Goal: Use online tool/utility: Utilize a website feature to perform a specific function

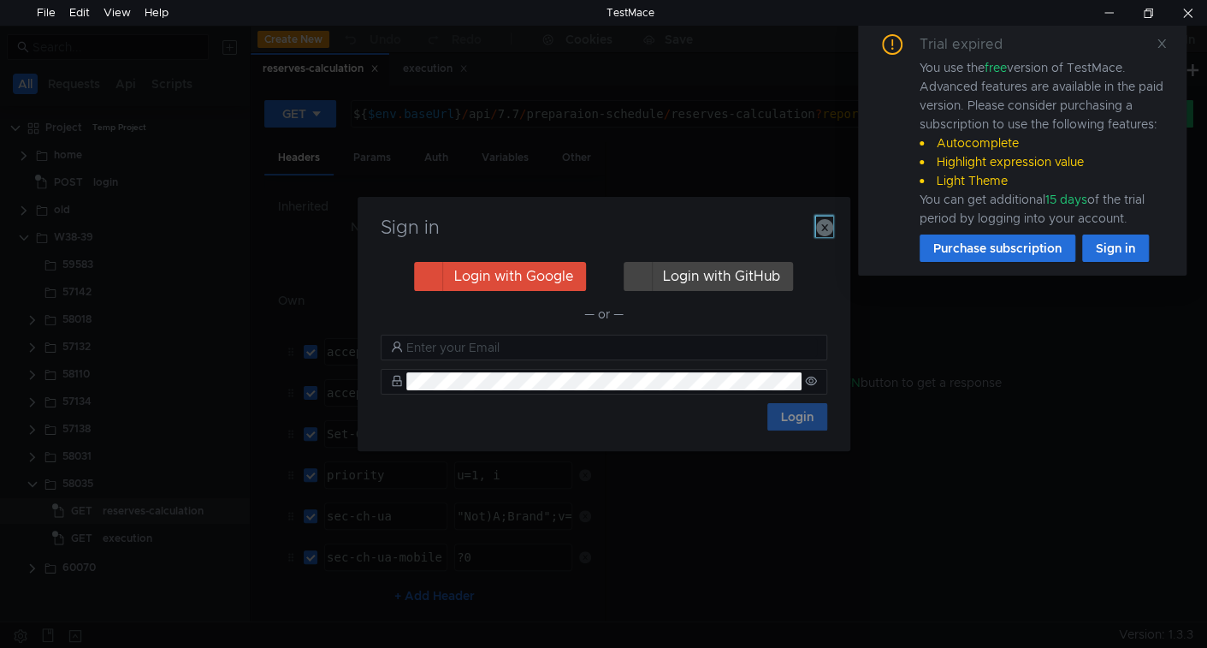
click at [823, 231] on icon "button" at bounding box center [824, 227] width 17 height 17
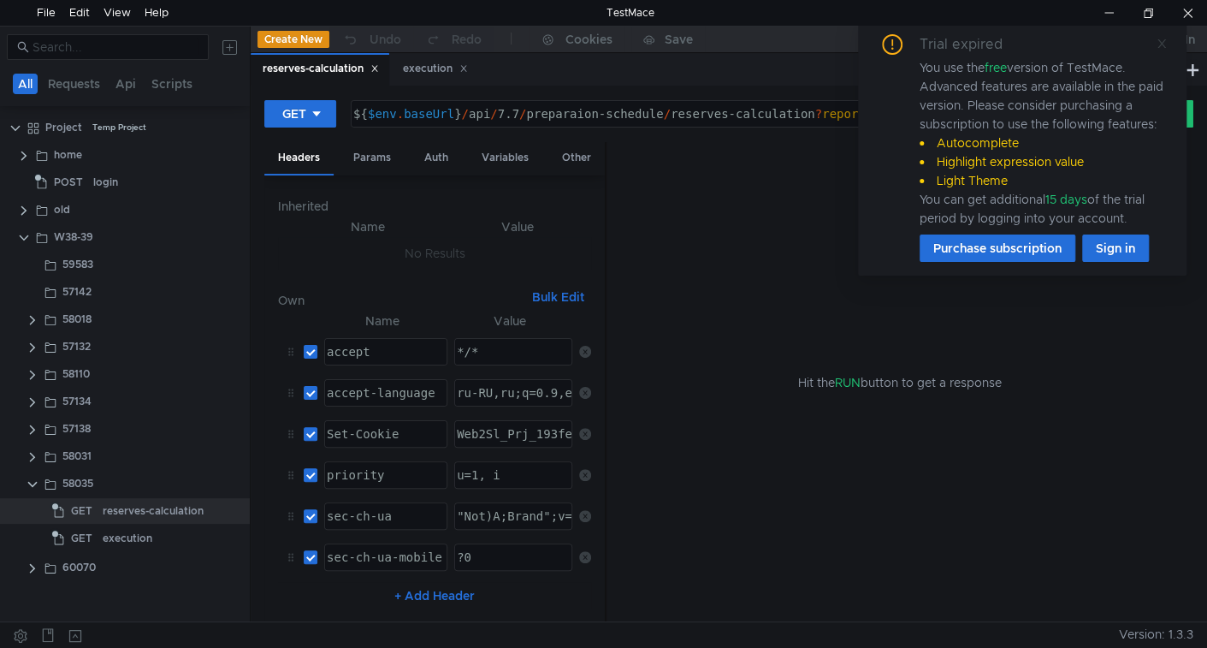
click at [1165, 38] on icon at bounding box center [1162, 44] width 12 height 12
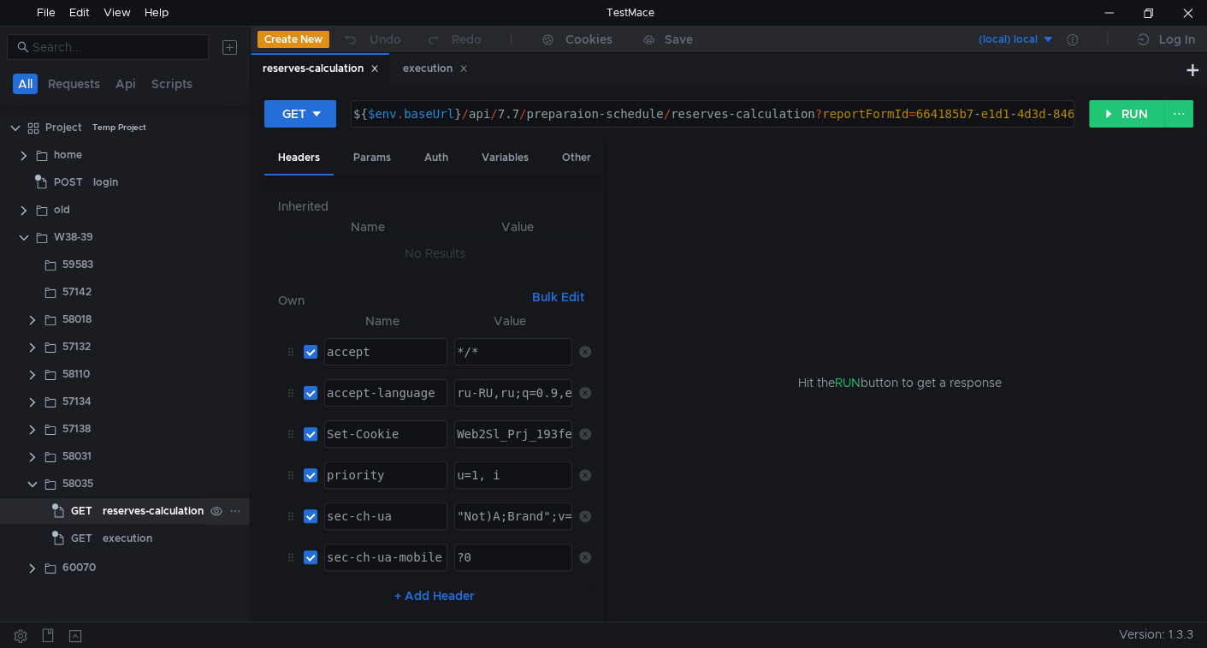
click at [139, 498] on div "reserves-calculation" at bounding box center [153, 511] width 101 height 26
click at [1130, 105] on button "RUN" at bounding box center [1127, 113] width 76 height 27
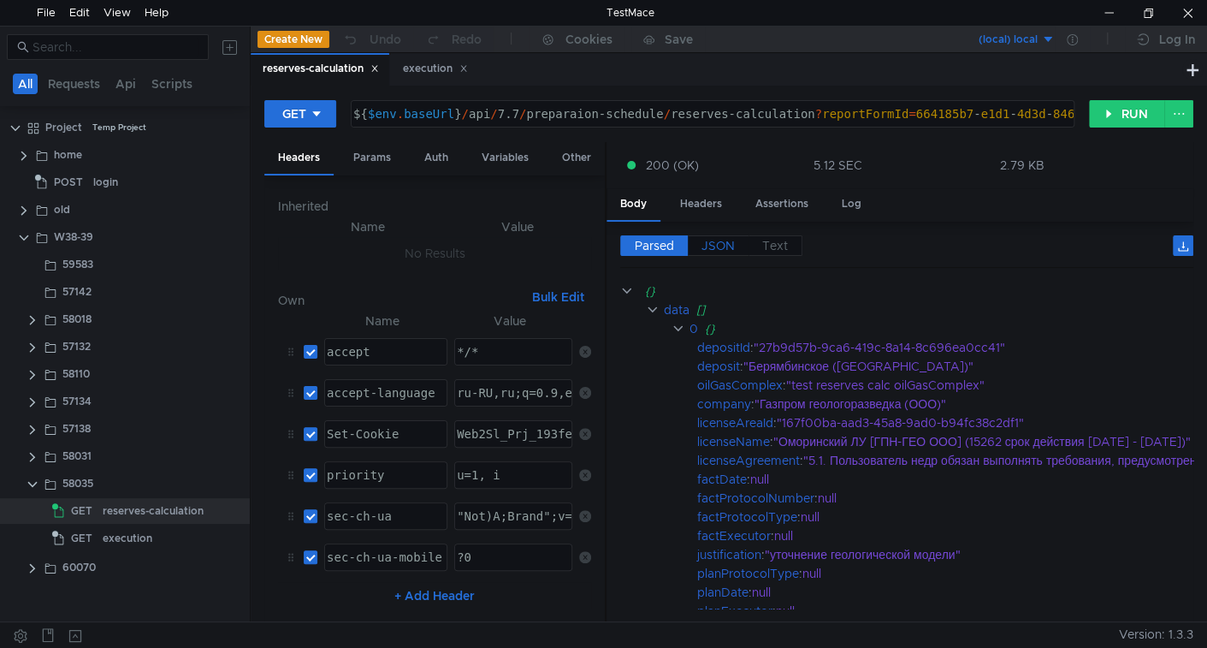
click at [724, 244] on span "JSON" at bounding box center [718, 245] width 33 height 15
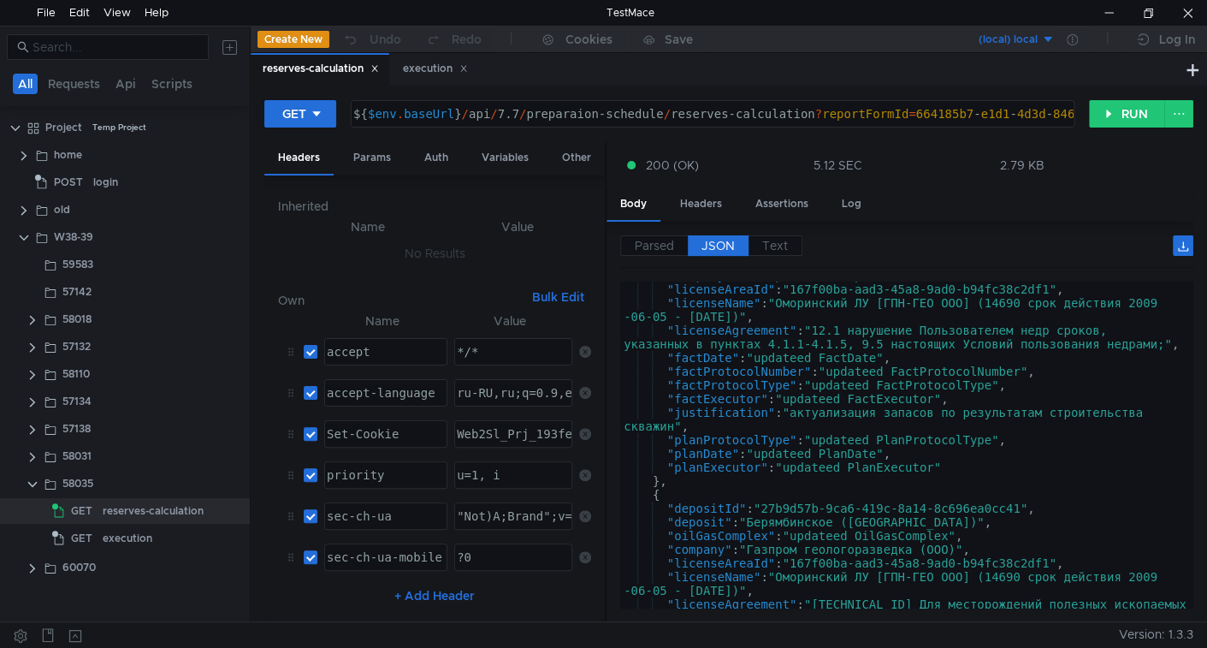
scroll to position [369, 0]
click at [376, 151] on div "Params" at bounding box center [372, 158] width 65 height 32
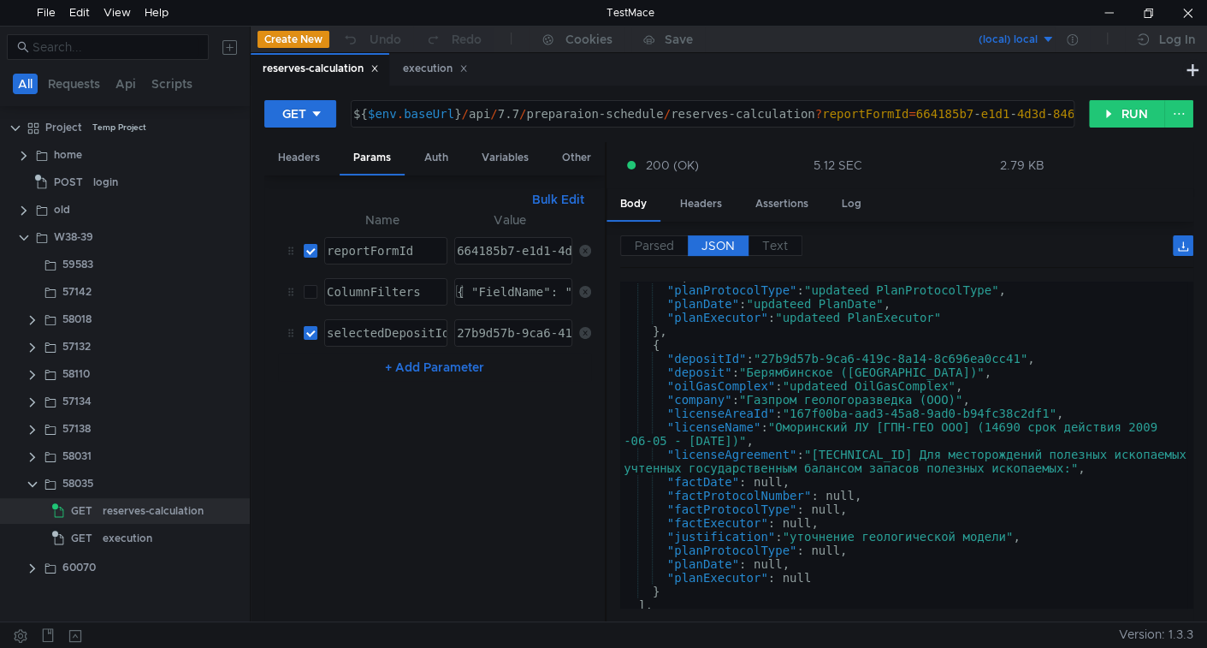
scroll to position [549, 0]
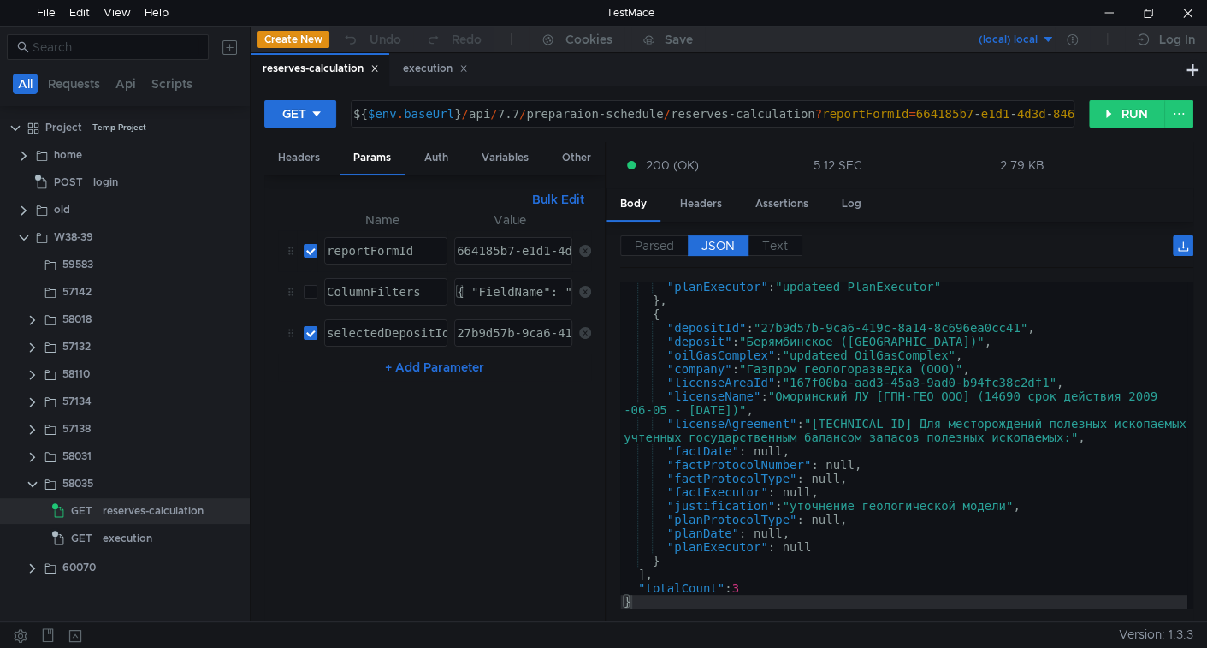
click at [494, 248] on div "664185b7-e1d1-4d3d-846d-74dd4b5a317c" at bounding box center [586, 264] width 265 height 41
type textarea "664185b7-e1d1-4d3d-846d-74dd4b5a317c"
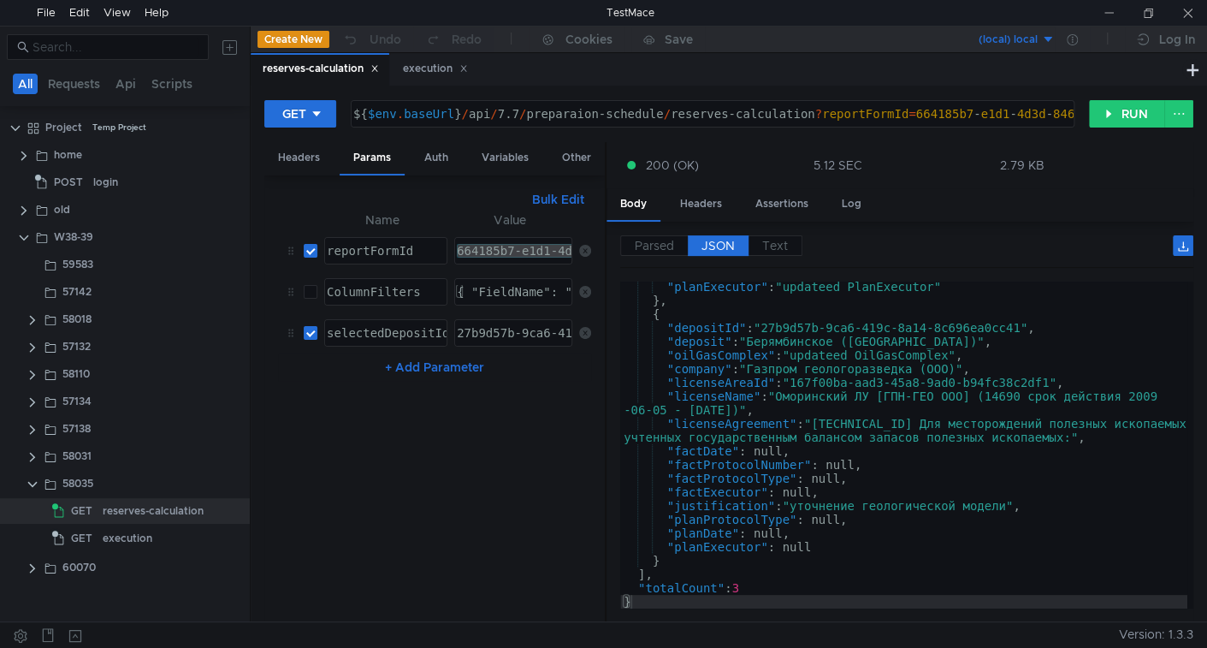
scroll to position [549, 0]
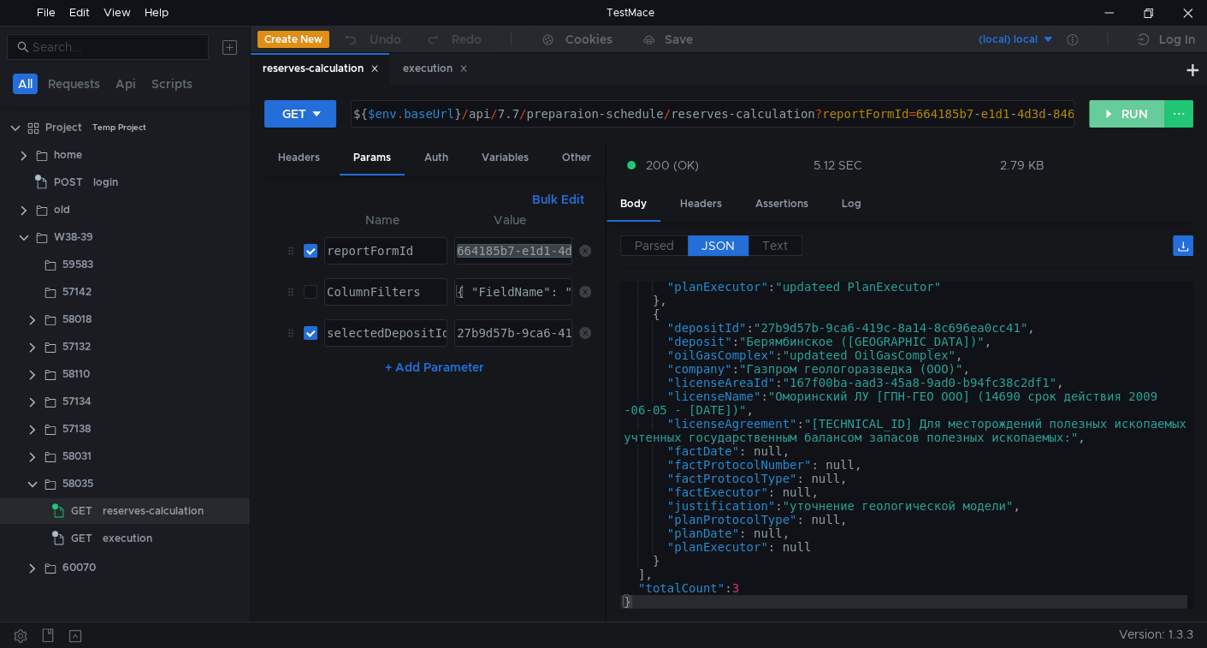
click at [1119, 111] on button "RUN" at bounding box center [1127, 113] width 76 height 27
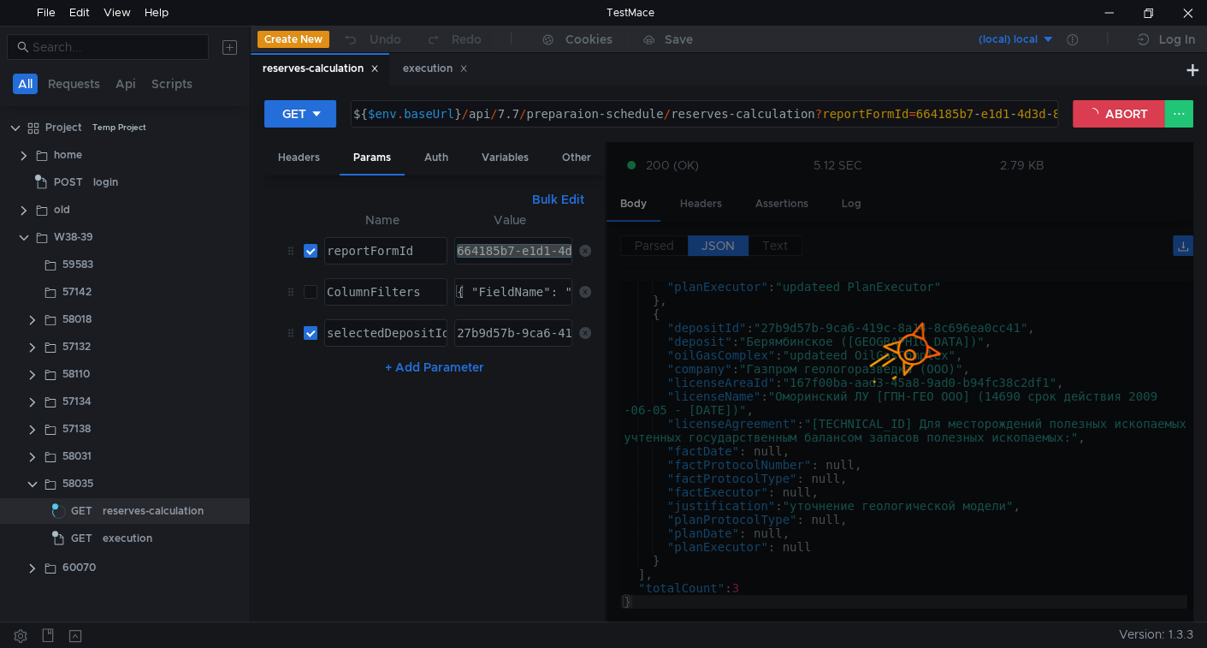
click at [310, 331] on input "checkbox" at bounding box center [311, 333] width 14 height 14
checkbox input "false"
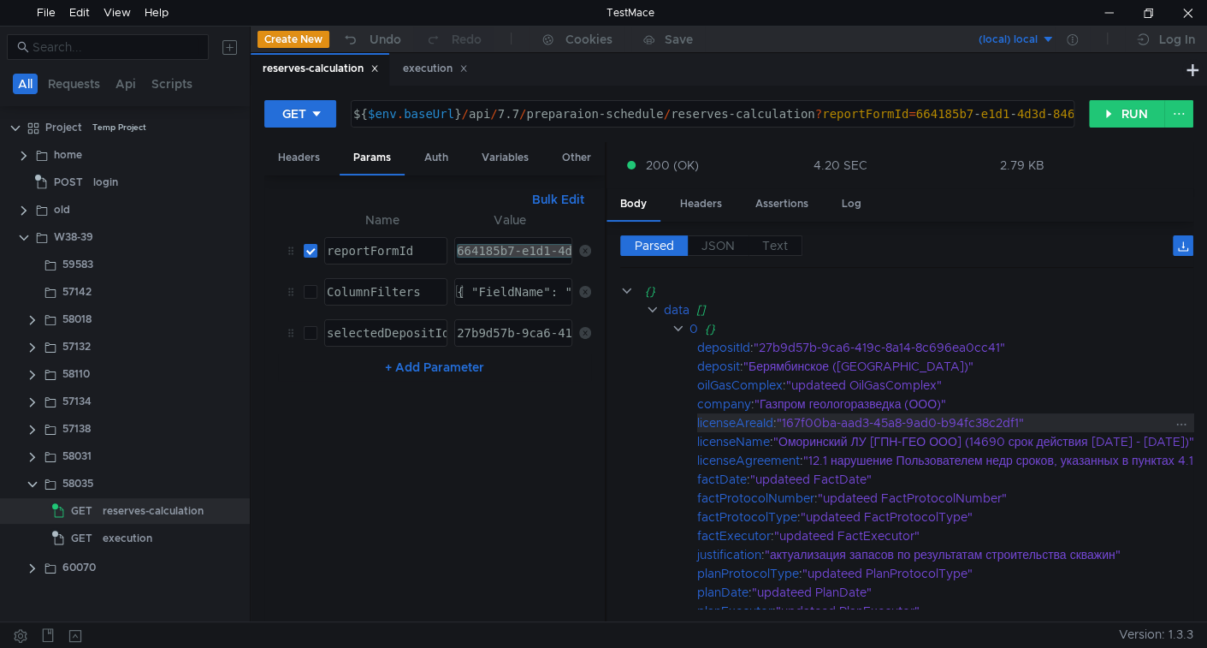
scroll to position [727, 0]
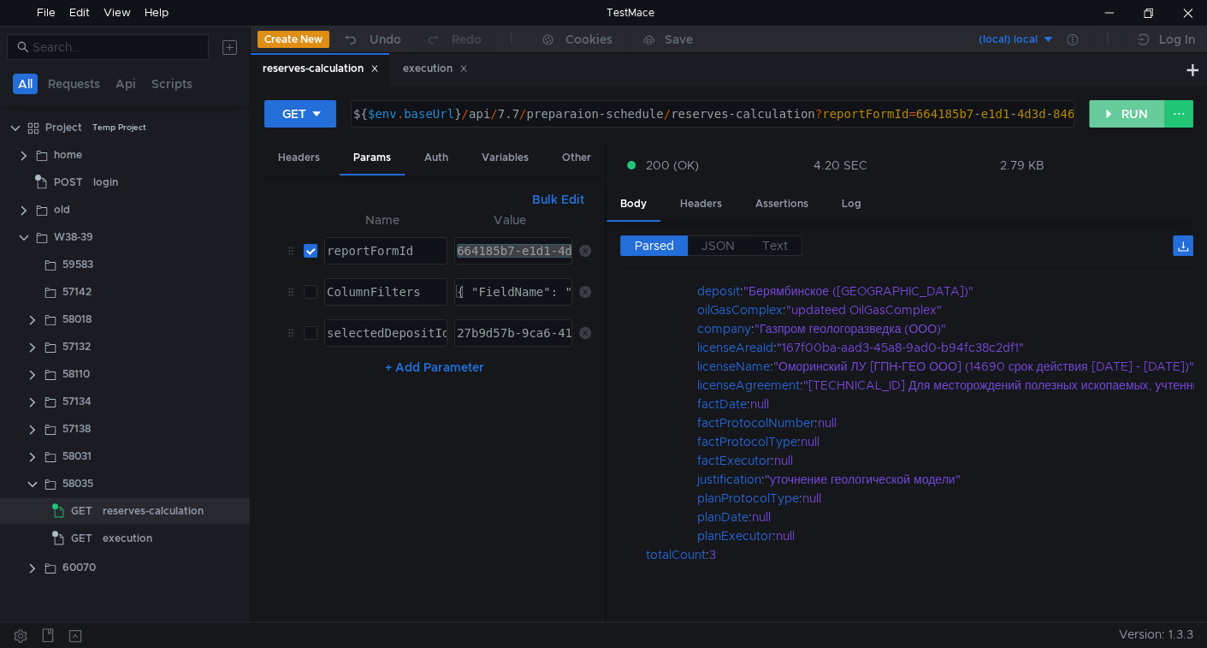
click at [1114, 112] on button "RUN" at bounding box center [1127, 113] width 76 height 27
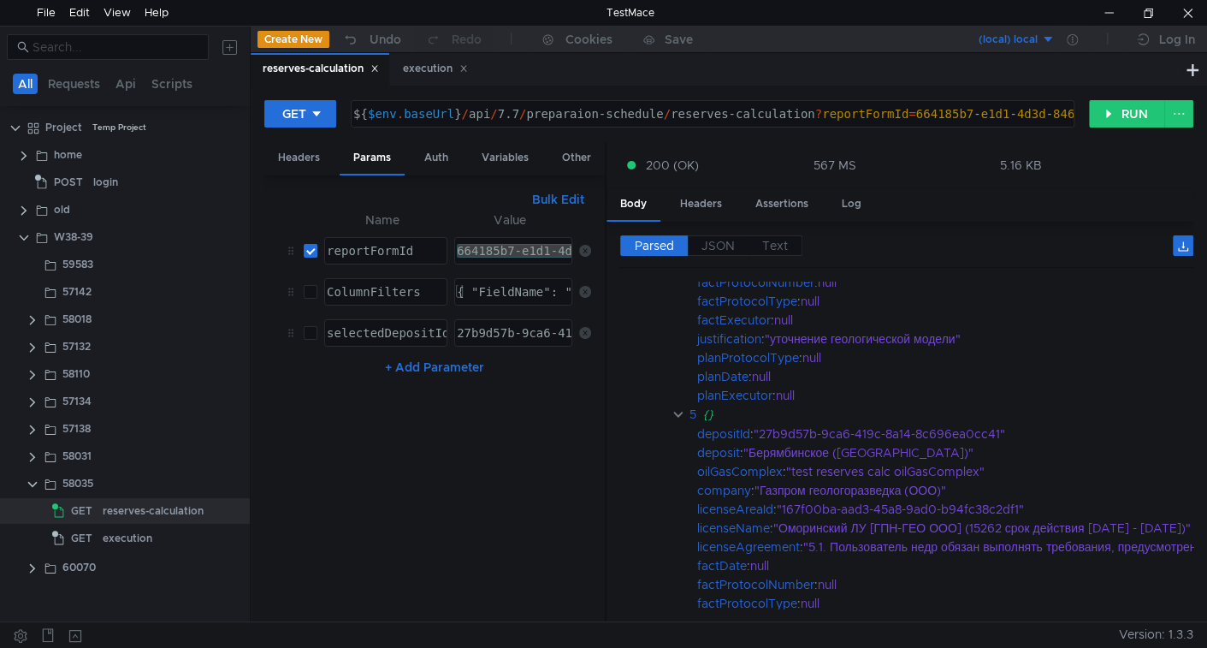
scroll to position [2041, 0]
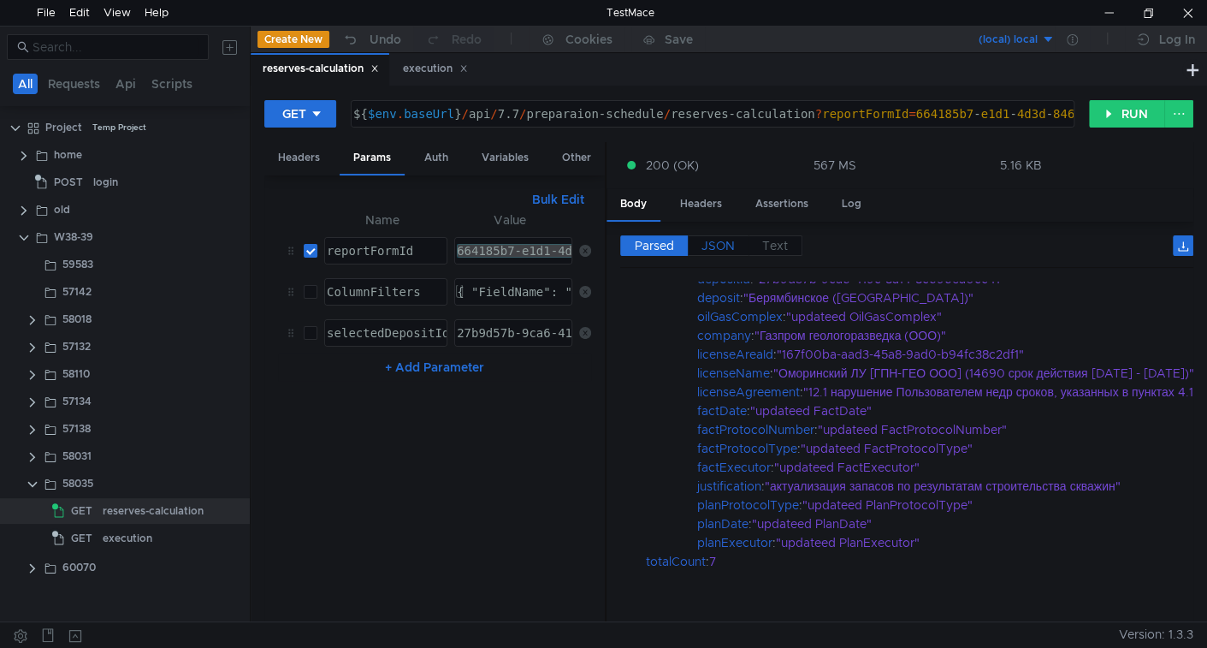
click at [727, 246] on span "JSON" at bounding box center [718, 245] width 33 height 15
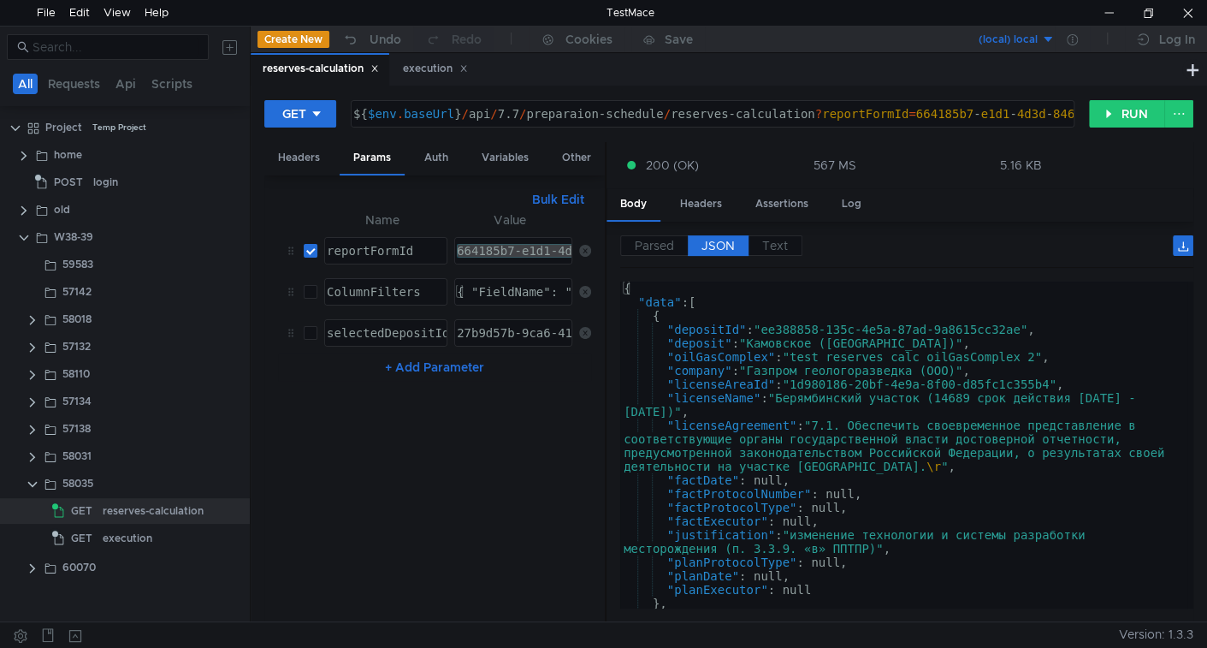
click at [806, 466] on div "{ "data" : [ { "depositId" : "ee388858-135c-4e5a-87ad-9a8615cc32ae" , "deposit"…" at bounding box center [903, 459] width 567 height 354
click at [897, 467] on div "{ "data" : [ { "depositId" : "ee388858-135c-4e5a-87ad-9a8615cc32ae" , "deposit"…" at bounding box center [903, 459] width 567 height 354
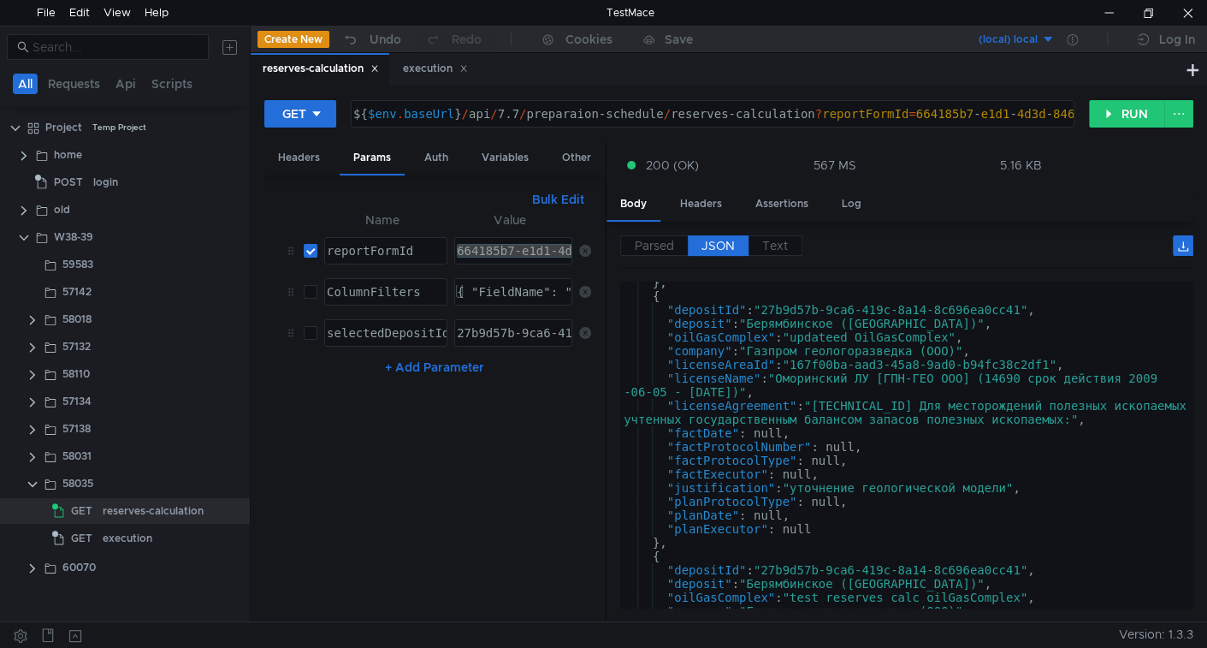
scroll to position [1019, 0]
click at [772, 499] on div "} , { "depositId" : "27b9d57b-9ca6-419c-8a14-8c696ea0cc41" , "deposit" : "Берям…" at bounding box center [903, 453] width 567 height 354
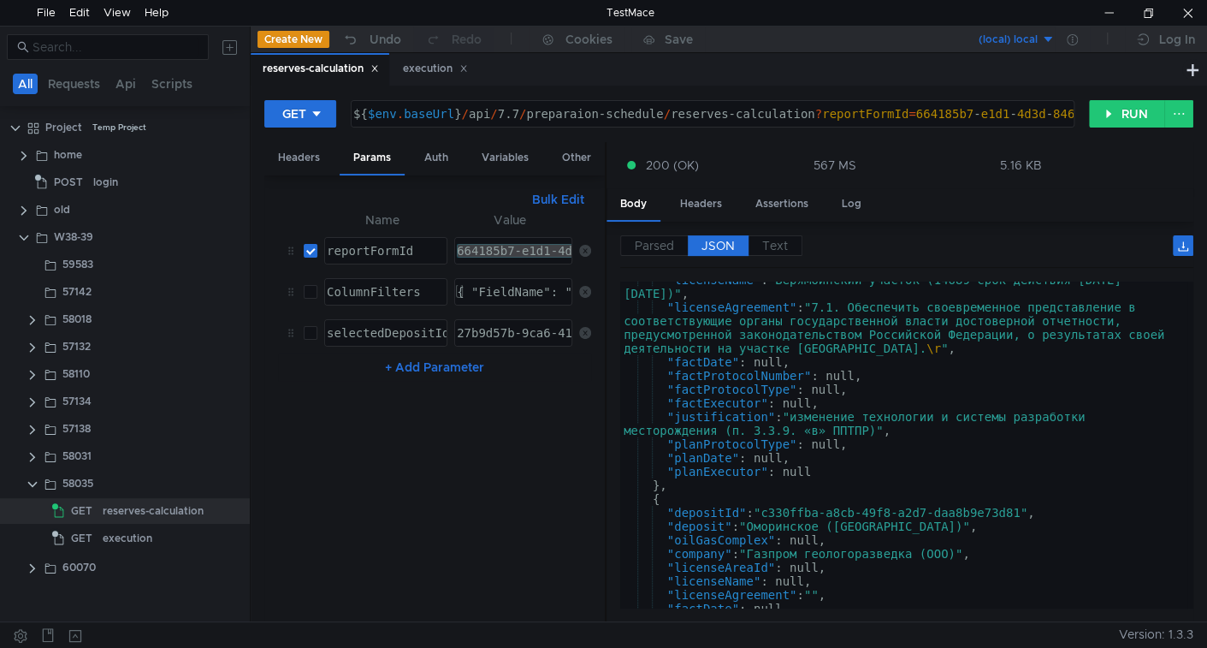
scroll to position [0, 0]
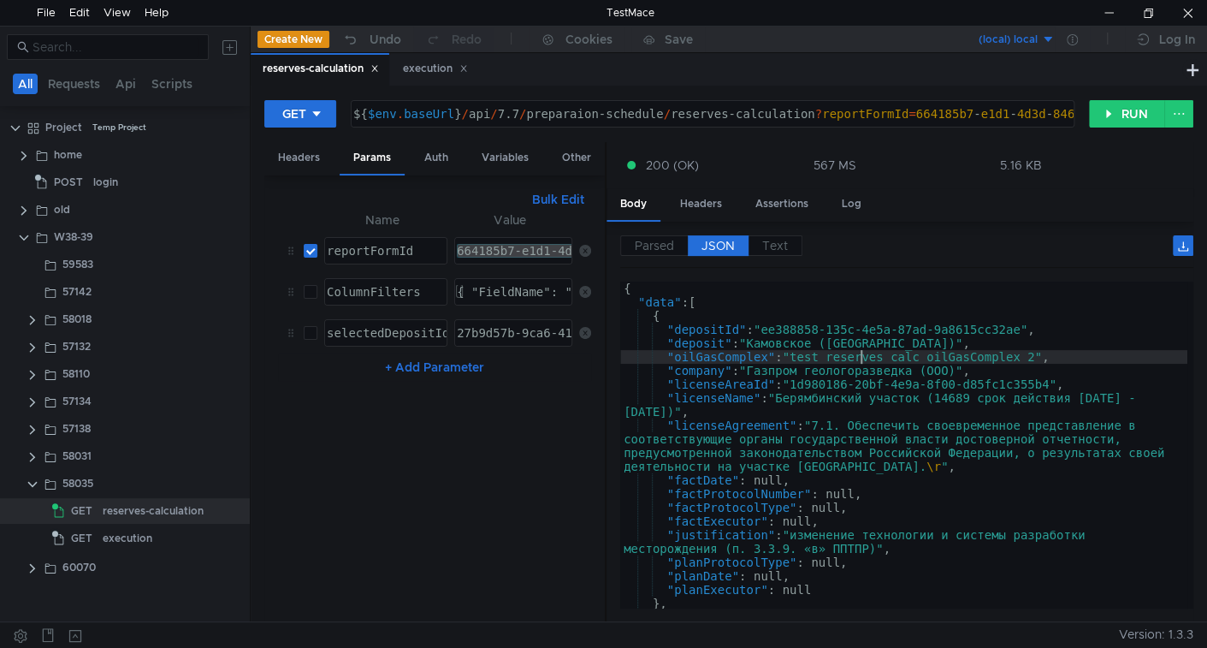
click at [859, 353] on div "{ "data" : [ { "depositId" : "ee388858-135c-4e5a-87ad-9a8615cc32ae" , "deposit"…" at bounding box center [903, 459] width 567 height 354
type textarea ""oilGasComplex": "test reserves calc oilGasComplex 2","
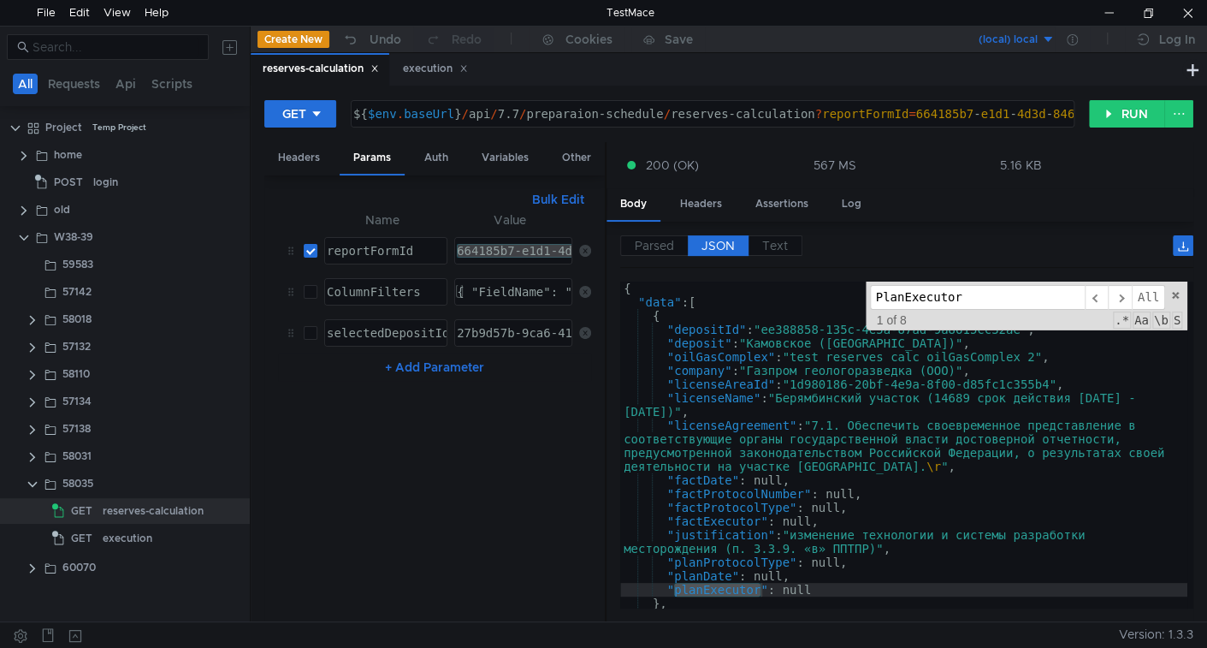
click at [762, 359] on div "{ "data" : [ { "depositId" : "ee388858-135c-4e5a-87ad-9a8615cc32ae" , "deposit"…" at bounding box center [903, 459] width 567 height 354
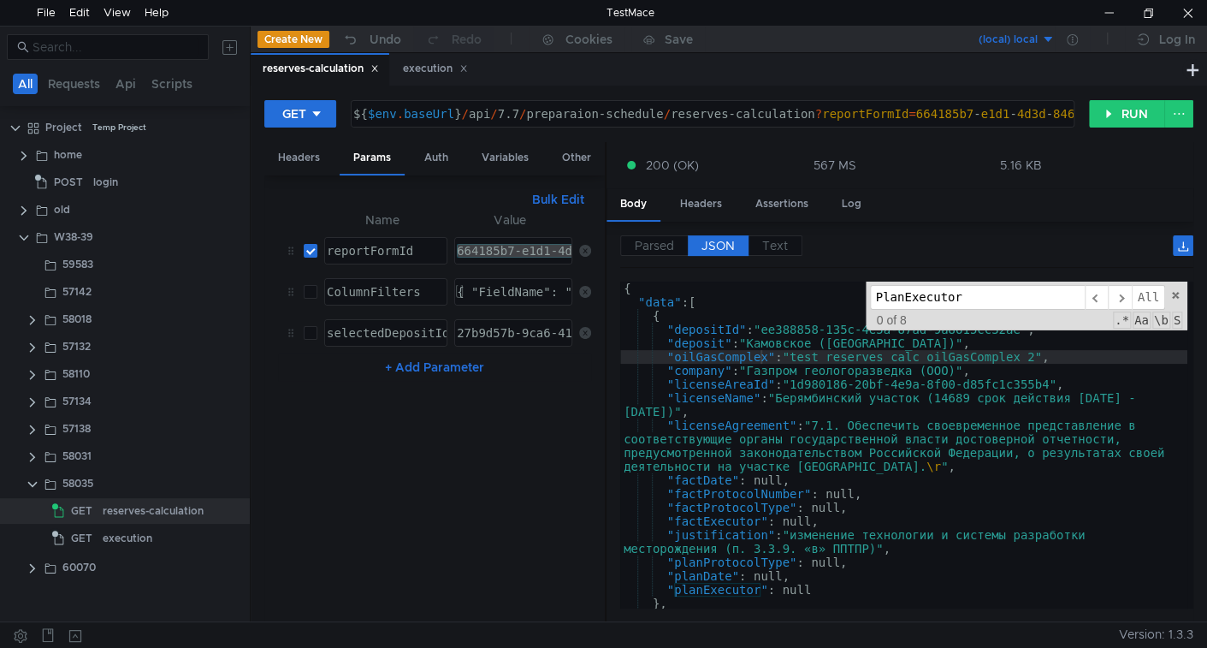
paste input "AccessId"
type input "AccessId"
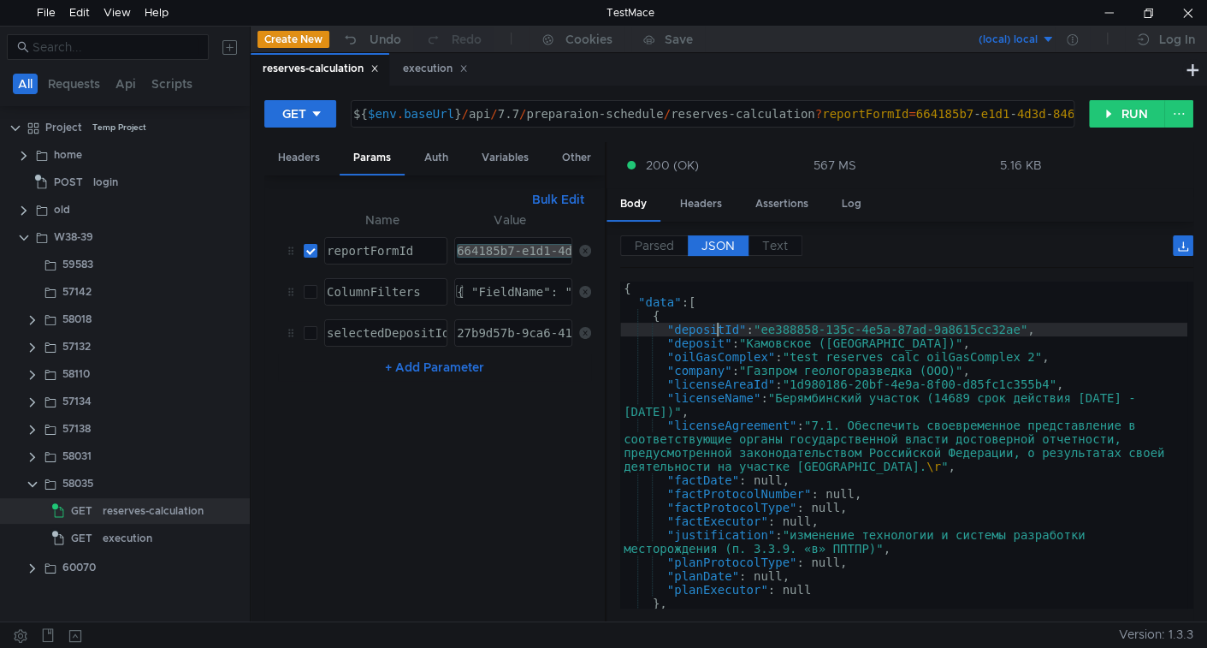
click at [718, 328] on div "{ "data" : [ { "depositId" : "ee388858-135c-4e5a-87ad-9a8615cc32ae" , "deposit"…" at bounding box center [903, 459] width 567 height 354
type textarea ""depositId": "ee388858-135c-4e5a-87ad-9a8615cc32ae","
click at [718, 328] on div "{ "data" : [ { "depositId" : "ee388858-135c-4e5a-87ad-9a8615cc32ae" , "deposit"…" at bounding box center [903, 459] width 567 height 354
drag, startPoint x: 1106, startPoint y: 106, endPoint x: 1056, endPoint y: 215, distance: 119.8
click at [1106, 110] on button "RUN" at bounding box center [1127, 113] width 76 height 27
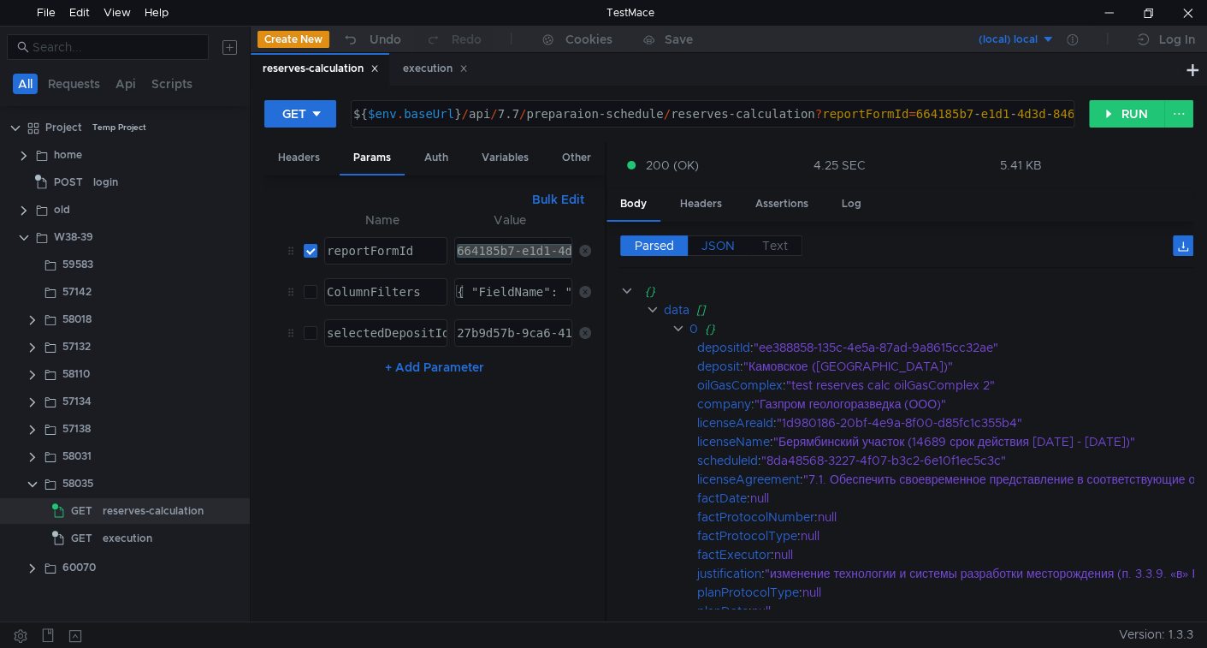
click at [721, 243] on span "JSON" at bounding box center [718, 245] width 33 height 15
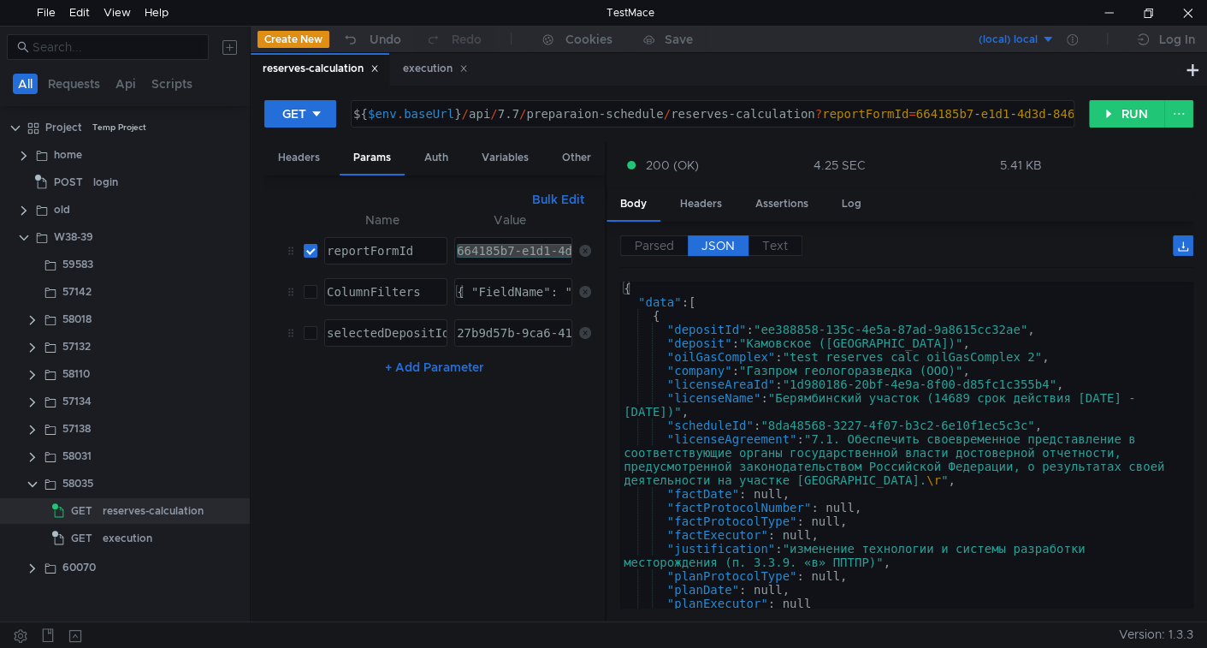
click at [780, 343] on div "{ "data" : [ { "depositId" : "ee388858-135c-4e5a-87ad-9a8615cc32ae" , "deposit"…" at bounding box center [903, 459] width 567 height 354
click at [716, 426] on div "{ "data" : [ { "depositId" : "ee388858-135c-4e5a-87ad-9a8615cc32ae" , "deposit"…" at bounding box center [903, 459] width 567 height 354
type textarea ""scheduleId": "8da48568-3227-4f07-b3c2-6e10f1ec5c3c","
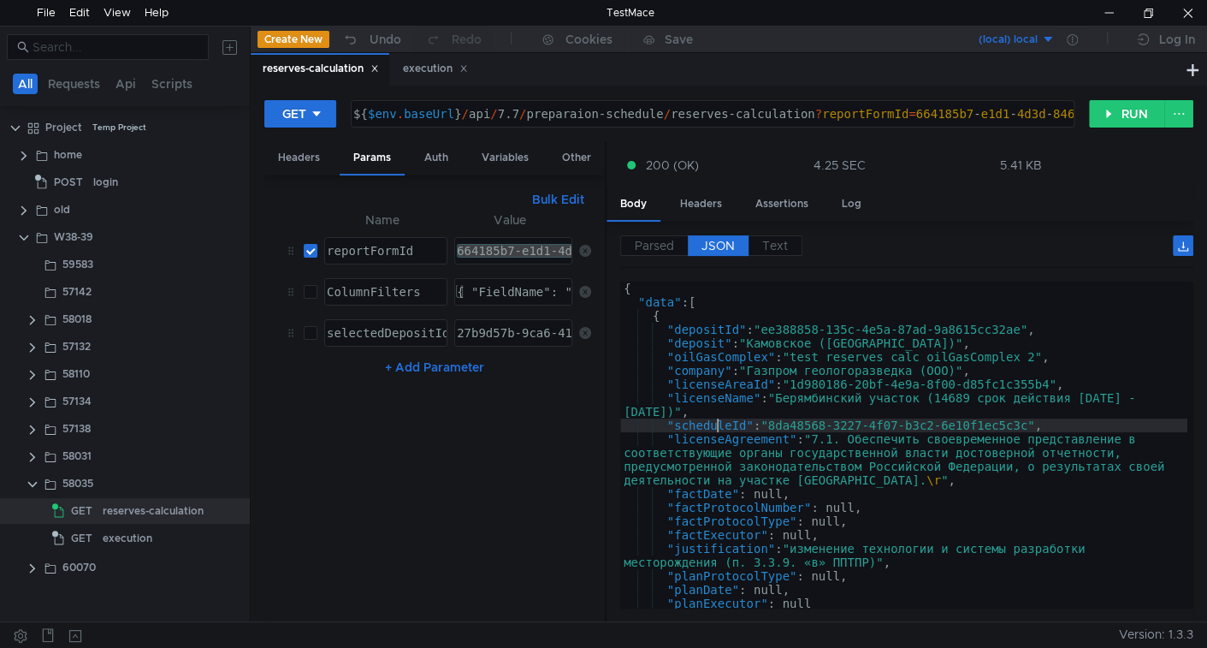
click at [716, 426] on div "{ "data" : [ { "depositId" : "ee388858-135c-4e5a-87ad-9a8615cc32ae" , "deposit"…" at bounding box center [903, 459] width 567 height 354
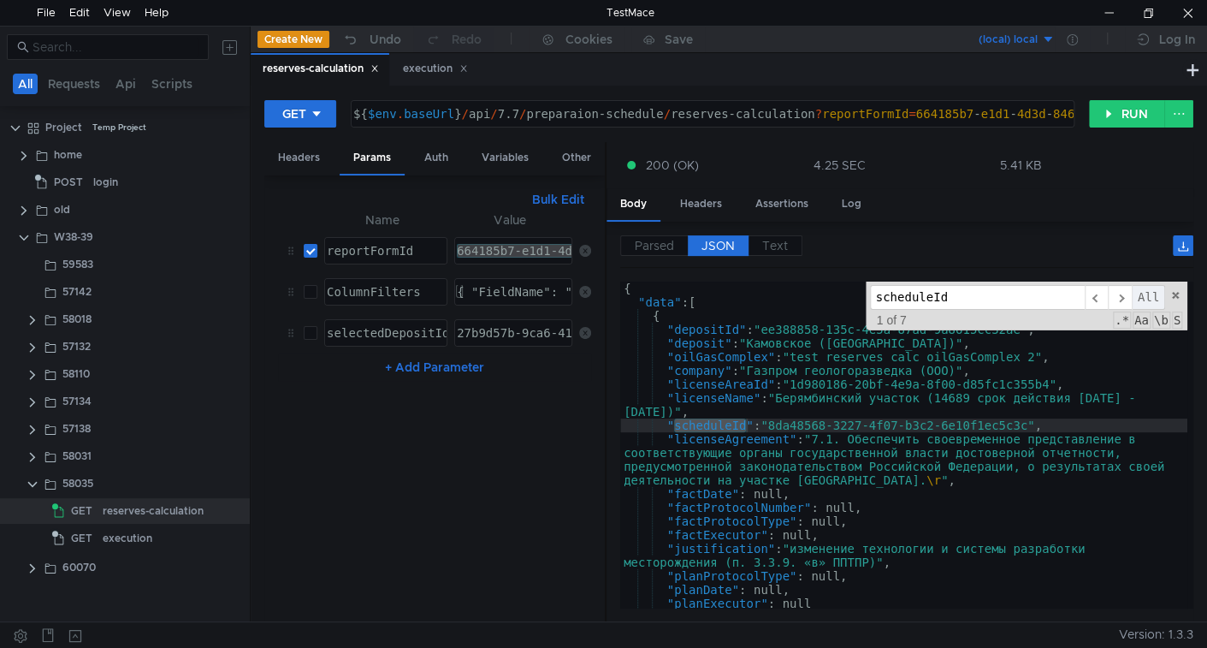
click at [1140, 294] on span "All" at bounding box center [1148, 297] width 33 height 25
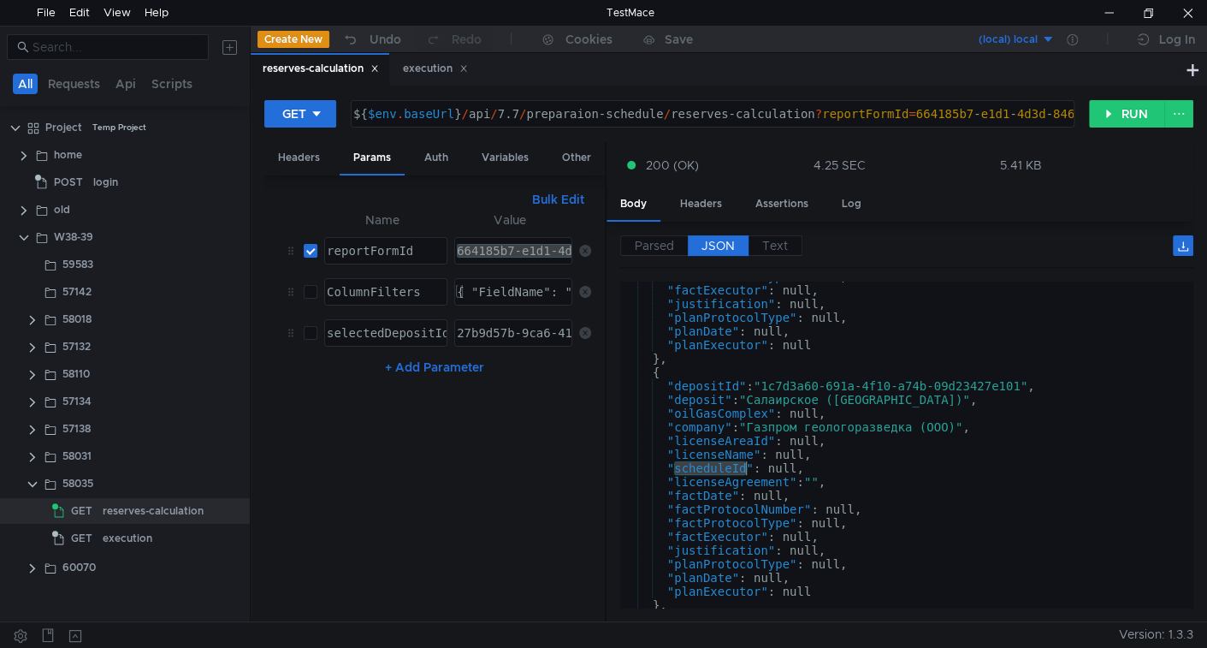
scroll to position [752, 0]
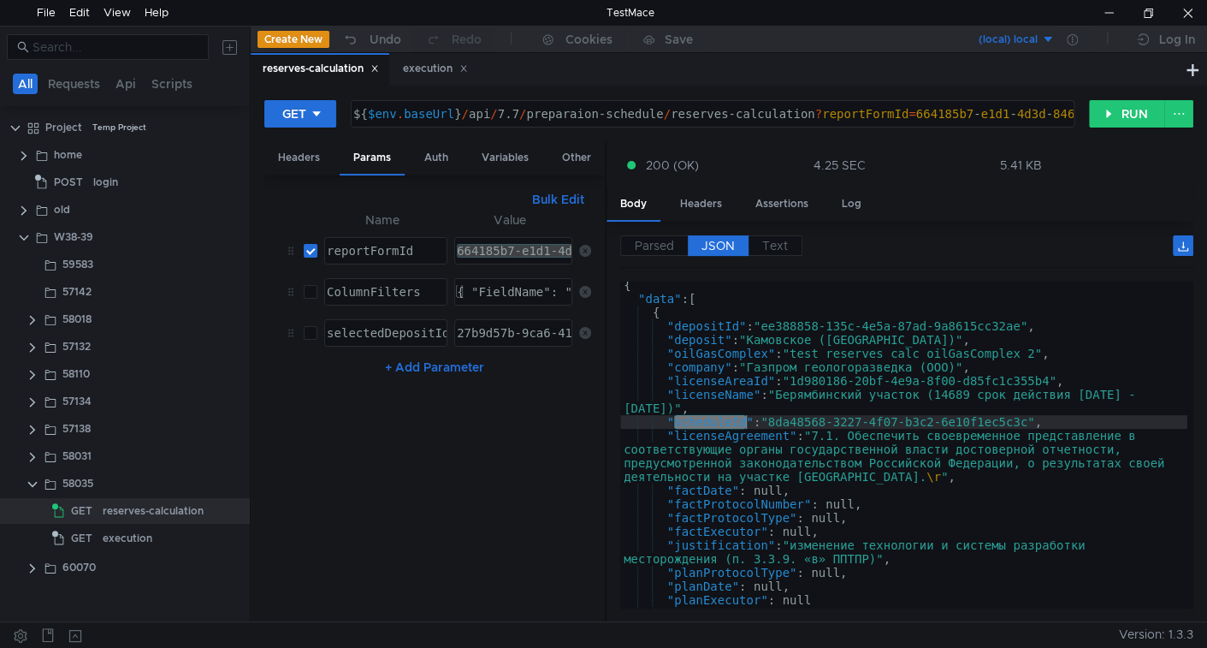
scroll to position [2, 0]
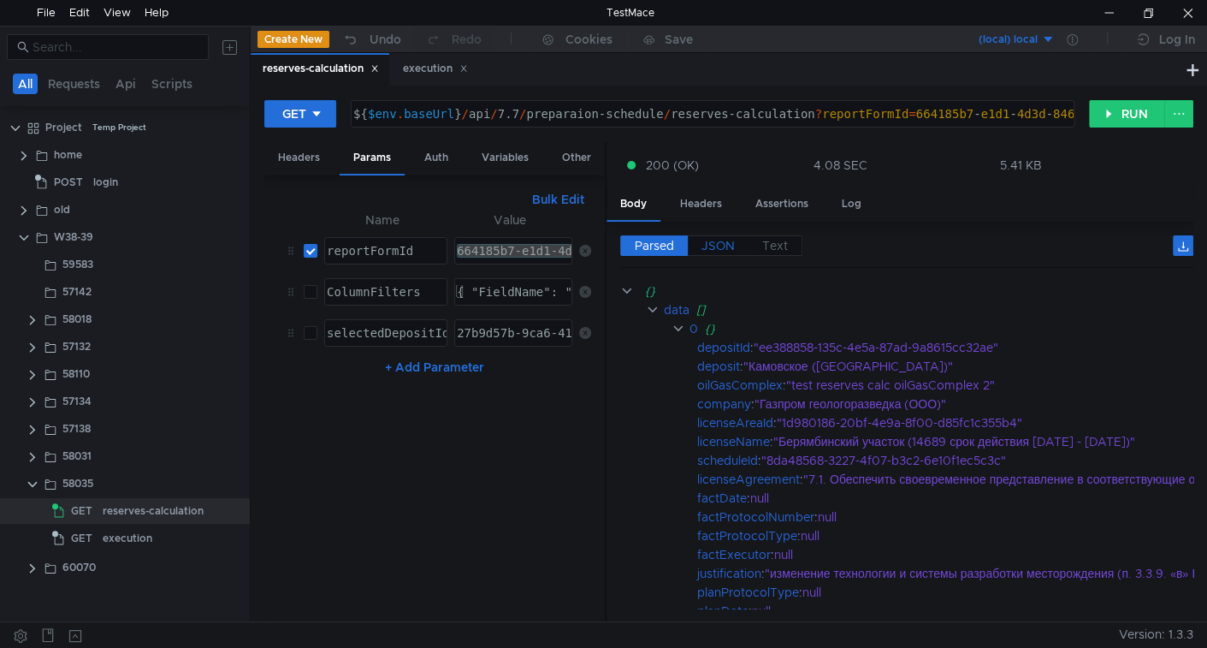
click at [715, 239] on span "JSON" at bounding box center [718, 245] width 33 height 15
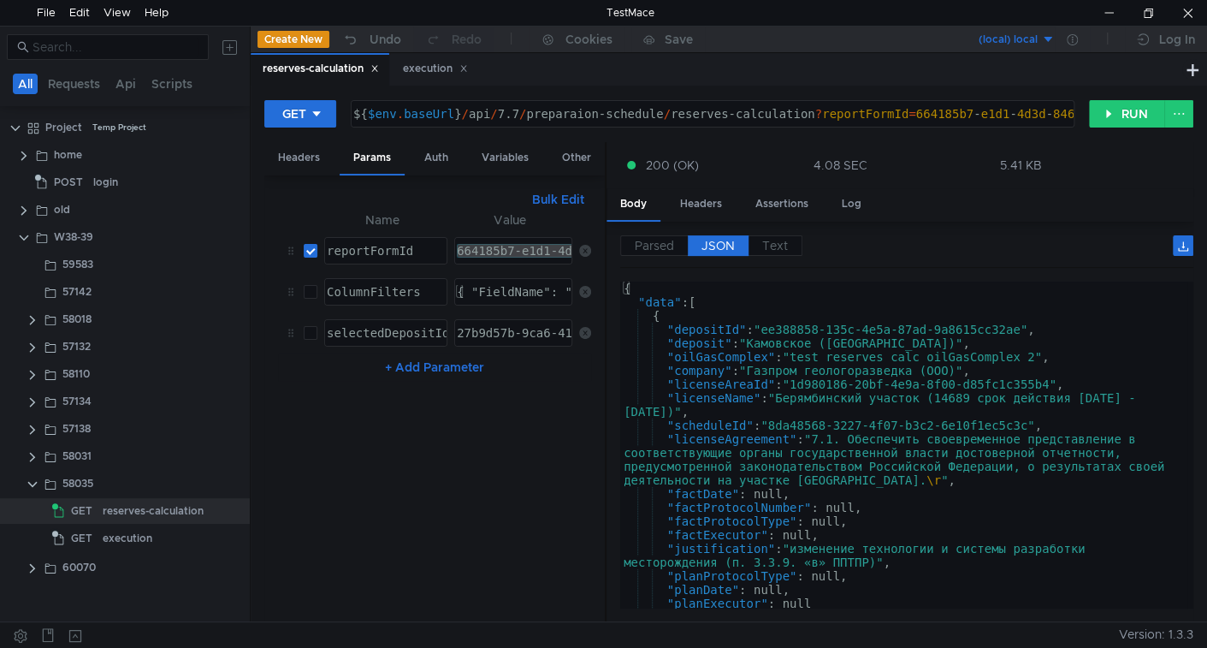
type textarea ""scheduleId": "8da48568-3227-4f07-b3c2-6e10f1ec5c3c","
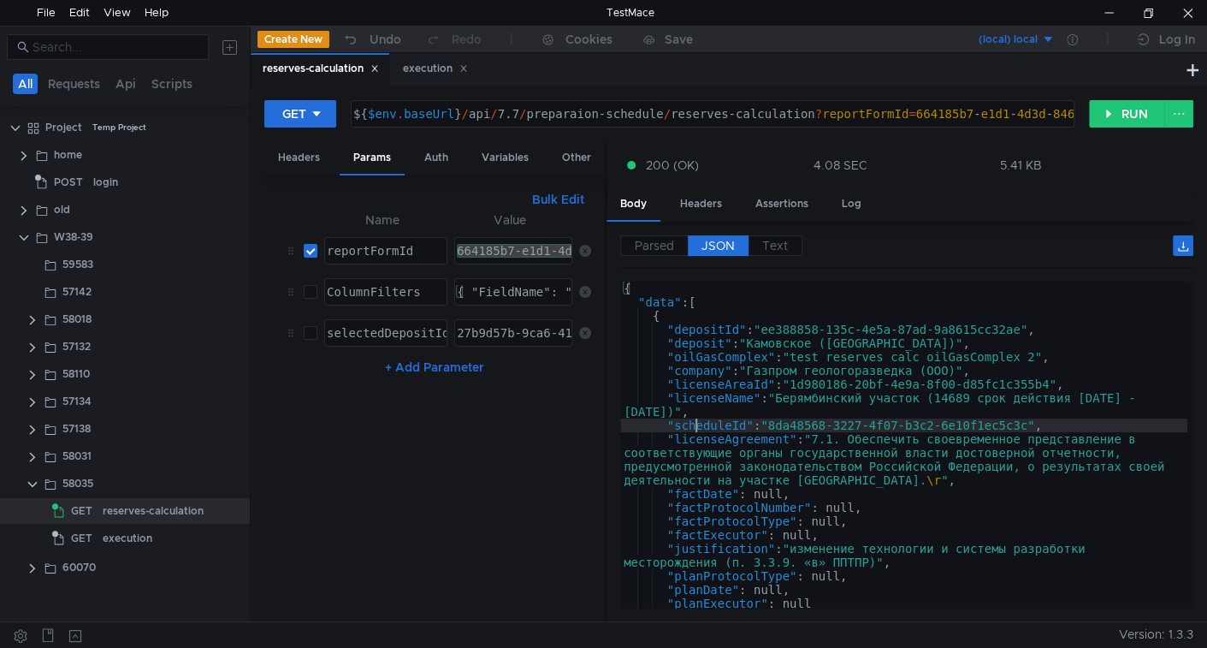
click at [697, 422] on div "{ "data" : [ { "depositId" : "ee388858-135c-4e5a-87ad-9a8615cc32ae" , "deposit"…" at bounding box center [903, 459] width 567 height 354
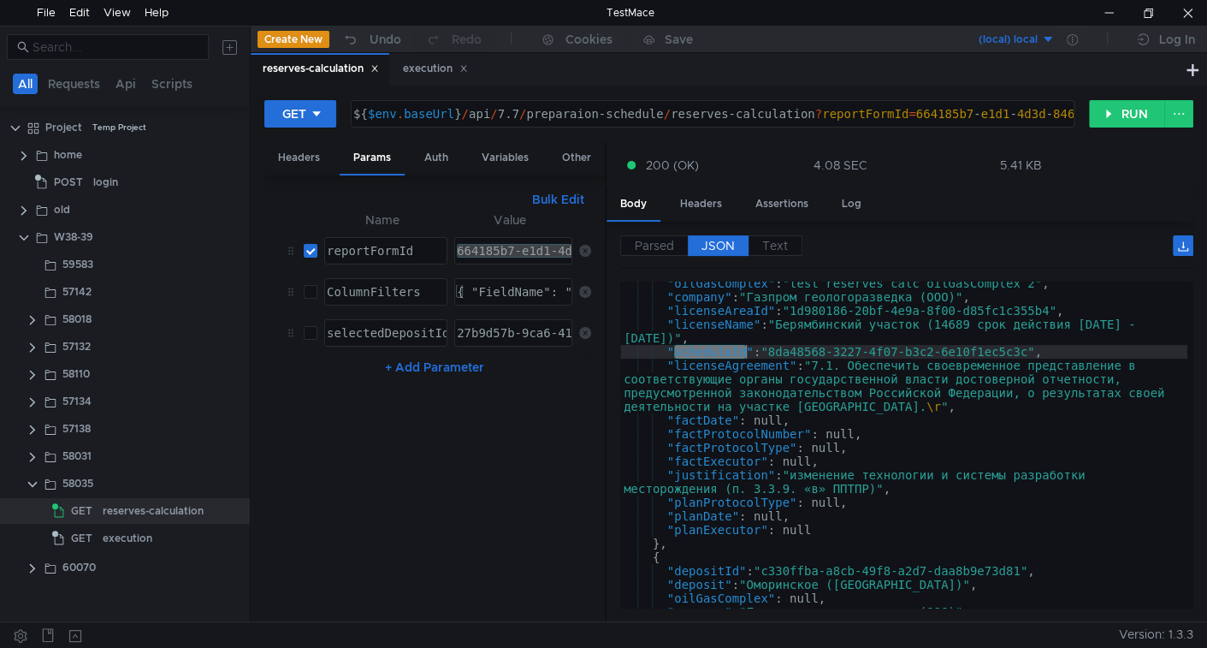
scroll to position [0, 0]
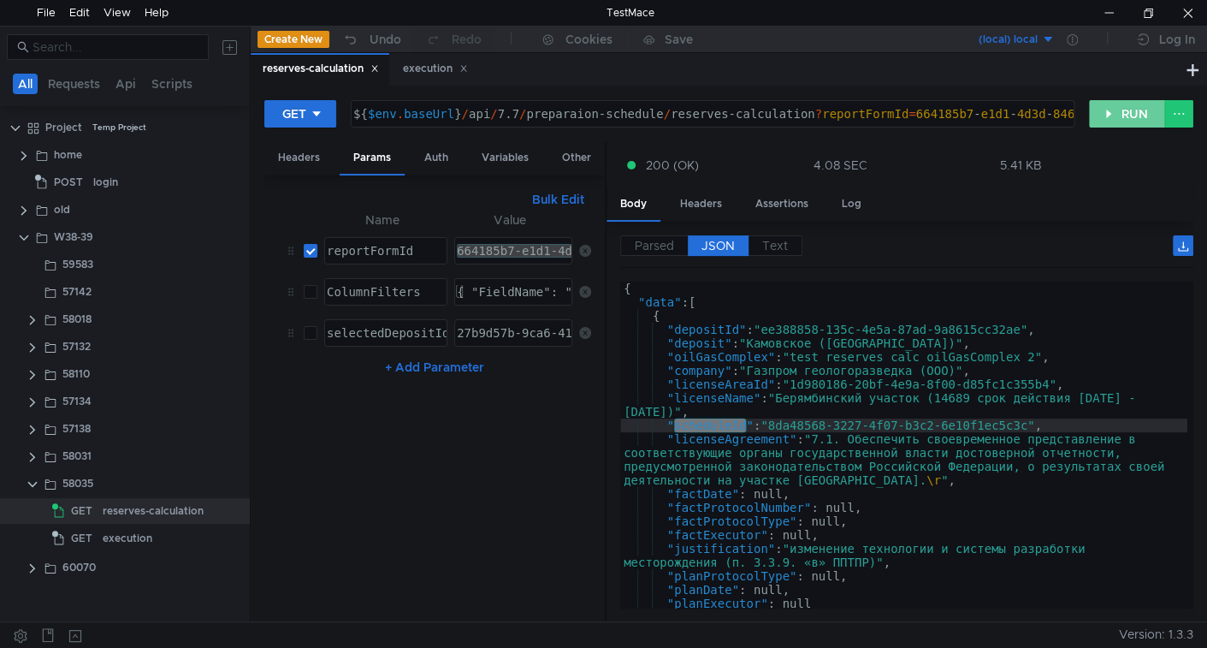
drag, startPoint x: 1127, startPoint y: 123, endPoint x: 1021, endPoint y: 274, distance: 184.2
click at [1126, 123] on button "RUN" at bounding box center [1127, 113] width 76 height 27
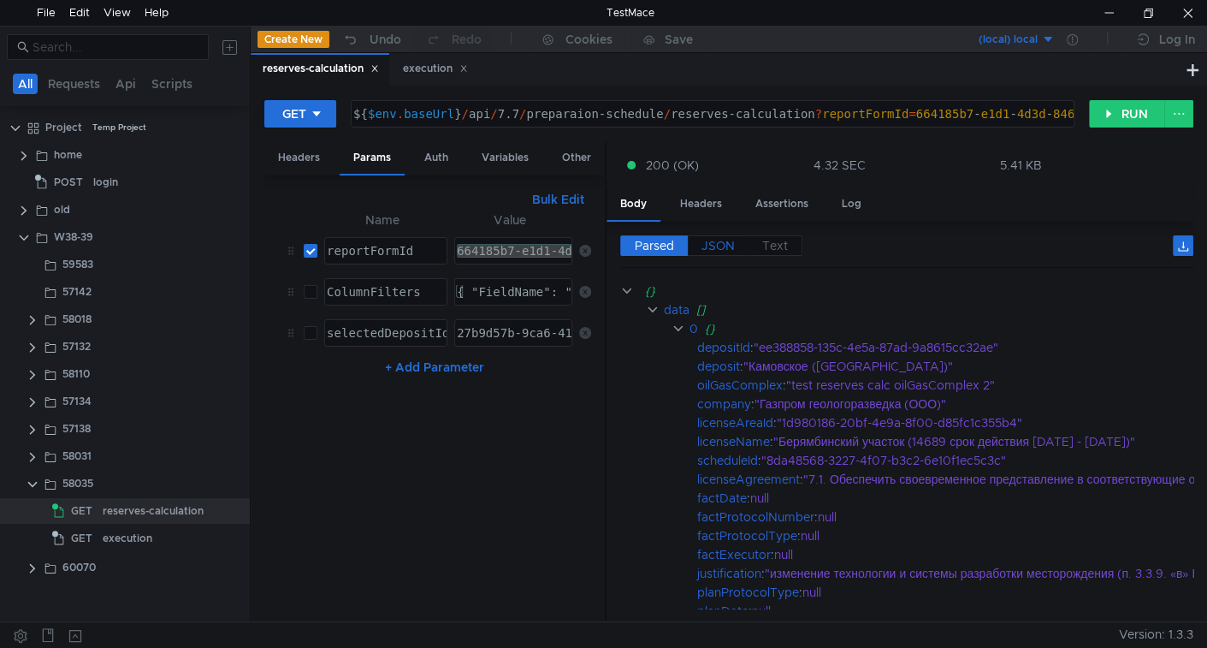
click at [717, 247] on span "JSON" at bounding box center [718, 245] width 33 height 15
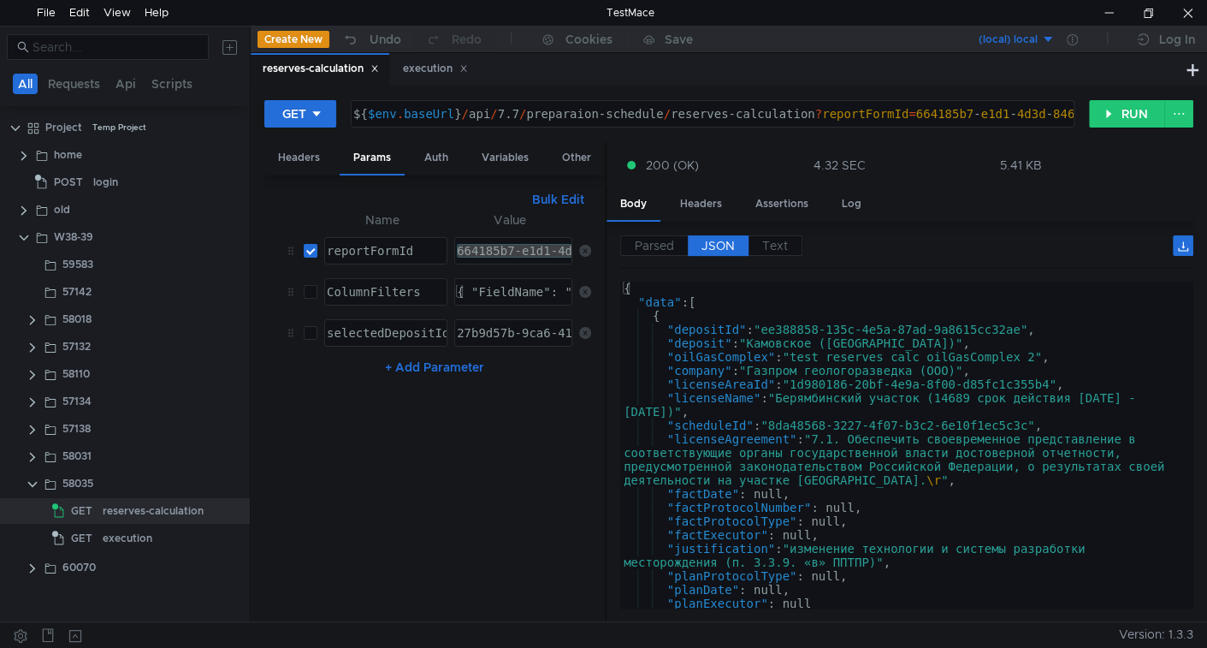
type textarea ""scheduleId": "8da48568-3227-4f07-b3c2-6e10f1ec5c3c","
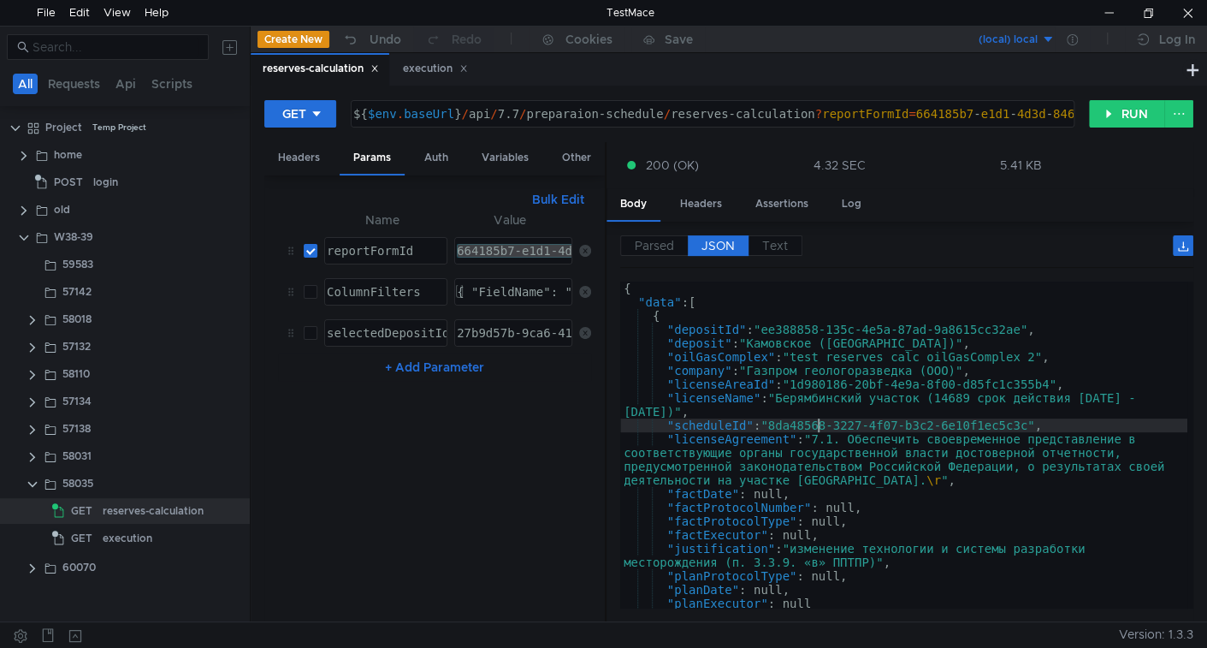
click at [819, 426] on div "{ "data" : [ { "depositId" : "ee388858-135c-4e5a-87ad-9a8615cc32ae" , "deposit"…" at bounding box center [903, 459] width 567 height 354
click at [723, 423] on div "{ "data" : [ { "depositId" : "ee388858-135c-4e5a-87ad-9a8615cc32ae" , "deposit"…" at bounding box center [903, 459] width 567 height 354
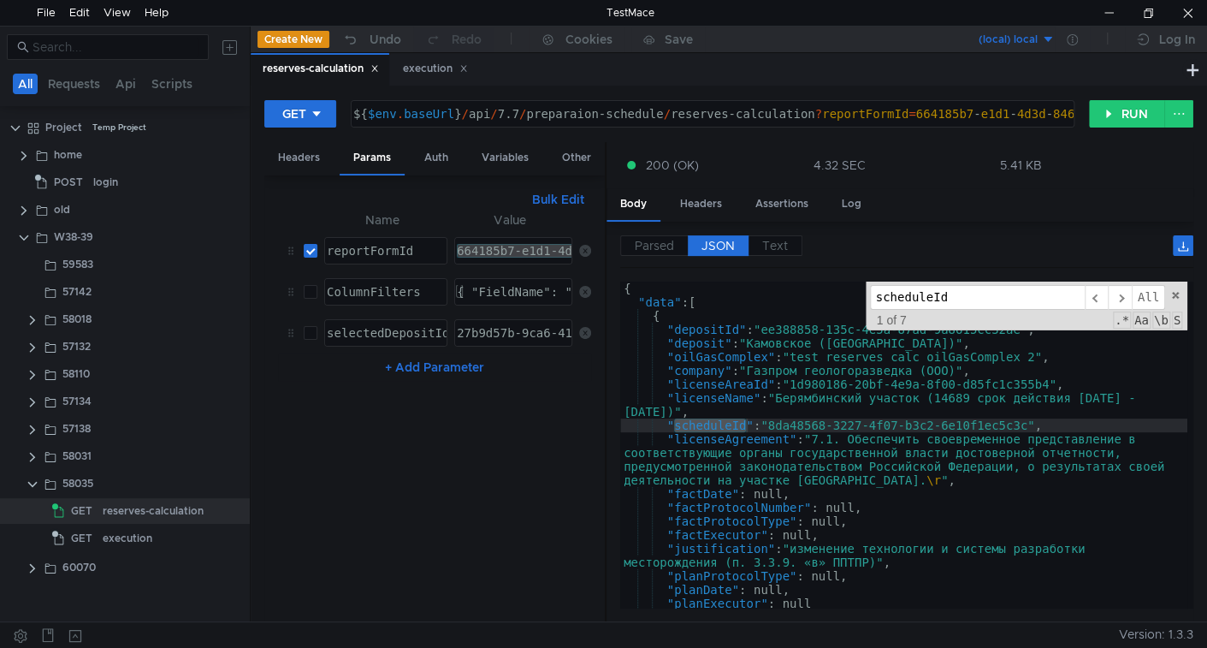
click at [1160, 288] on span "All" at bounding box center [1148, 297] width 33 height 25
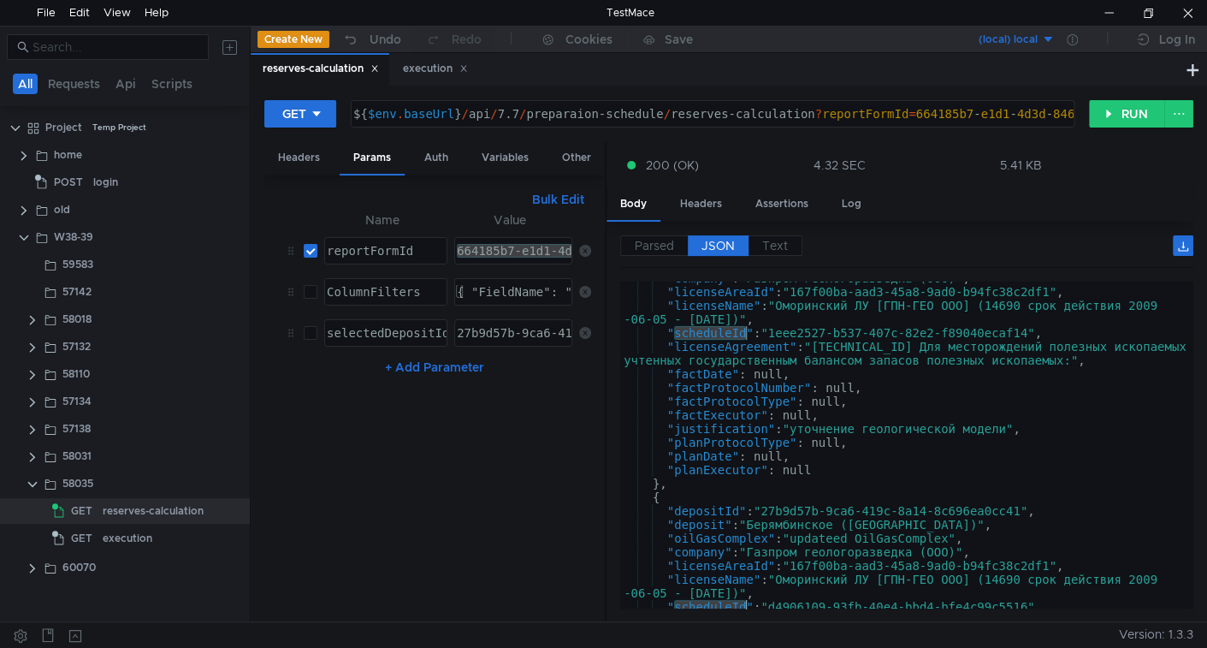
scroll to position [1644, 0]
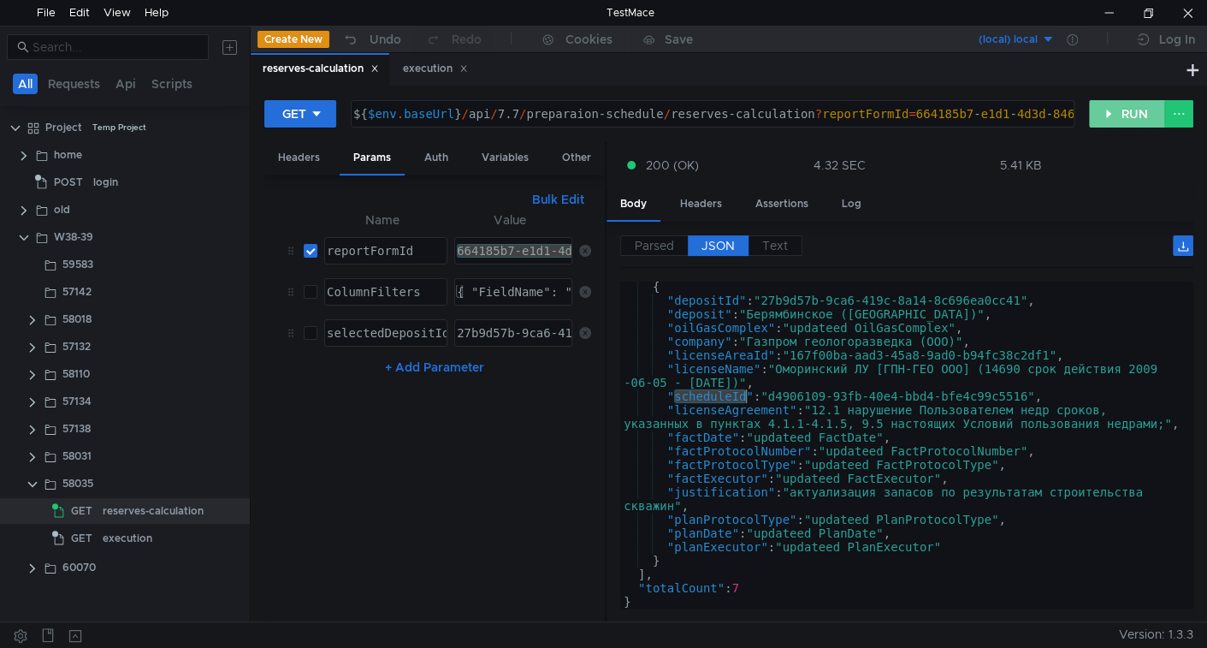
click at [1102, 118] on button "RUN" at bounding box center [1127, 113] width 76 height 27
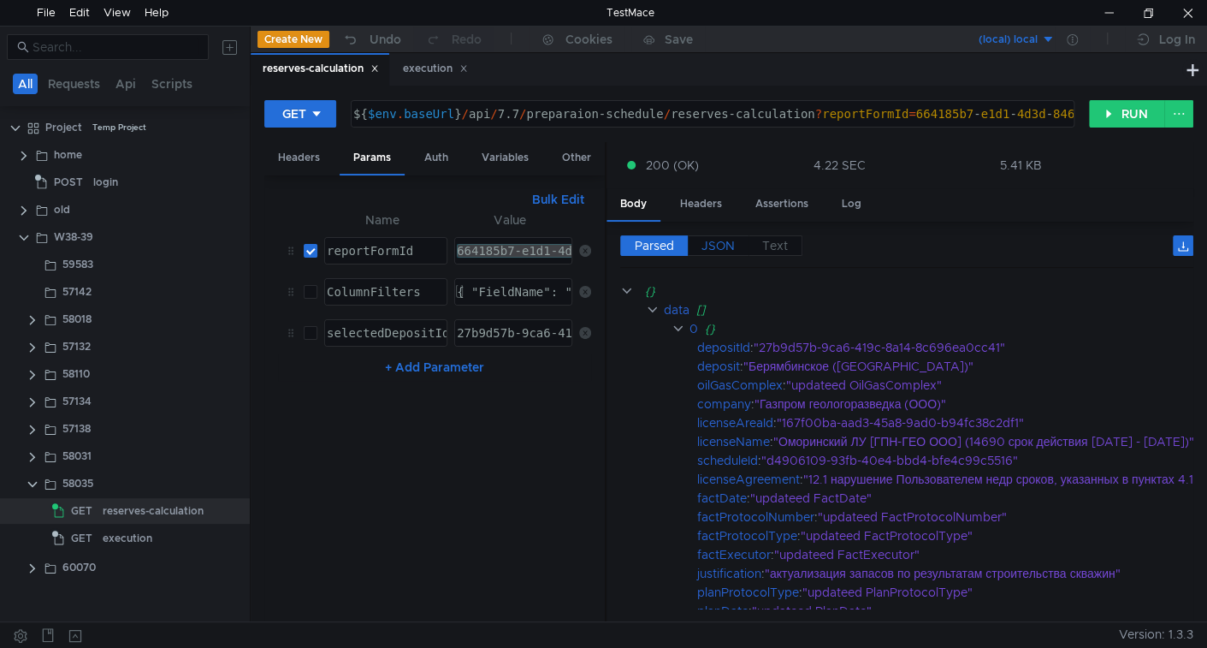
click at [737, 246] on label "JSON" at bounding box center [718, 245] width 61 height 21
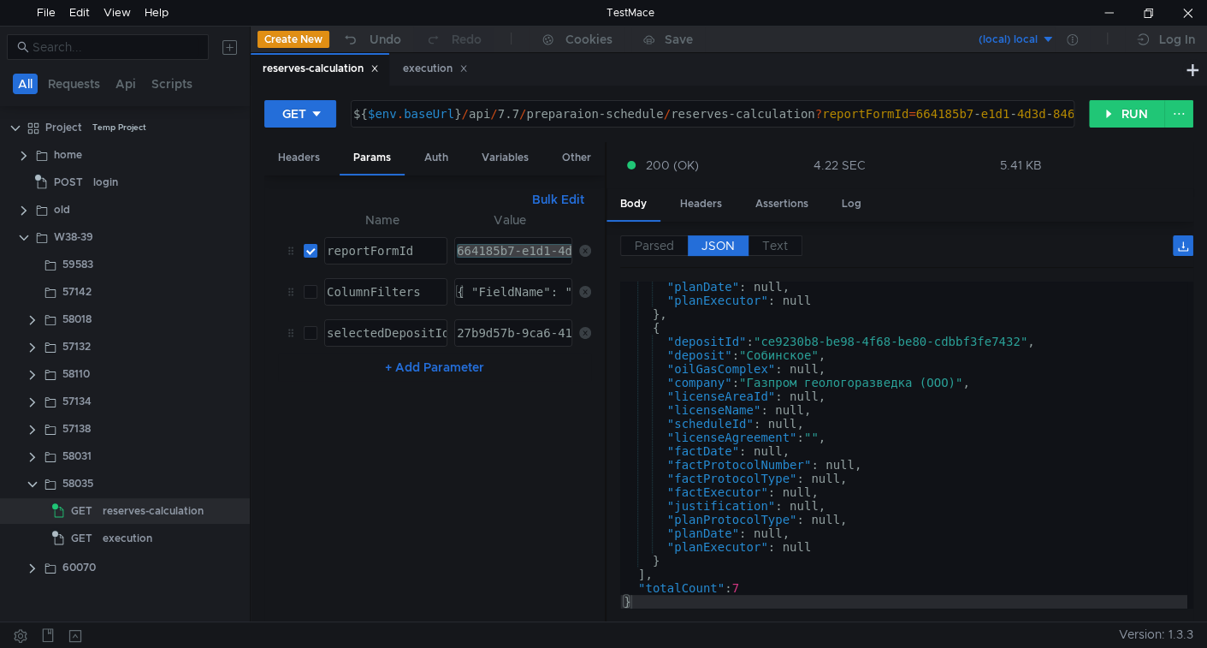
click at [788, 339] on div ""planDate" : null, "planExecutor" : null } , { "depositId" : "ce9230b8-be98-4f6…" at bounding box center [903, 457] width 567 height 354
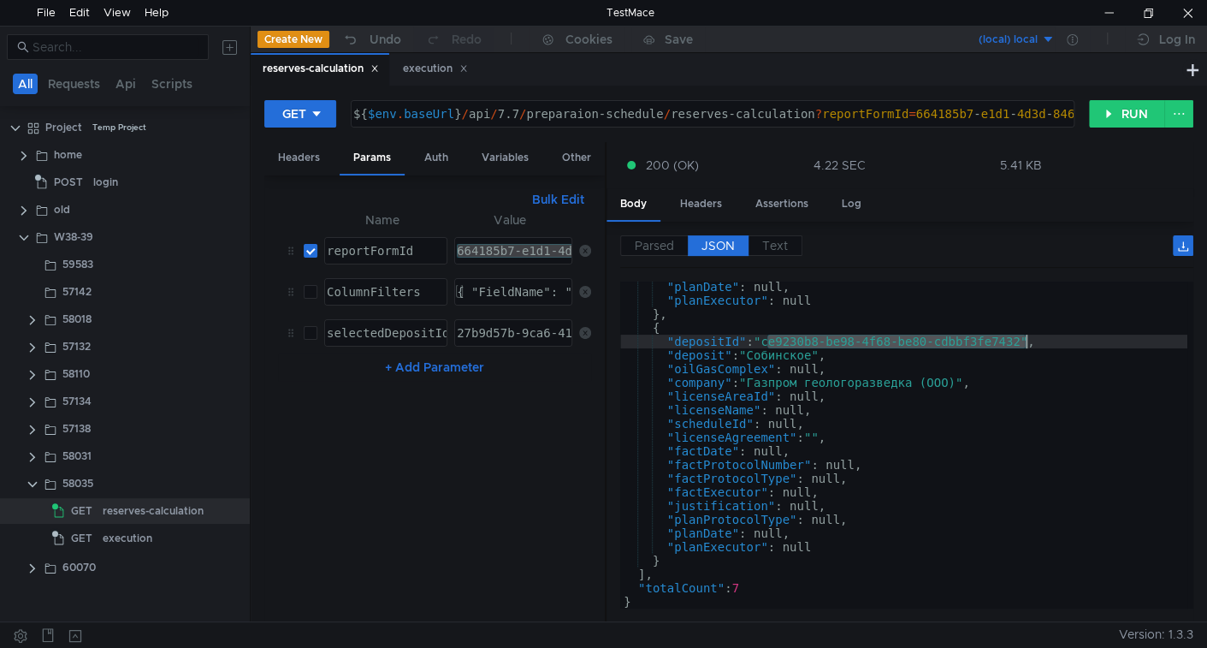
drag, startPoint x: 788, startPoint y: 339, endPoint x: 966, endPoint y: 337, distance: 178.0
click at [966, 337] on div ""planDate" : null, "planExecutor" : null } , { "depositId" : "ce9230b8-be98-4f6…" at bounding box center [903, 457] width 567 height 354
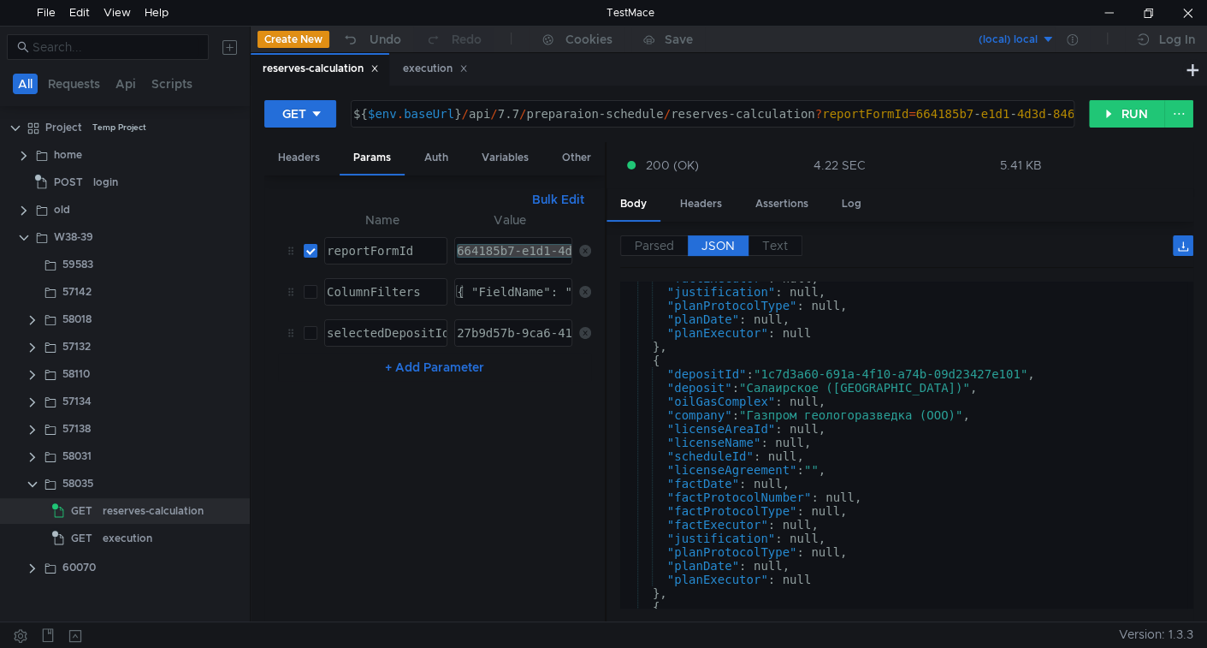
scroll to position [1296, 0]
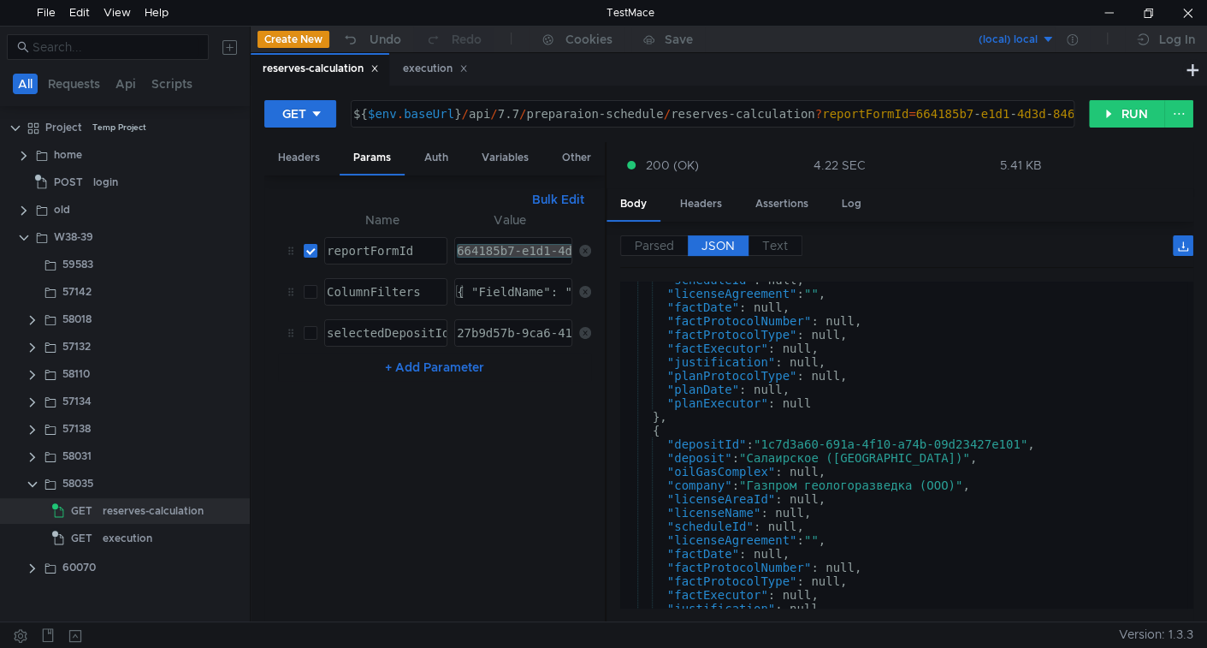
click at [783, 441] on div ""scheduleId" : null, "licenseAgreement" : "" , "factDate" : null, "factProtocol…" at bounding box center [903, 450] width 567 height 354
type textarea ""depositId": "1c7d3a60-691a-4f10-a74b-09d23427e101","
drag, startPoint x: 783, startPoint y: 441, endPoint x: 967, endPoint y: 439, distance: 184.0
click at [967, 439] on div ""scheduleId" : null, "licenseAgreement" : "" , "factDate" : null, "factProtocol…" at bounding box center [903, 450] width 567 height 354
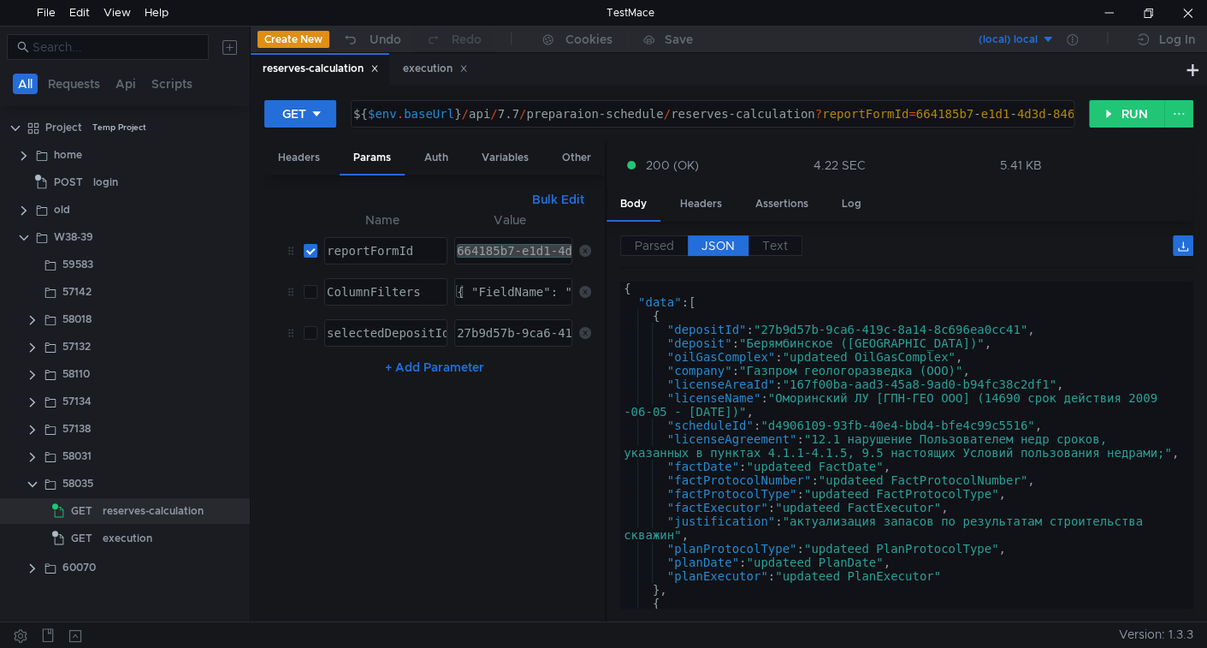
scroll to position [0, 0]
click at [1113, 124] on button "RUN" at bounding box center [1127, 113] width 76 height 27
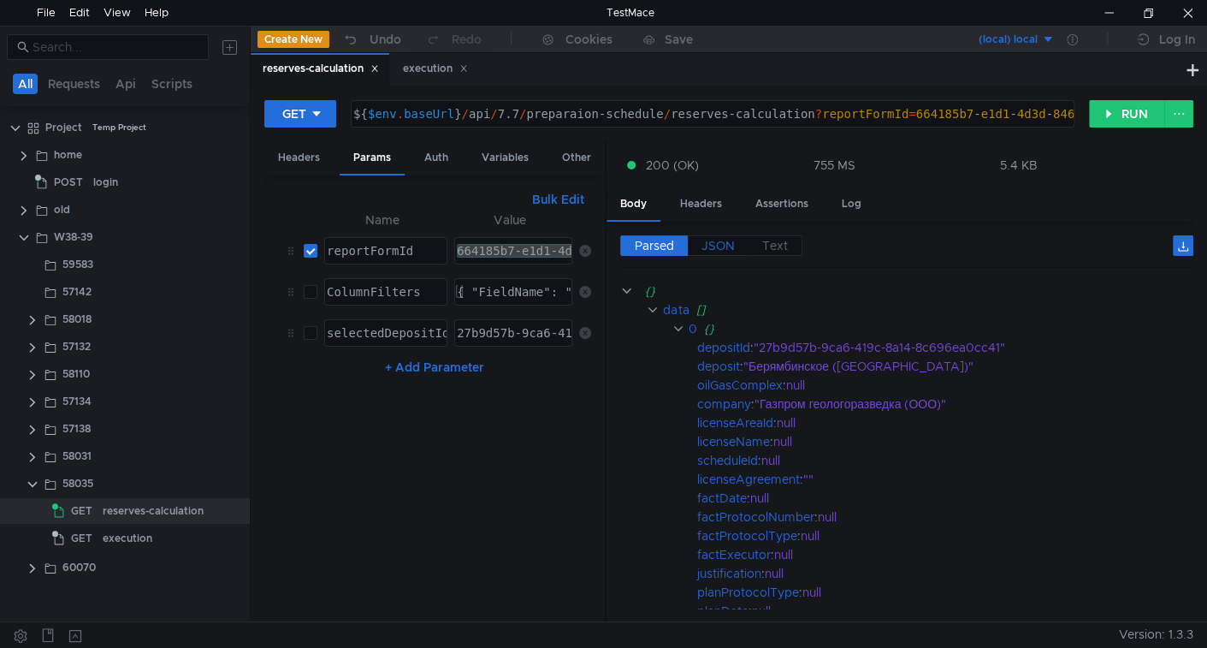
click at [724, 250] on span "JSON" at bounding box center [718, 245] width 33 height 15
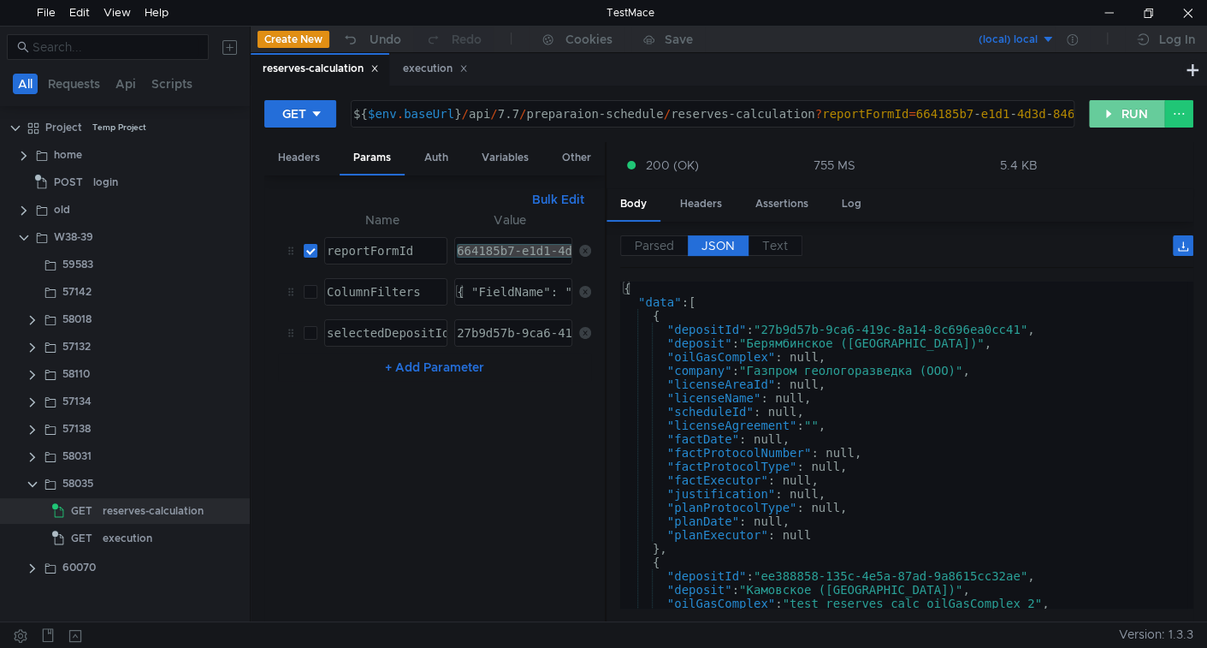
click at [1104, 113] on button "RUN" at bounding box center [1127, 113] width 76 height 27
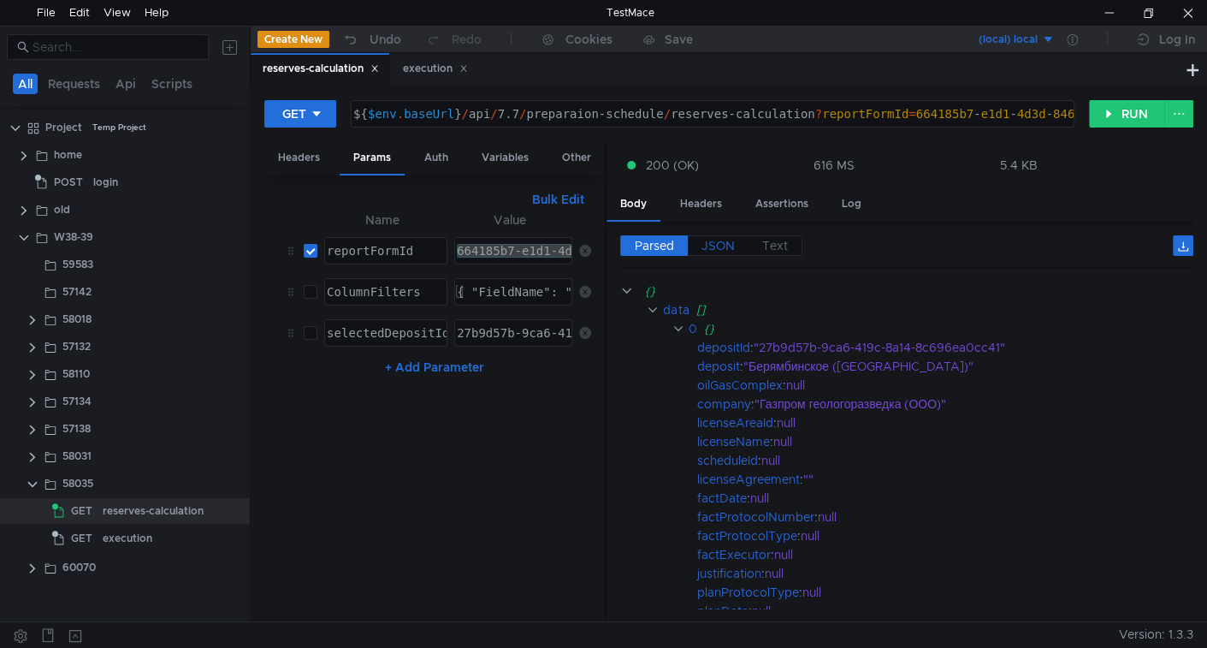
click at [710, 244] on span "JSON" at bounding box center [718, 245] width 33 height 15
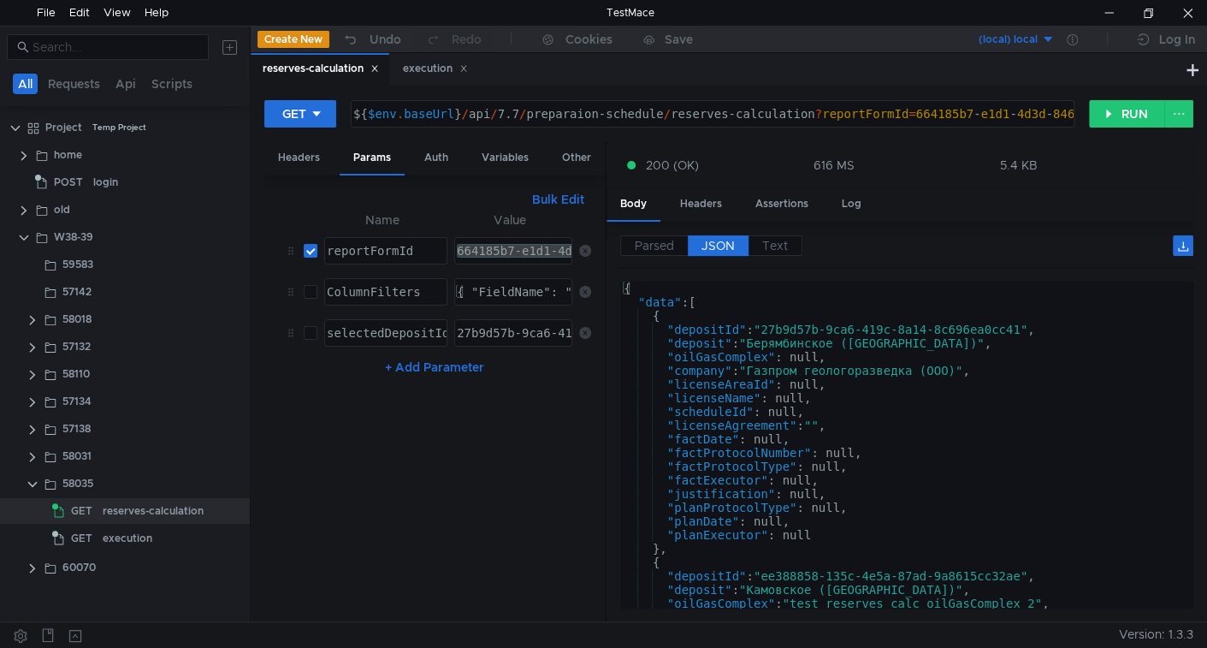
type textarea ""scheduleId": null,"
click at [716, 412] on div "{ "data" : [ { "depositId" : "27b9d57b-9ca6-419c-8a14-8c696ea0cc41" , "deposit"…" at bounding box center [903, 459] width 567 height 354
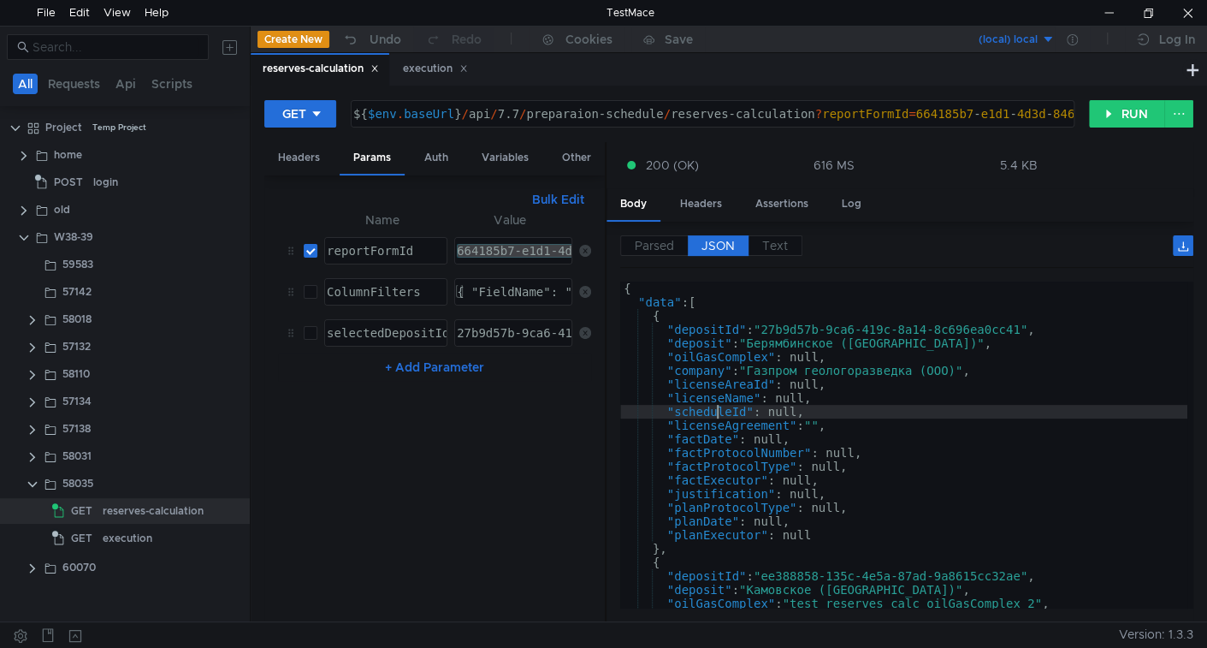
click at [716, 412] on div "{ "data" : [ { "depositId" : "27b9d57b-9ca6-419c-8a14-8c696ea0cc41" , "deposit"…" at bounding box center [903, 459] width 567 height 354
drag, startPoint x: 1117, startPoint y: 113, endPoint x: 1022, endPoint y: 200, distance: 129.0
click at [1117, 114] on button "RUN" at bounding box center [1127, 113] width 76 height 27
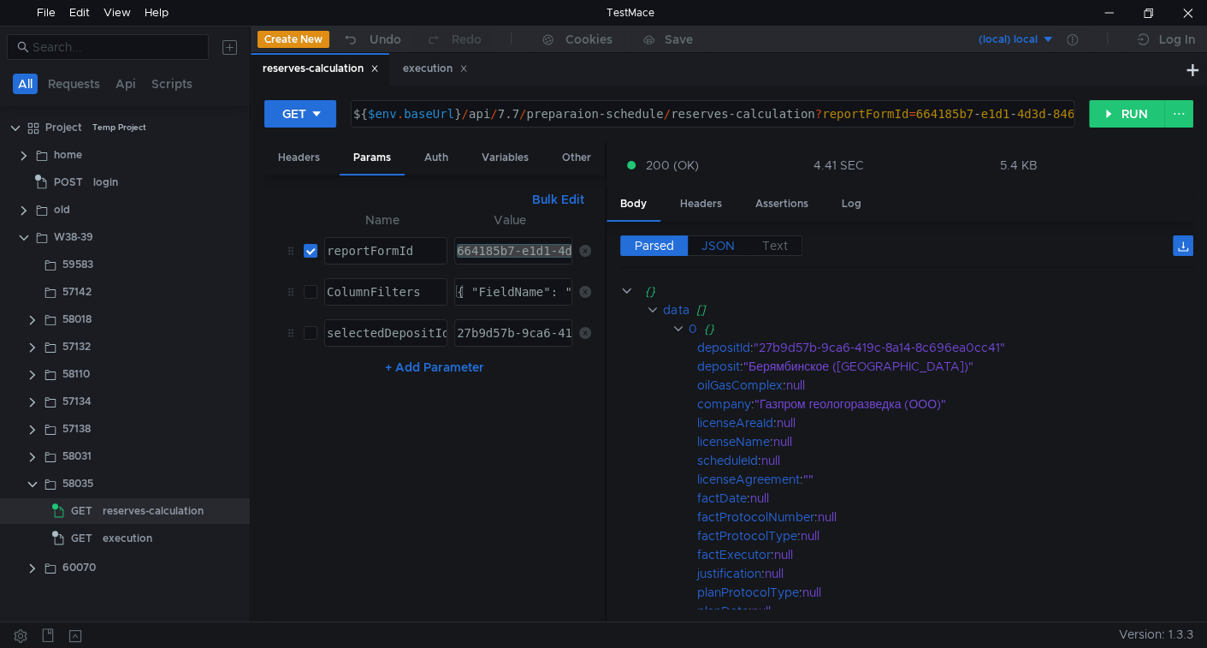
click at [727, 248] on span "JSON" at bounding box center [718, 245] width 33 height 15
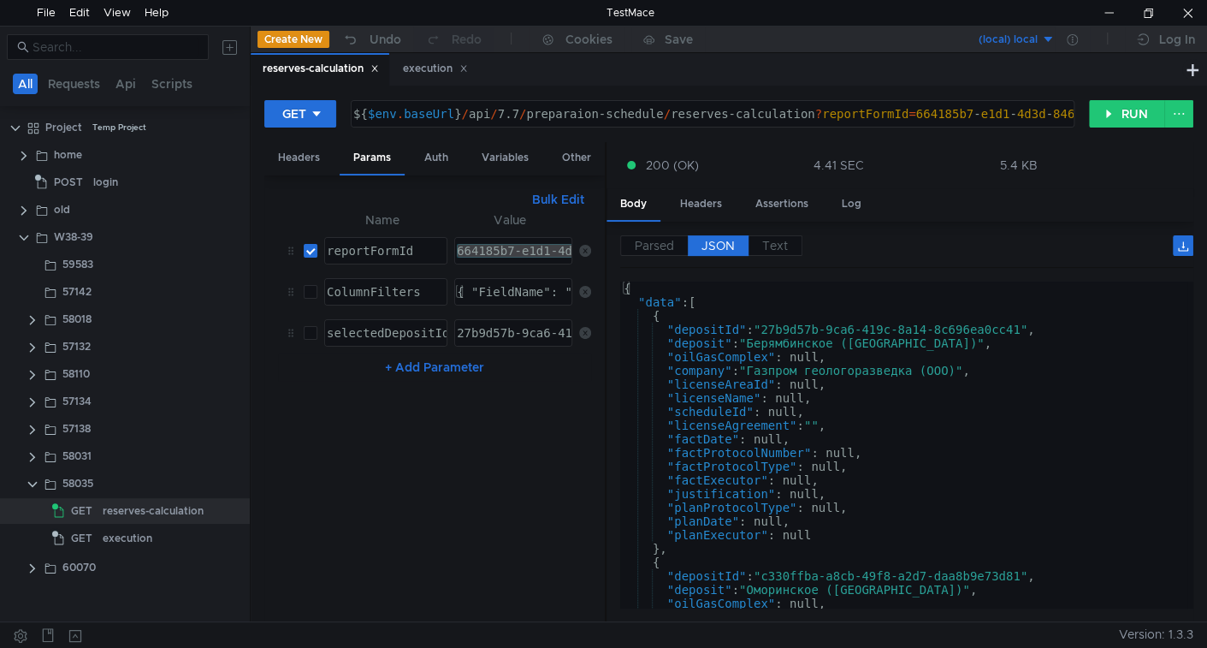
type textarea ""scheduleId": null,"
click at [711, 410] on div "{ "data" : [ { "depositId" : "27b9d57b-9ca6-419c-8a14-8c696ea0cc41" , "deposit"…" at bounding box center [903, 459] width 567 height 354
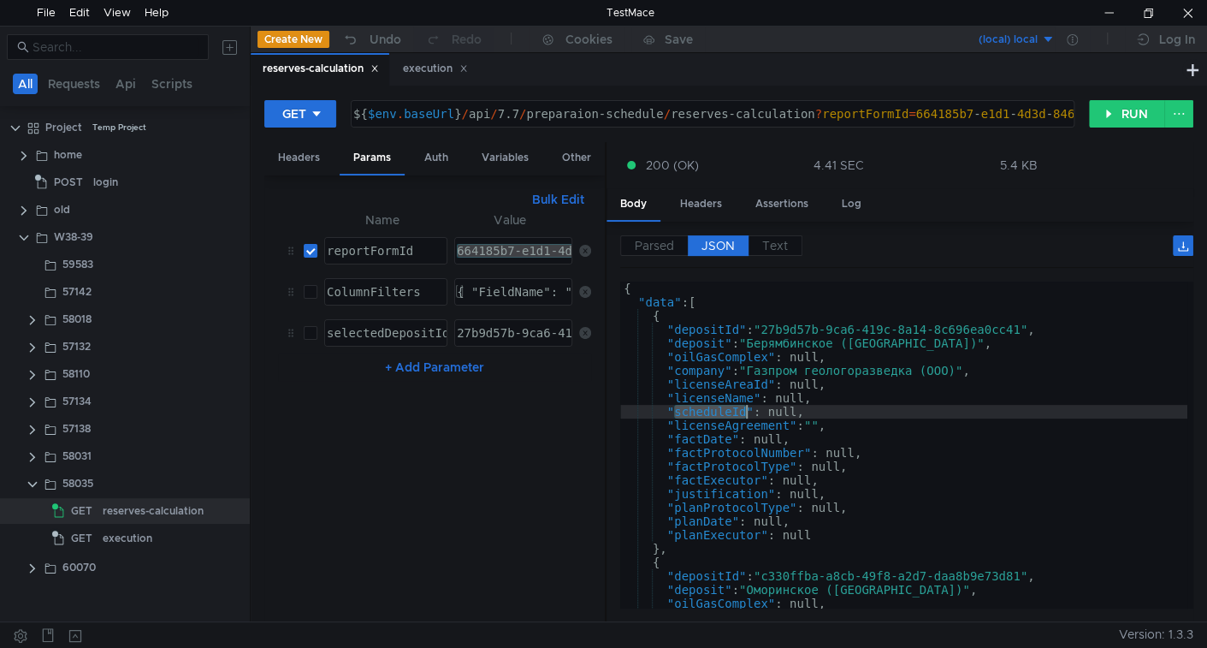
click at [711, 410] on div "{ "data" : [ { "depositId" : "27b9d57b-9ca6-419c-8a14-8c696ea0cc41" , "deposit"…" at bounding box center [903, 459] width 567 height 354
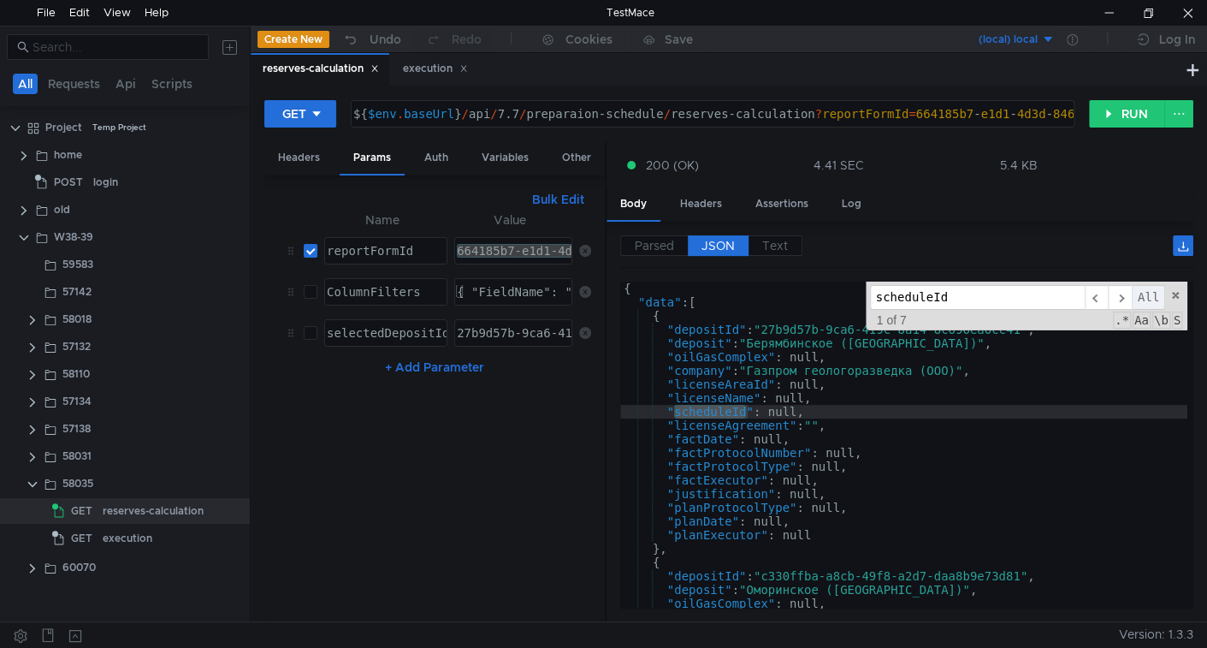
click at [1155, 296] on span "All" at bounding box center [1148, 297] width 33 height 25
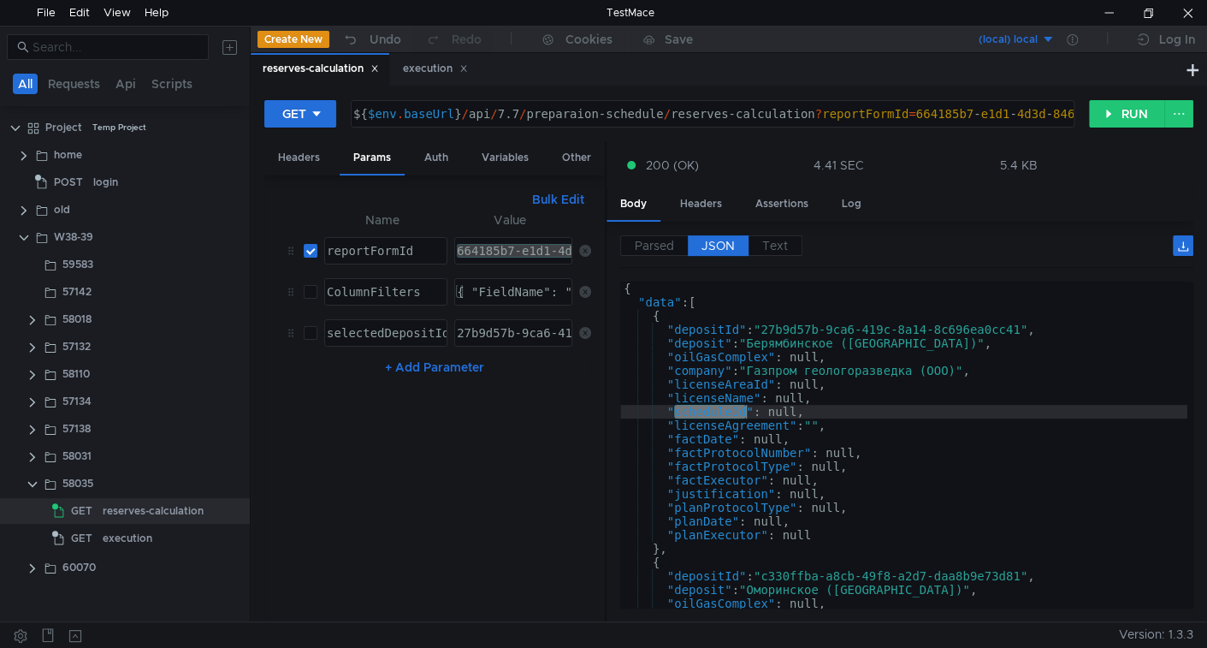
click at [1107, 127] on div "GET ${ $env . baseUrl } / api / 7.7 / preparaion-schedule / reserves-calculatio…" at bounding box center [728, 120] width 929 height 43
click at [1109, 114] on button "RUN" at bounding box center [1127, 113] width 76 height 27
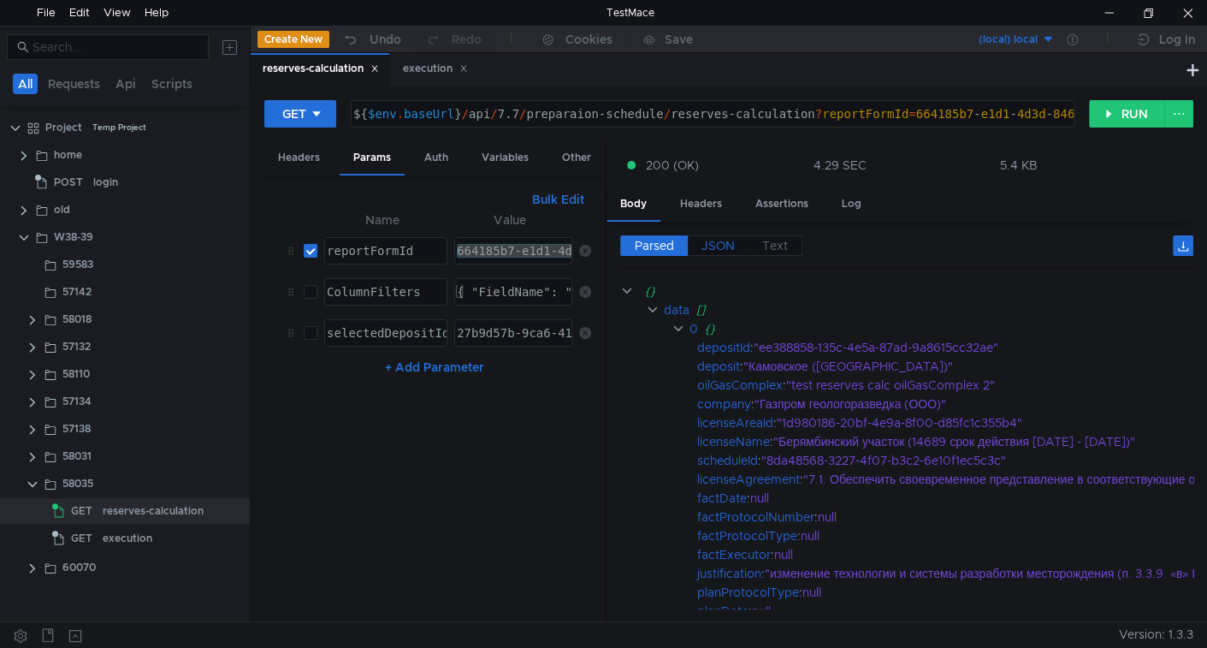
click at [726, 239] on span "JSON" at bounding box center [718, 245] width 33 height 15
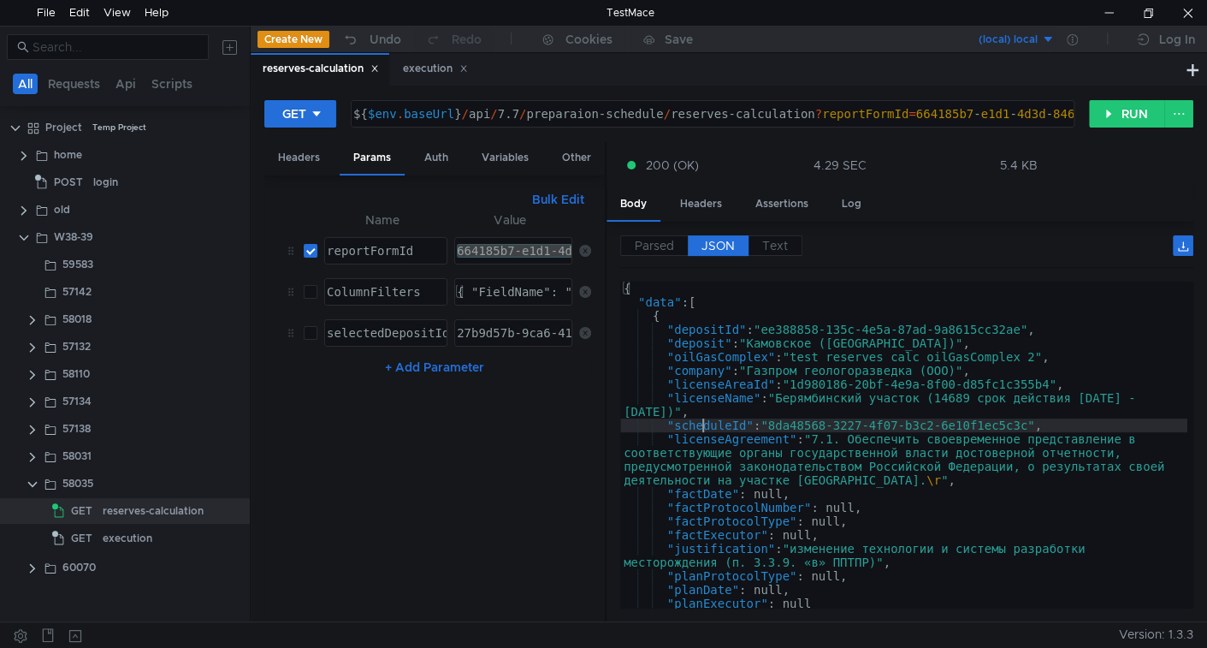
type textarea ""scheduleId": "8da48568-3227-4f07-b3c2-6e10f1ec5c3c","
click at [703, 422] on div "{ "data" : [ { "depositId" : "ee388858-135c-4e5a-87ad-9a8615cc32ae" , "deposit"…" at bounding box center [903, 459] width 567 height 354
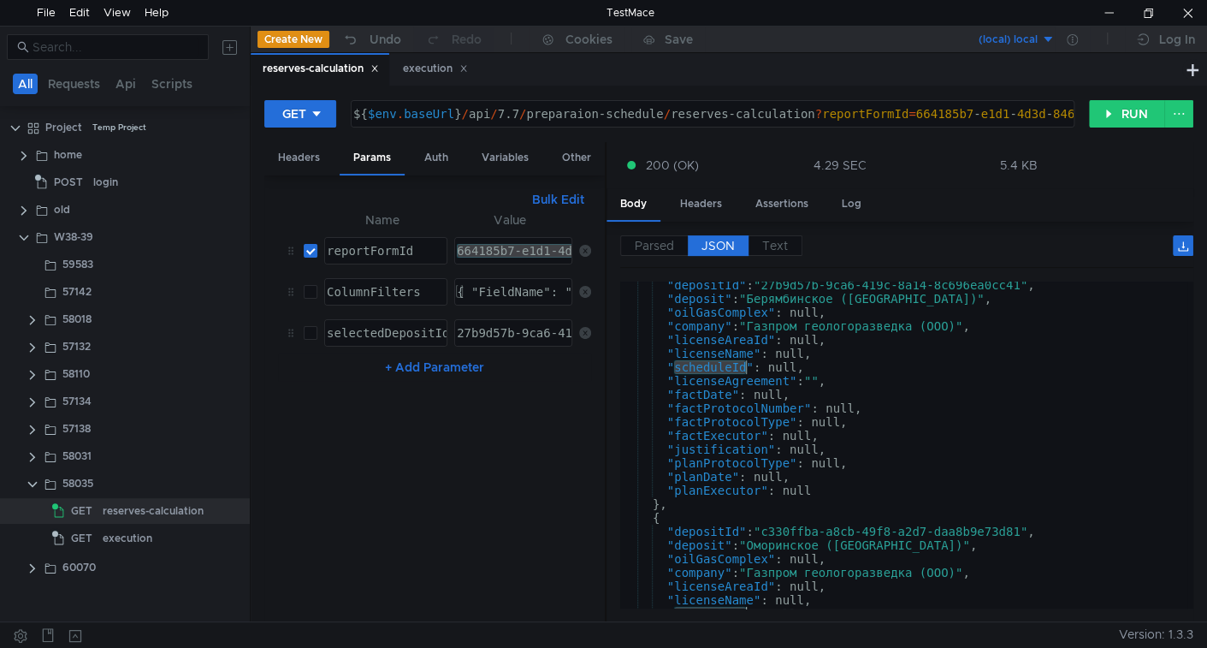
scroll to position [1208, 0]
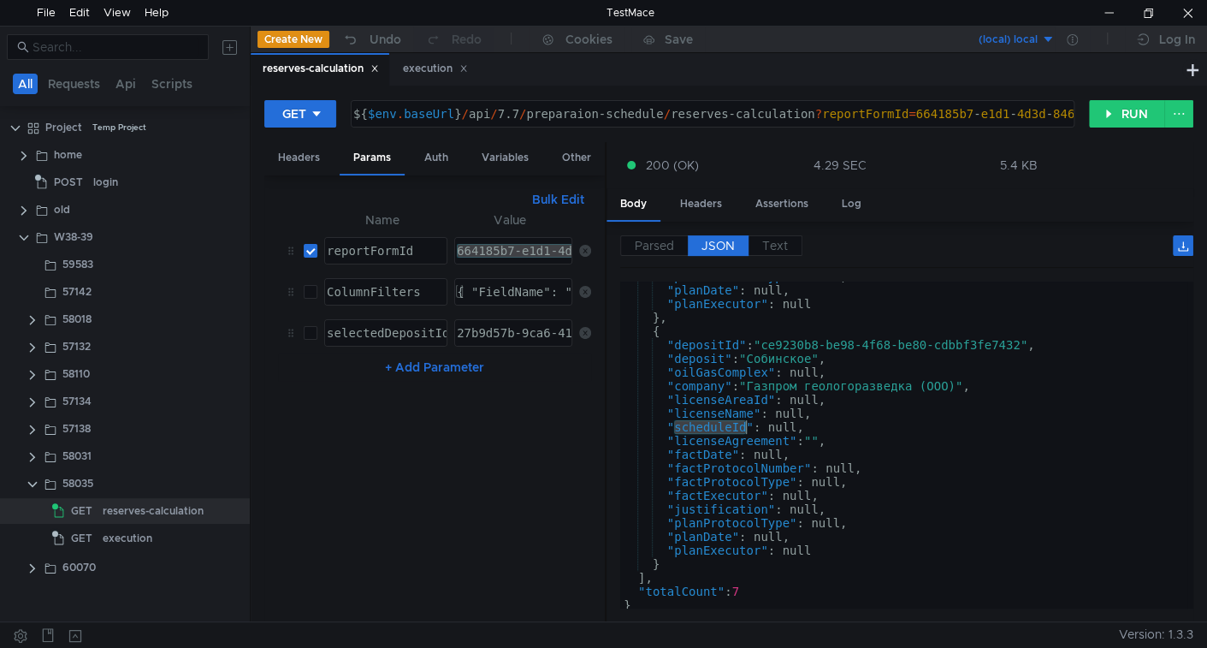
scroll to position [1644, 0]
click at [439, 365] on button "+ Add Parameter" at bounding box center [434, 367] width 113 height 21
click at [313, 370] on input "checkbox" at bounding box center [311, 374] width 14 height 14
checkbox input "false"
click at [514, 290] on div "{ "FieldName": "licenseNames", "Method": "Contains", "Value": "Граничное" }" at bounding box center [727, 305] width 546 height 41
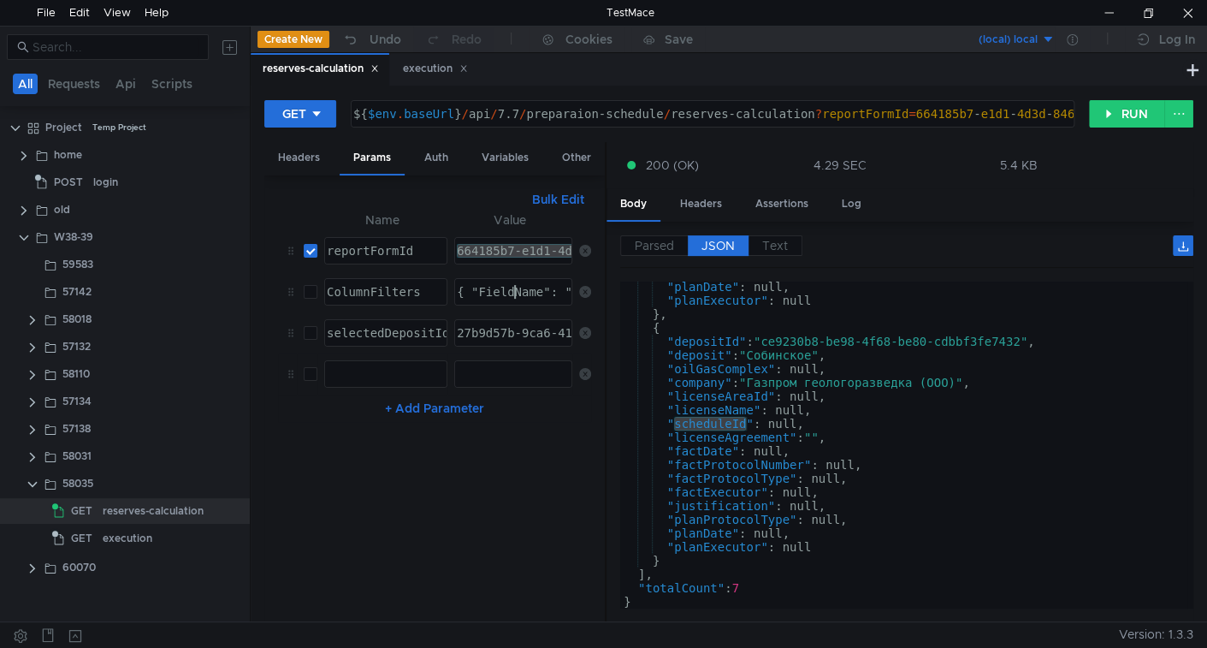
click at [580, 368] on icon at bounding box center [585, 374] width 12 height 12
click at [514, 289] on div "{ "FieldName": "licenseNames", "Method": "Contains", "Value": "Граничное" }" at bounding box center [727, 305] width 546 height 41
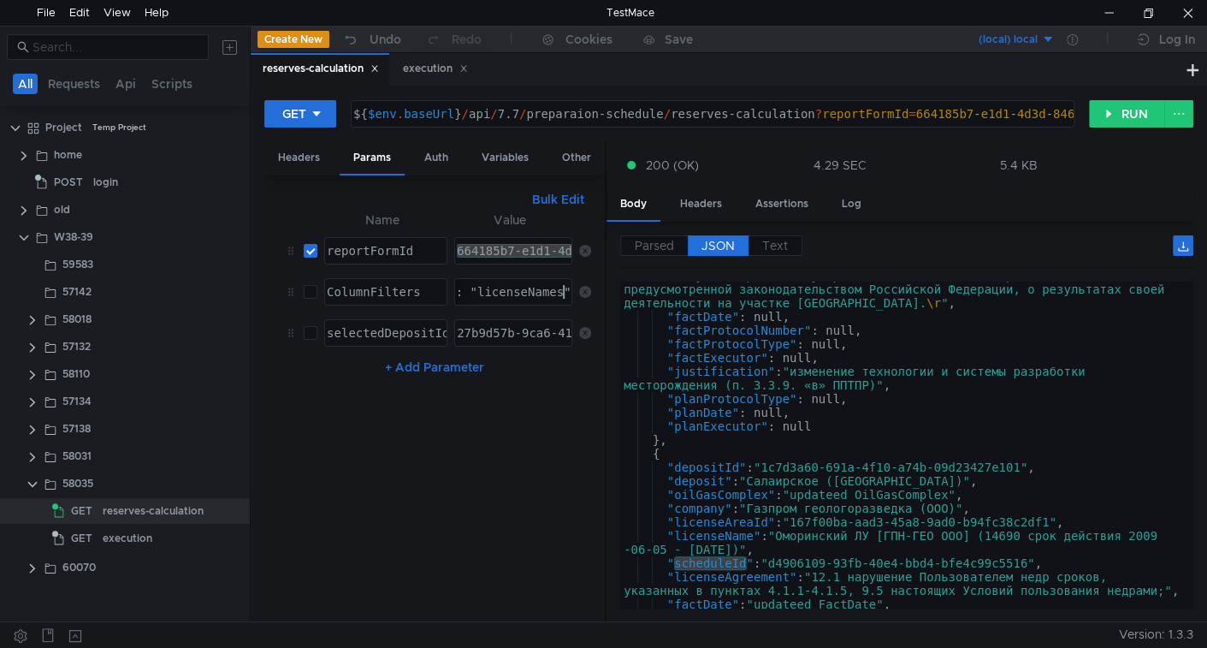
scroll to position [0, 0]
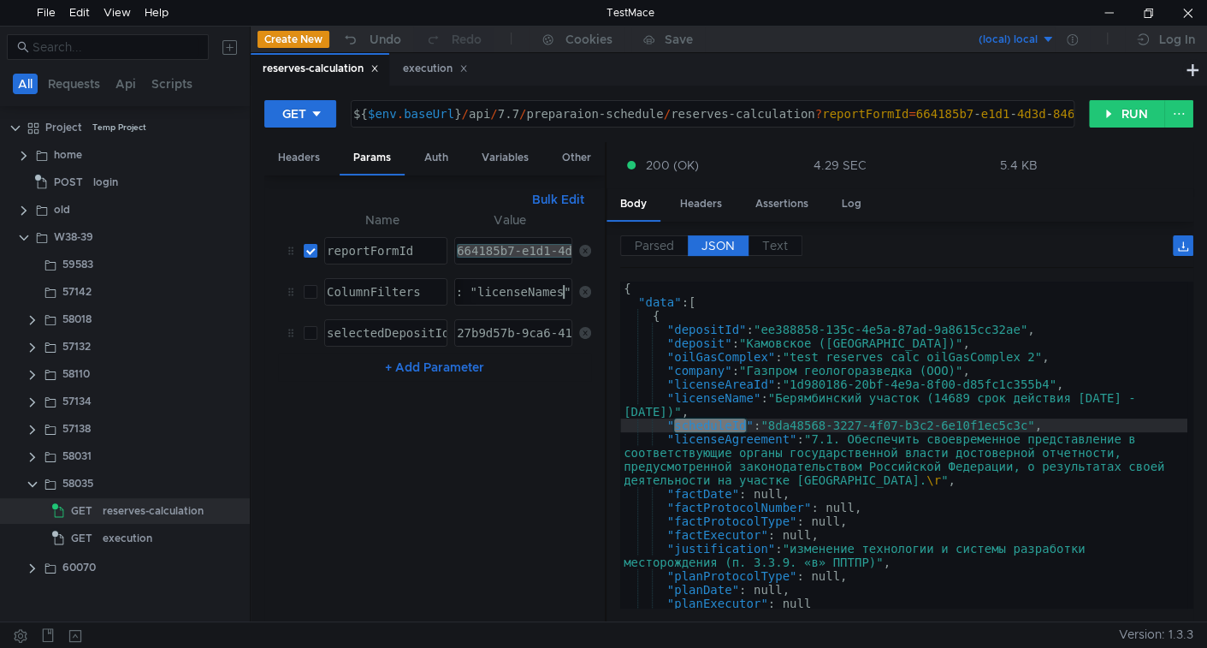
type textarea "{ "FieldName": "licenseName", "Method": "Contains", "Value": "Граничное" }"
type textarea ""deposit": "Камовское (Красноярский край)","
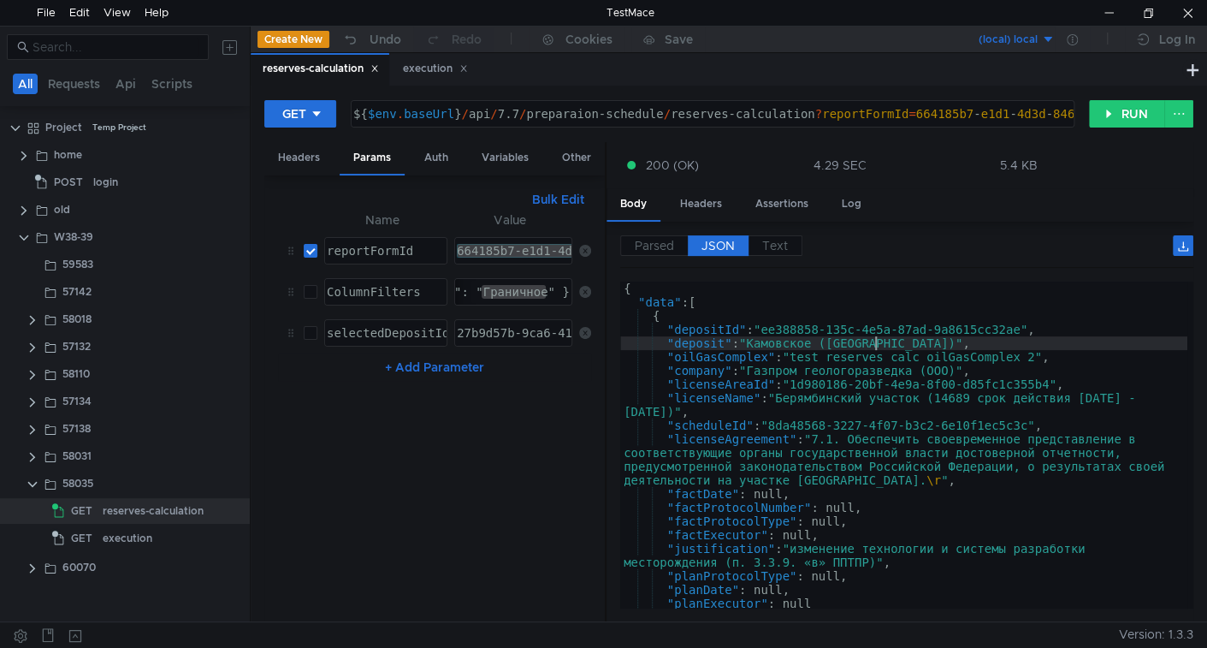
click at [875, 345] on div "{ "data" : [ { "depositId" : "ee388858-135c-4e5a-87ad-9a8615cc32ae" , "deposit"…" at bounding box center [903, 459] width 567 height 354
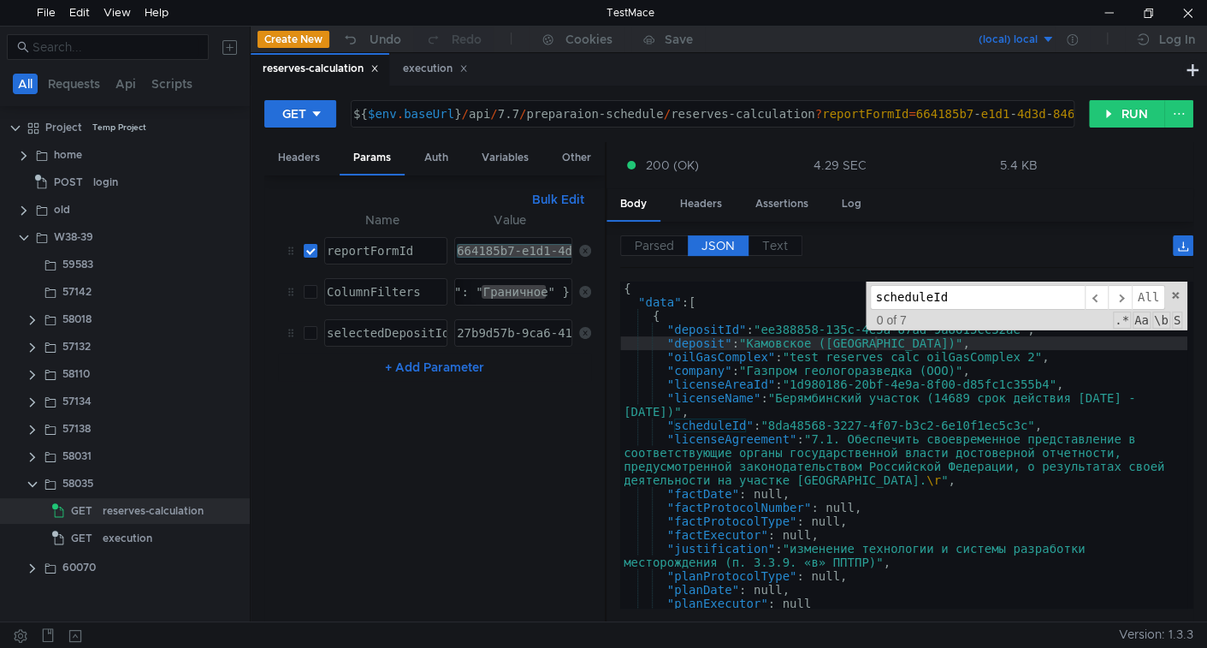
paste input "Граничное"
type input "Граничное"
type textarea ""licenseName": "Берямбинский участок (14689 срок действия 2000-08-14 - 2014-12-…"
click at [806, 391] on div "{ "data" : [ { "depositId" : "ee388858-135c-4e5a-87ad-9a8615cc32ae" , "deposit"…" at bounding box center [903, 459] width 567 height 354
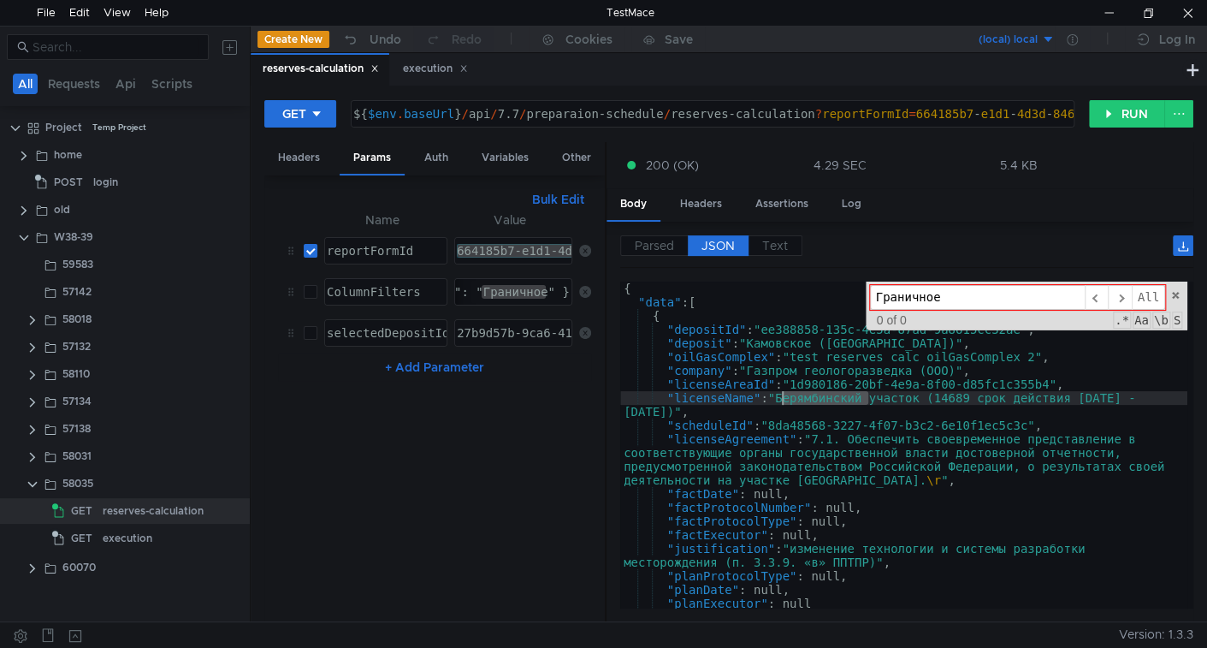
click at [806, 391] on div "{ "data" : [ { "depositId" : "ee388858-135c-4e5a-87ad-9a8615cc32ae" , "deposit"…" at bounding box center [903, 459] width 567 height 354
type input "Берямбинский"
click at [1140, 288] on span "All" at bounding box center [1148, 297] width 33 height 25
click at [799, 394] on div "{ "data" : [ { "depositId" : "ee388858-135c-4e5a-87ad-9a8615cc32ae" , "deposit"…" at bounding box center [903, 445] width 567 height 327
click at [798, 394] on div "{ "data" : [ { "depositId" : "ee388858-135c-4e5a-87ad-9a8615cc32ae" , "deposit"…" at bounding box center [903, 459] width 567 height 354
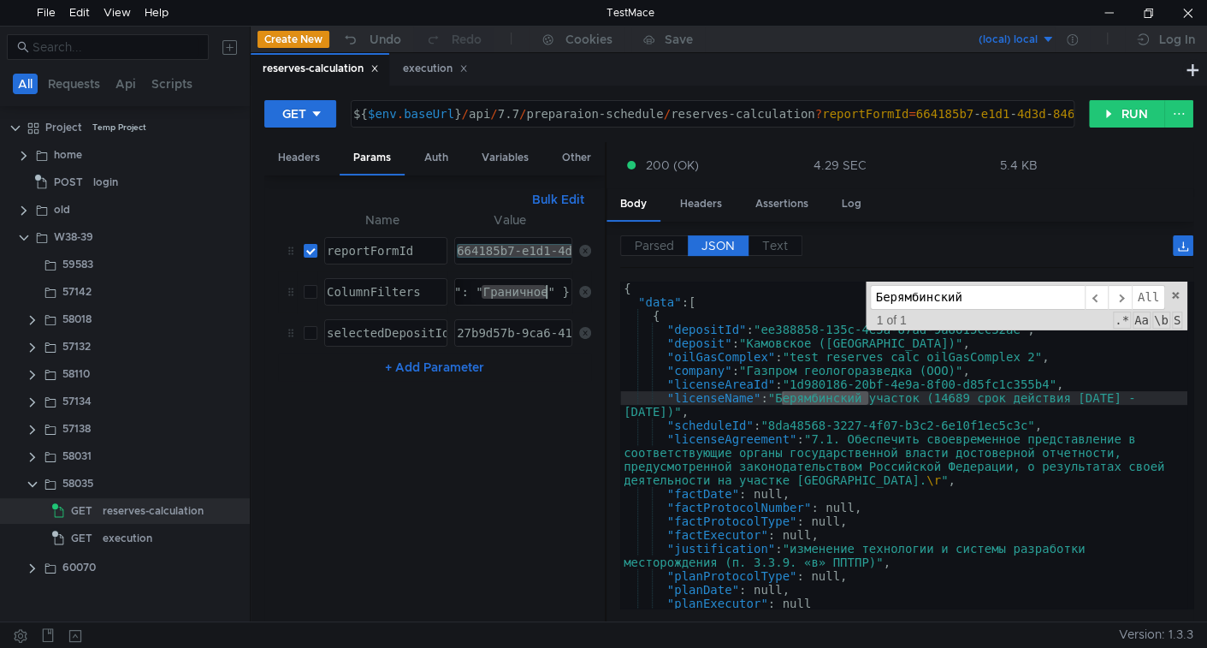
click at [507, 281] on div "{ "FieldName": "licenseName", "Method": "Contains", "Value": "Граничное" }" at bounding box center [513, 292] width 116 height 26
paste textarea "ерямбинский"
type textarea "{ "FieldName": "licenseName", "Method": "Contains", "Value": "Берямбинский" }"
click at [1112, 106] on button "RUN" at bounding box center [1127, 113] width 76 height 27
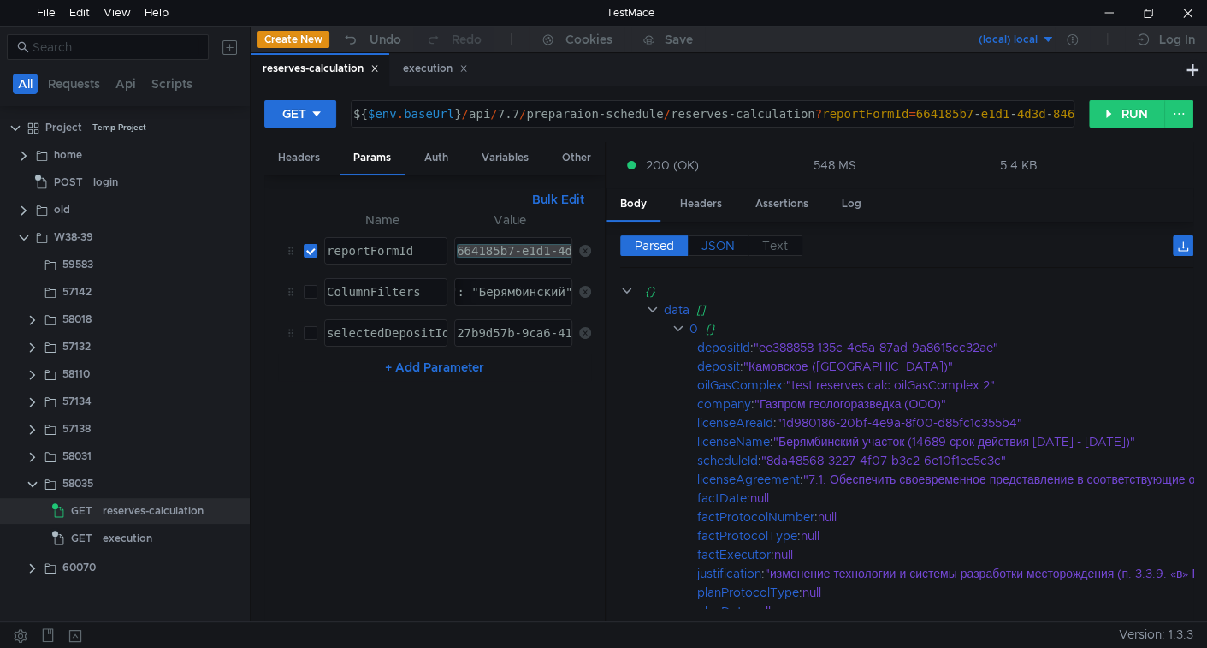
click at [726, 243] on span "JSON" at bounding box center [718, 245] width 33 height 15
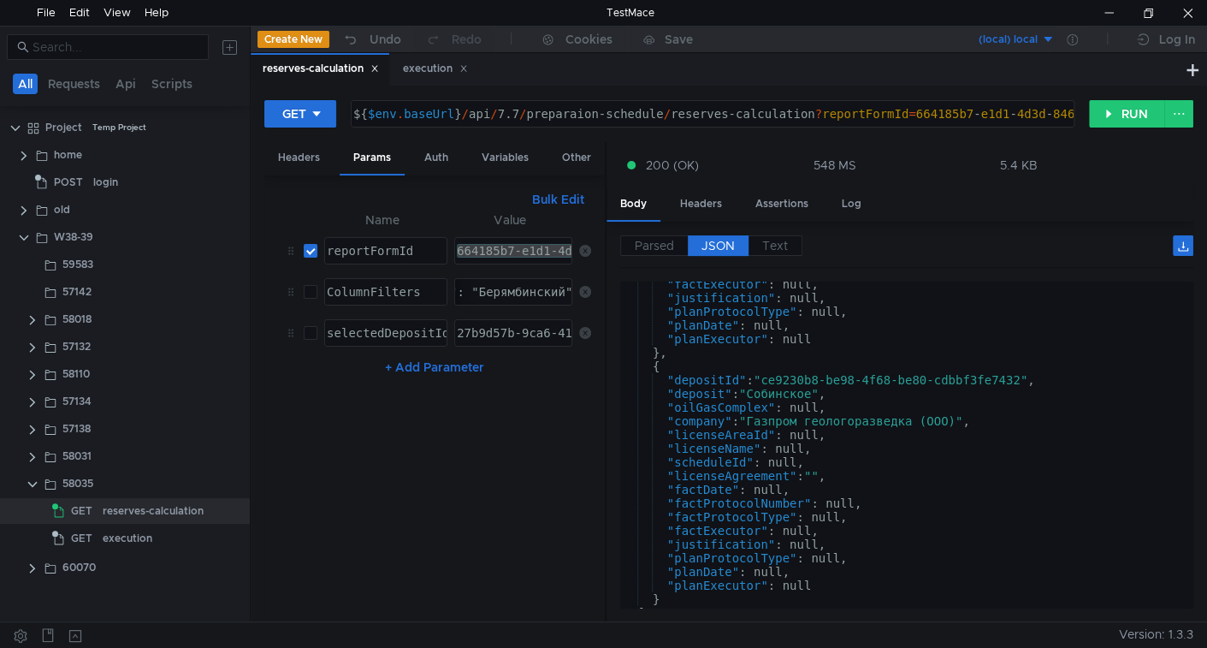
scroll to position [1606, 0]
drag, startPoint x: 302, startPoint y: 288, endPoint x: 354, endPoint y: 300, distance: 53.4
click at [304, 288] on td at bounding box center [307, 291] width 21 height 41
click at [308, 288] on input "checkbox" at bounding box center [311, 292] width 14 height 14
click at [1169, 102] on button at bounding box center [1179, 113] width 29 height 27
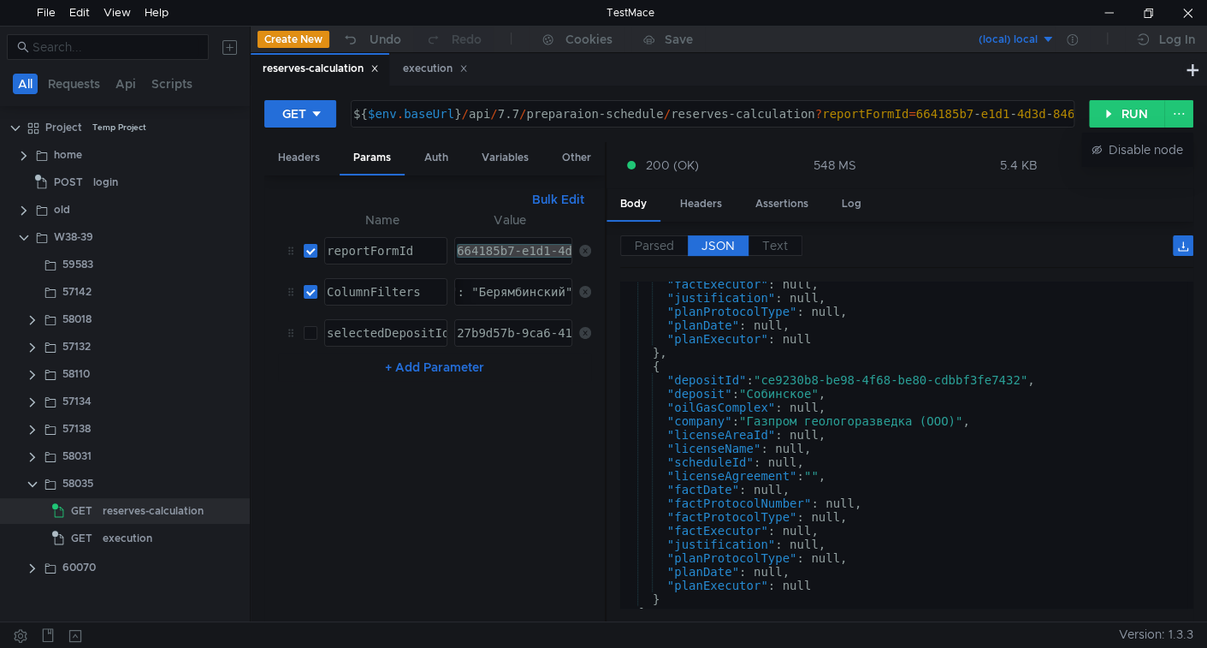
click at [1116, 101] on div at bounding box center [603, 324] width 1207 height 648
click at [1113, 108] on button "RUN" at bounding box center [1127, 113] width 76 height 27
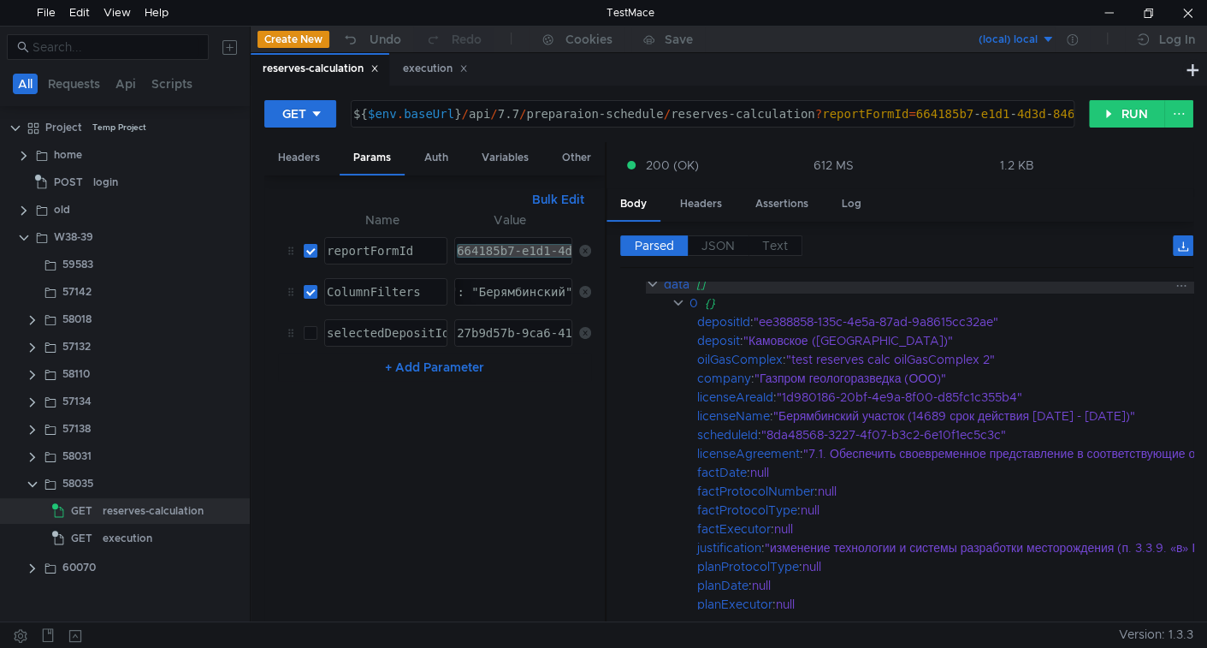
scroll to position [0, 0]
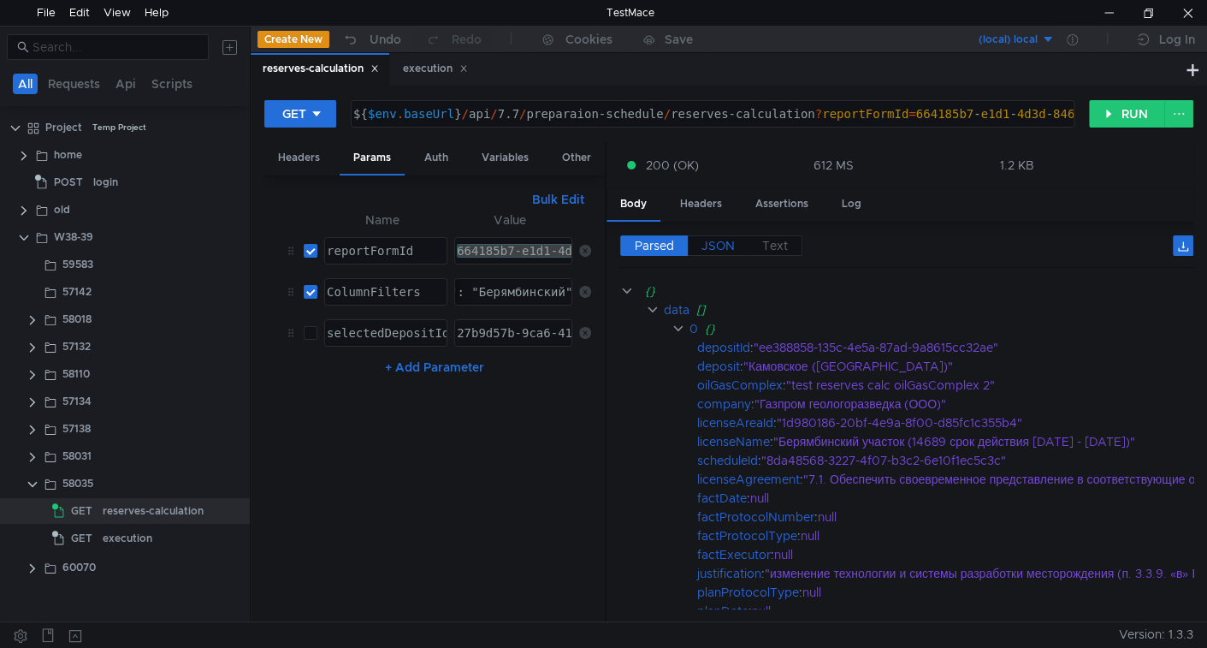
click at [728, 235] on label "JSON" at bounding box center [718, 245] width 61 height 21
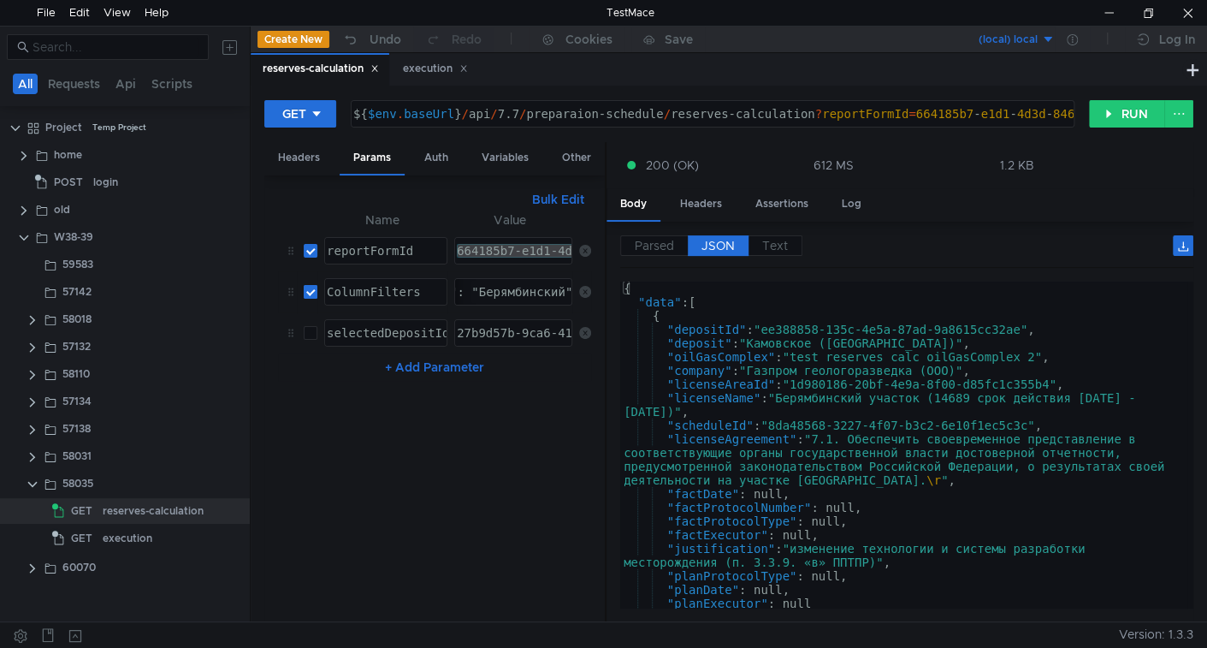
click at [312, 288] on input "checkbox" at bounding box center [311, 292] width 14 height 14
checkbox input "false"
click at [1105, 117] on button "RUN" at bounding box center [1127, 113] width 76 height 27
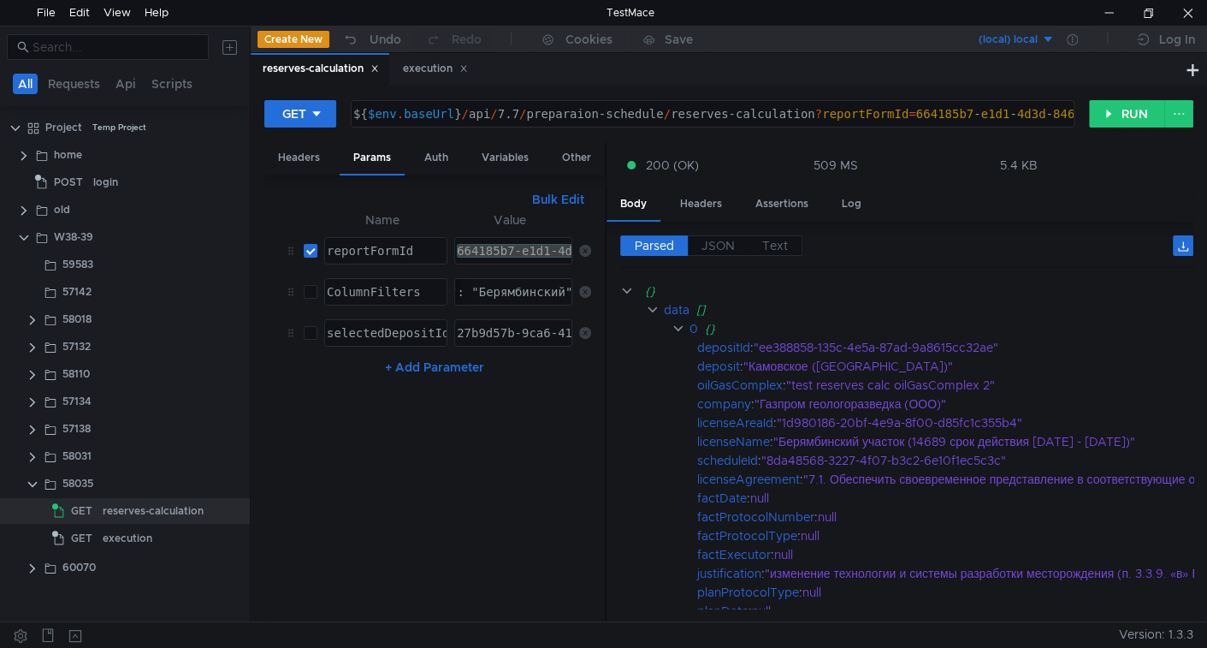
click at [431, 359] on button "+ Add Parameter" at bounding box center [434, 367] width 113 height 21
click at [375, 367] on div at bounding box center [384, 387] width 122 height 41
paste textarea "ColumnSorts"
type textarea "ColumnSorts"
click at [479, 288] on div "{ "FieldName": "licenseName", "Method": "Contains", "Value": "Берямбинский" }" at bounding box center [308, 305] width 561 height 41
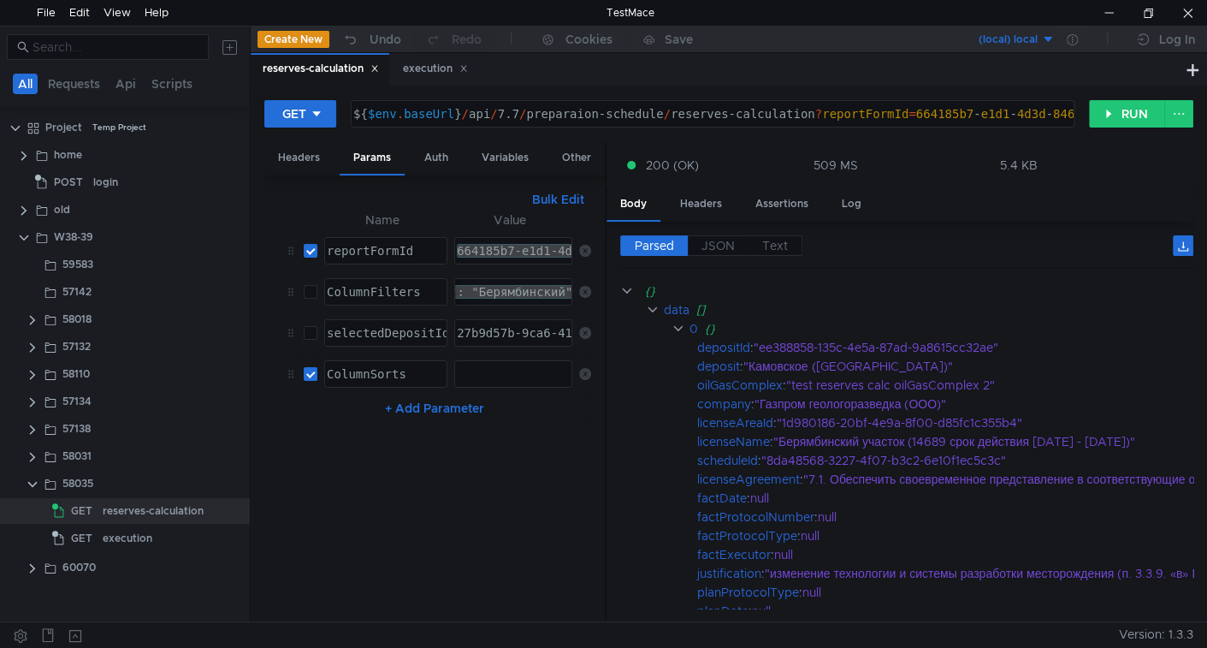
click at [492, 371] on div at bounding box center [512, 387] width 117 height 41
paste textarea "{ "FieldName": "licenseName", "Method": "Contains", "Value": "Берямбинский" }"
type textarea "{ "FieldName": "licenseName", "Method": "Contains", "Value": "Берямбинский" }"
click at [566, 194] on button "Bulk Edit" at bounding box center [558, 199] width 66 height 21
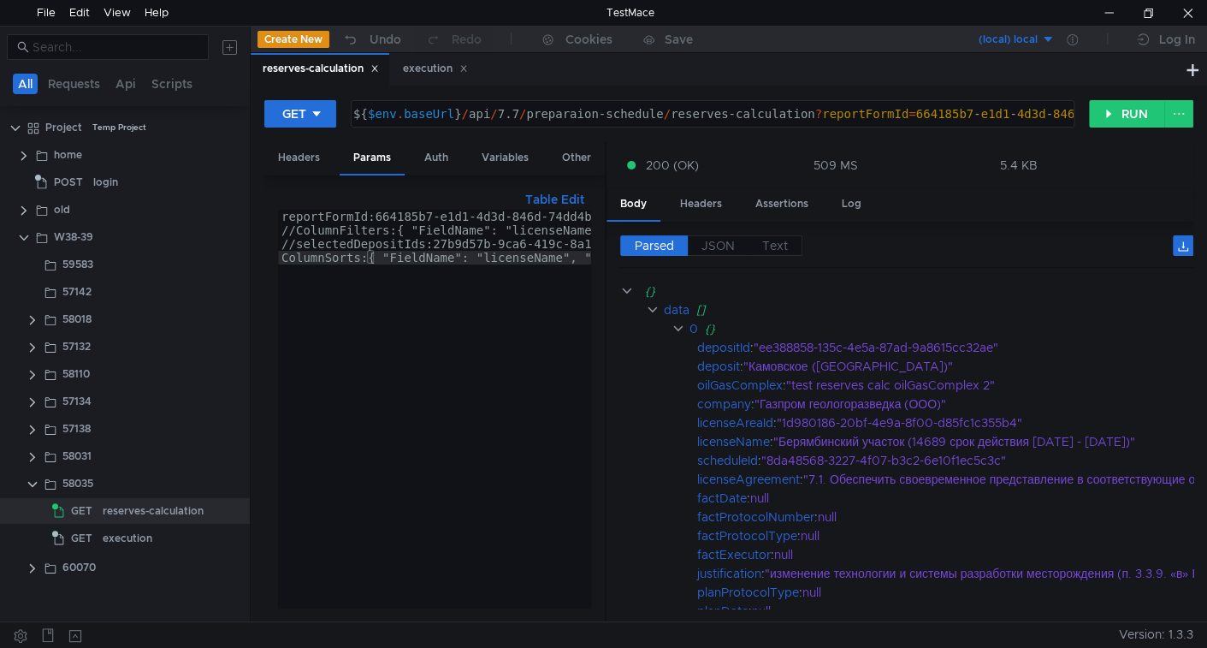
click at [384, 258] on div "reportFormId:664185b7-e1d1-4d3d-846d-74dd4b5a317c //ColumnFilters:{ "FieldName"…" at bounding box center [615, 416] width 675 height 413
drag, startPoint x: 472, startPoint y: 253, endPoint x: 483, endPoint y: 254, distance: 11.2
click at [472, 252] on div "reportFormId:664185b7-e1d1-4d3d-846d-74dd4b5a317c //ColumnFilters:{ "FieldName"…" at bounding box center [615, 419] width 675 height 419
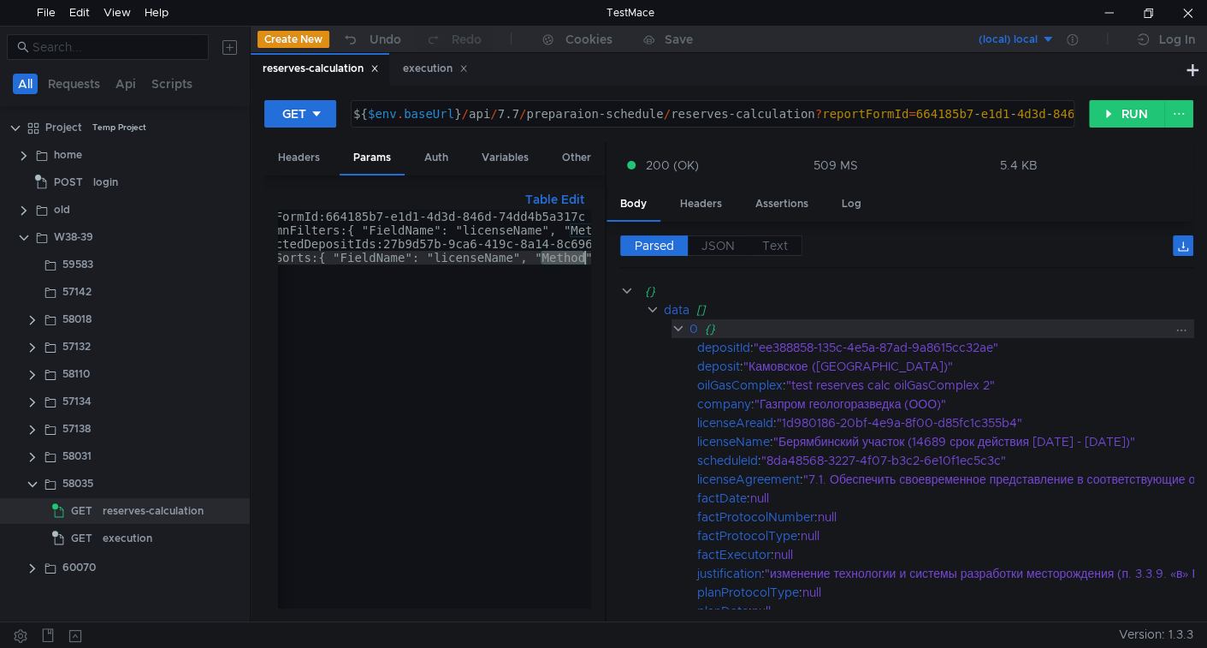
paste textarea "IsDescending"
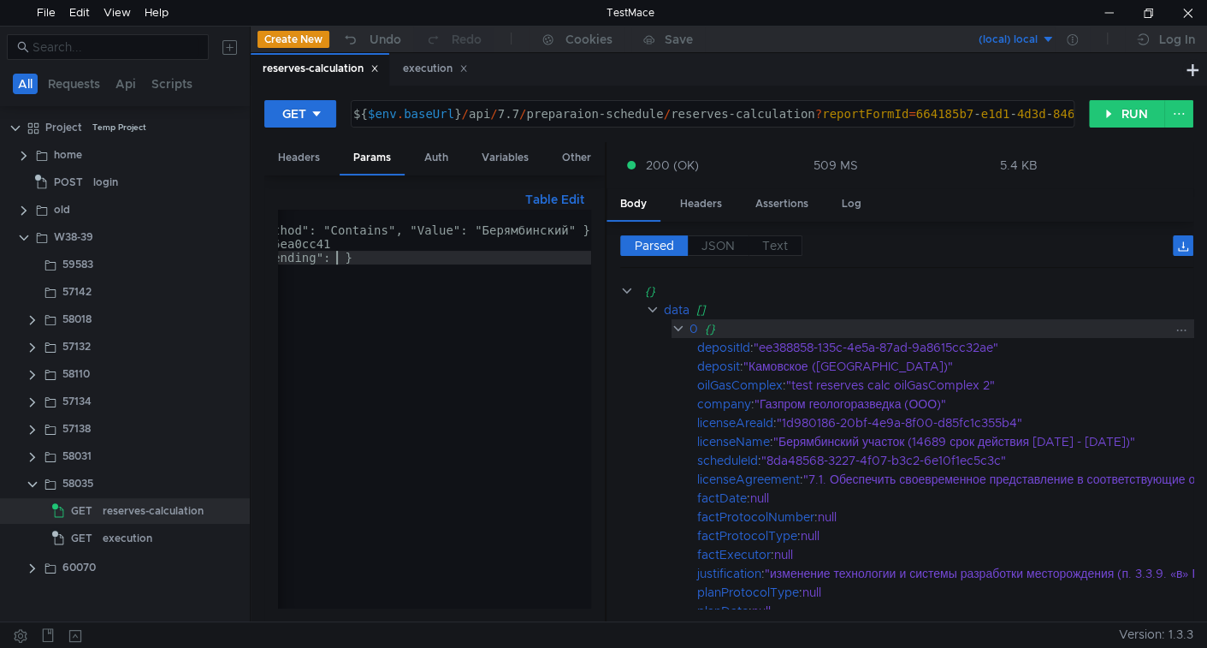
scroll to position [0, 361]
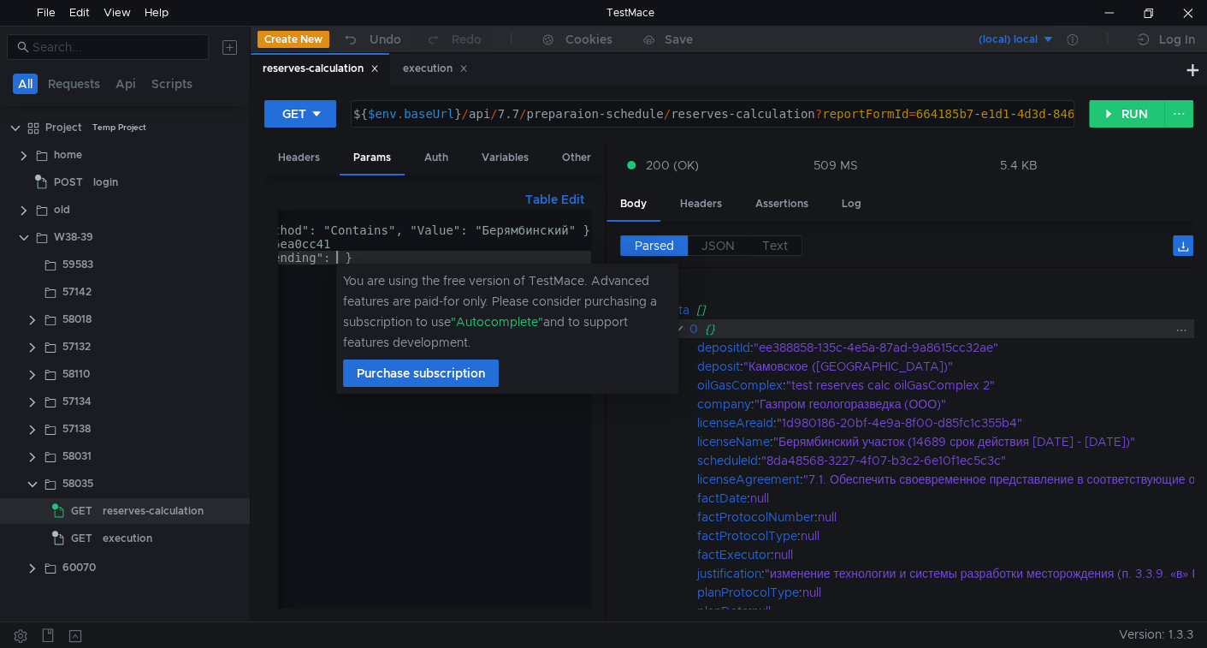
type textarea "ColumnSorts:{ "FieldName": "licenseName", "IsDescending": false }"
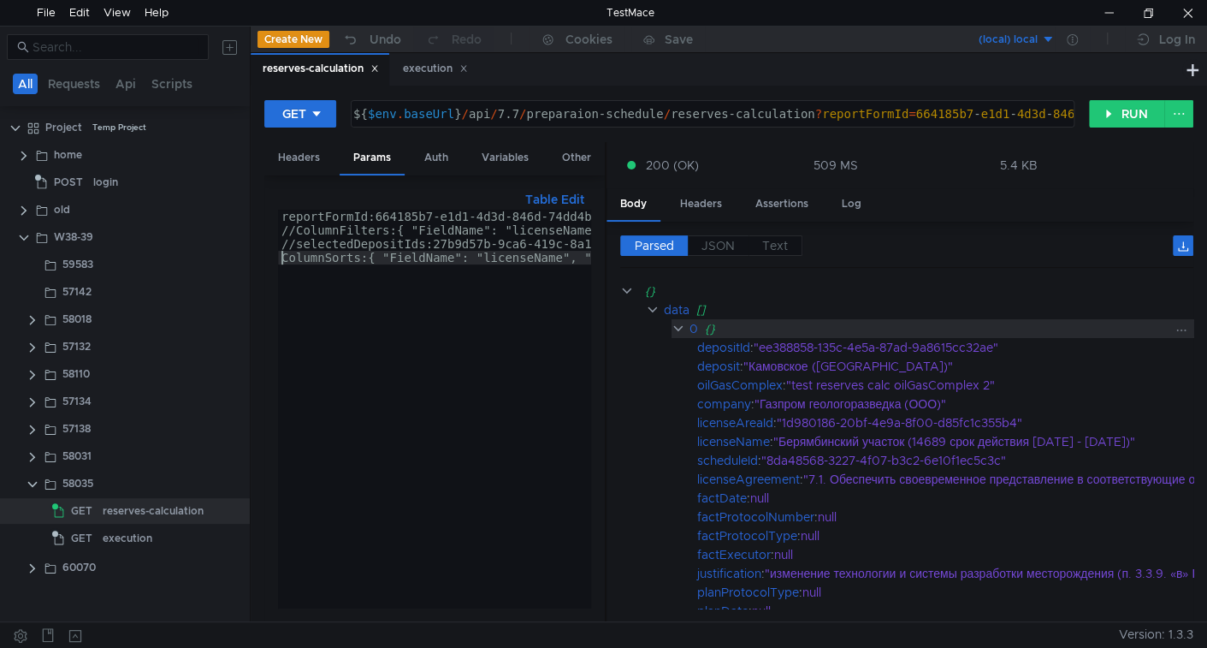
scroll to position [0, 0]
type textarea "ColumnSorts:{ "FieldName": "licenseName", "IsDescending": false }"
click at [1116, 122] on button "RUN" at bounding box center [1127, 113] width 76 height 27
click at [736, 246] on label "JSON" at bounding box center [718, 245] width 61 height 21
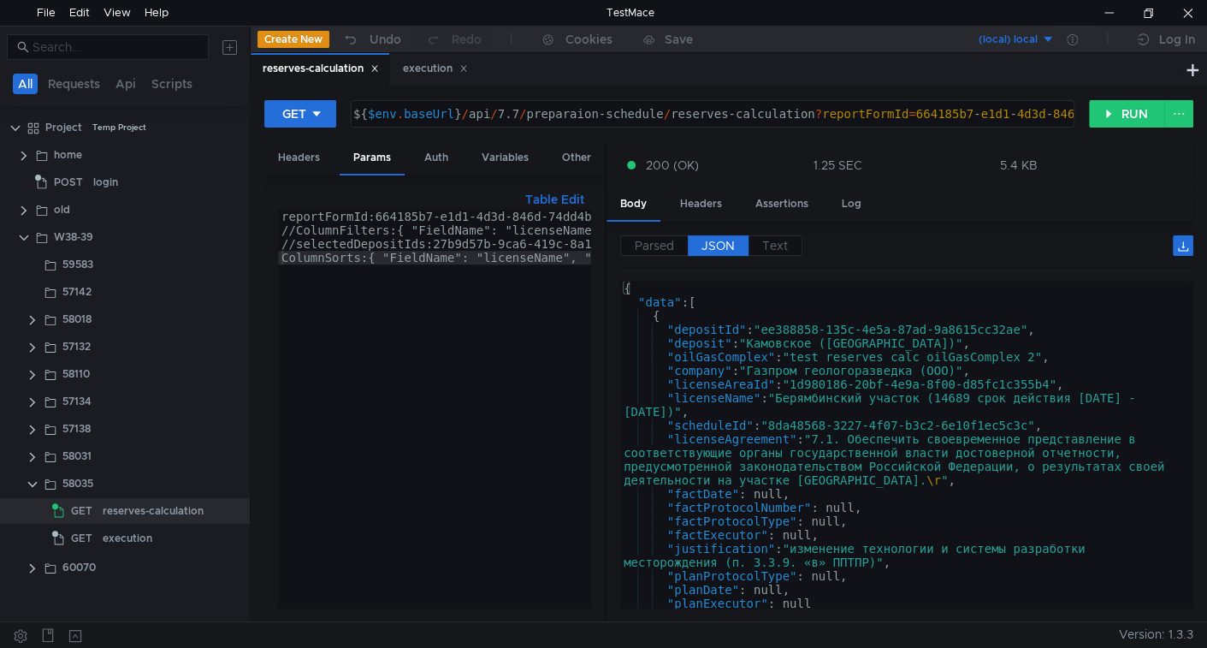
click at [794, 395] on div "{ "data" : [ { "depositId" : "ee388858-135c-4e5a-87ad-9a8615cc32ae" , "deposit"…" at bounding box center [903, 459] width 567 height 354
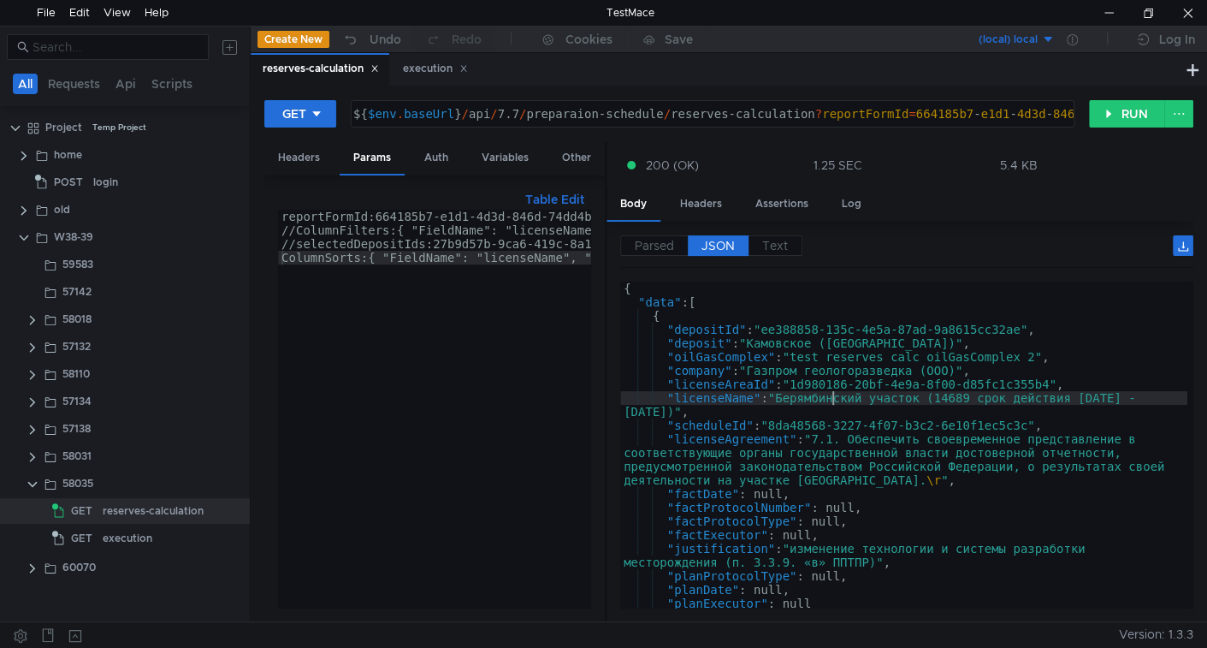
click at [829, 392] on div "{ "data" : [ { "depositId" : "ee388858-135c-4e5a-87ad-9a8615cc32ae" , "deposit"…" at bounding box center [903, 459] width 567 height 354
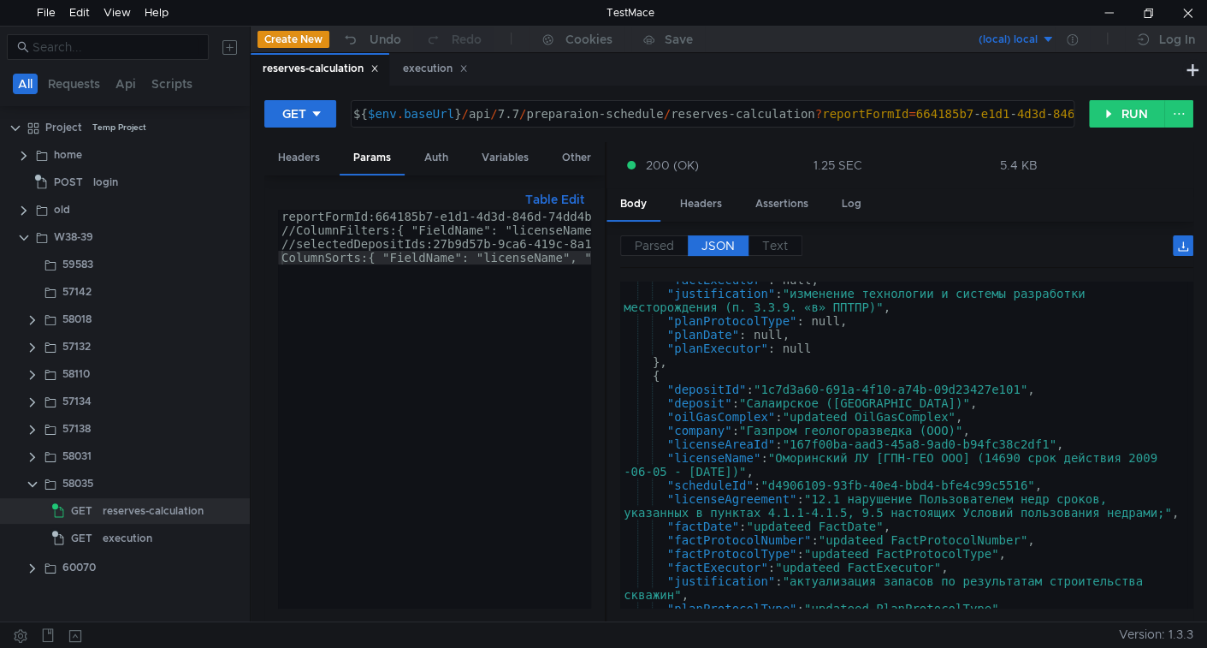
scroll to position [257, 0]
click at [701, 450] on div ""factExecutor" : null, "justification" : "изменение технологии и системы разраб…" at bounding box center [903, 447] width 567 height 354
type textarea ""licenseName": "Оморинский ЛУ [ГПН-ГЕО ООО] (14690 срок действия 2009-06-05 - 2…"
click at [701, 450] on div ""factExecutor" : null, "justification" : "изменение технологии и системы разраб…" at bounding box center [903, 447] width 567 height 354
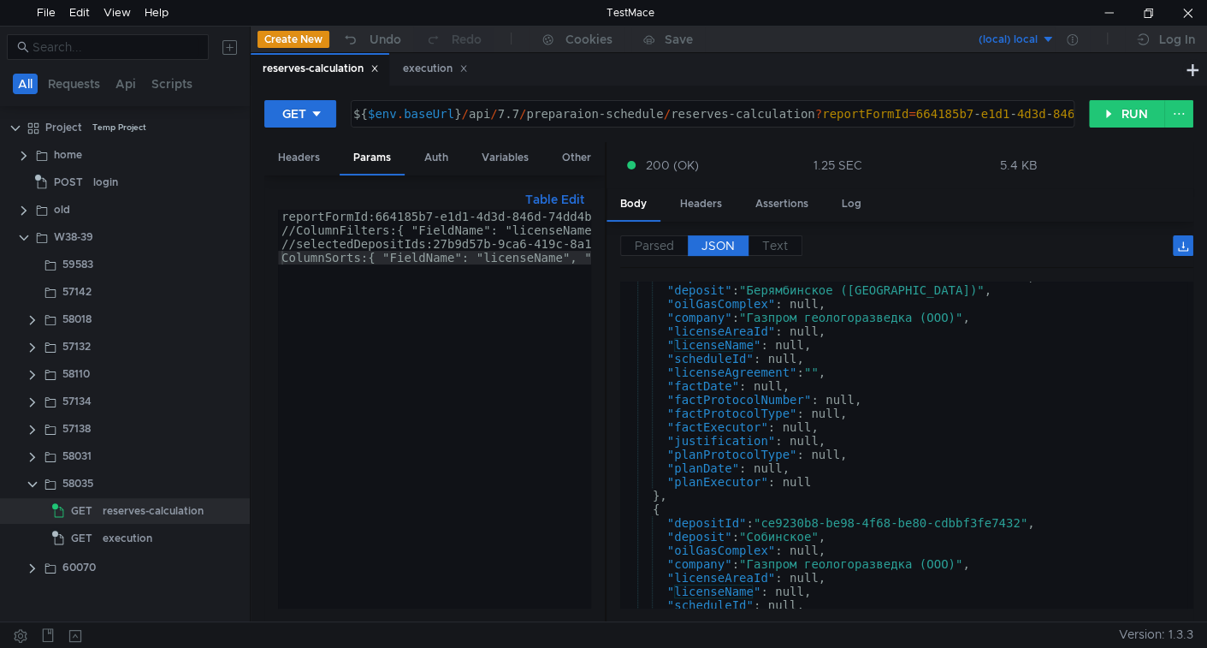
scroll to position [1474, 0]
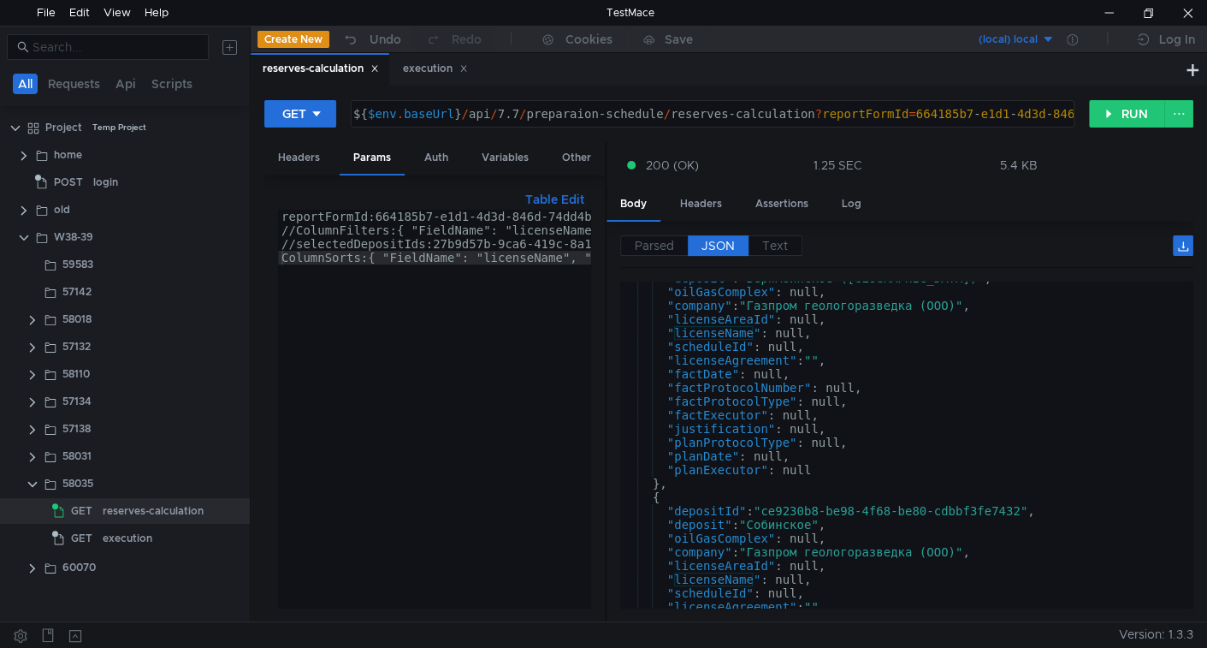
click at [528, 252] on div "reportFormId:664185b7-e1d1-4d3d-846d-74dd4b5a317c //ColumnFilters:{ "FieldName"…" at bounding box center [615, 419] width 675 height 419
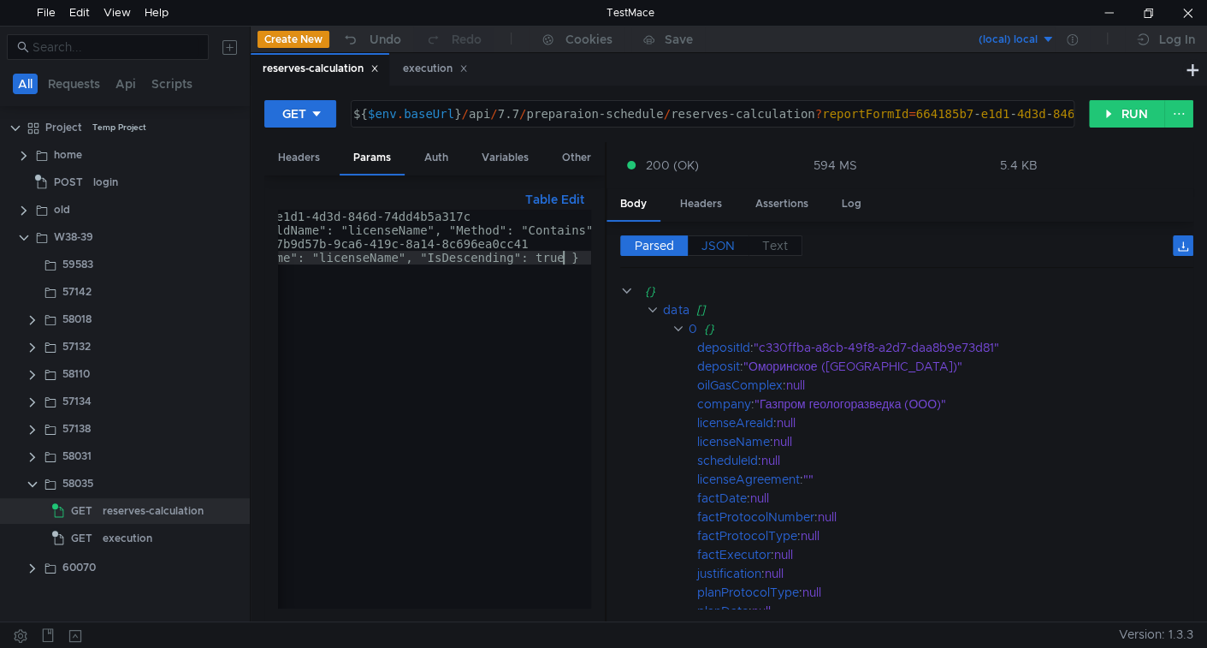
type textarea "ColumnSorts:{ "FieldName": "licenseName", "IsDescending": true }"
click at [704, 242] on span "JSON" at bounding box center [718, 245] width 33 height 15
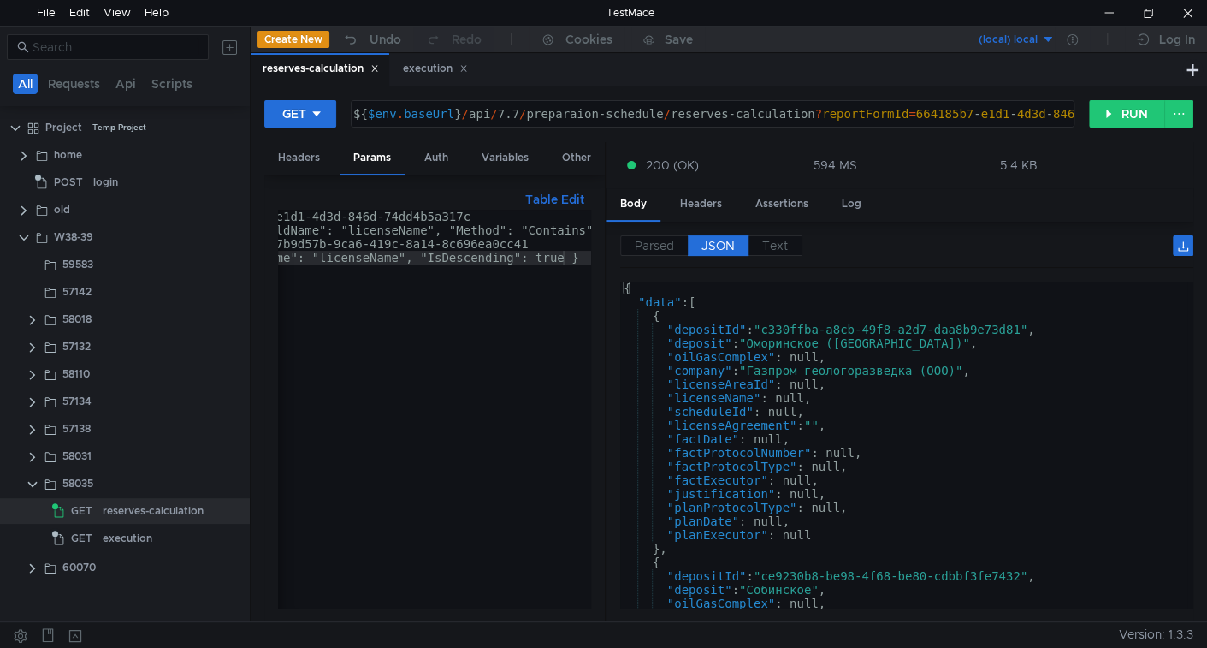
click at [707, 396] on div "{ "data" : [ { "depositId" : "c330ffba-a8cb-49f8-a2d7-daa8b9e73d81" , "deposit"…" at bounding box center [903, 459] width 567 height 354
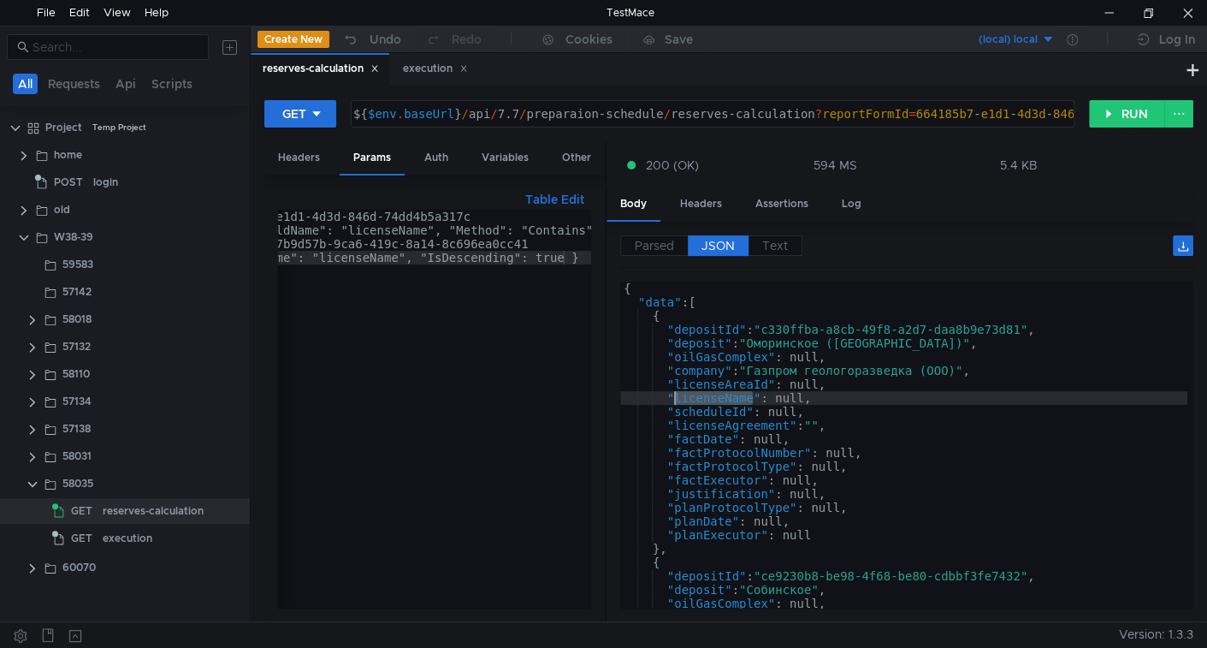
click at [707, 396] on div "{ "data" : [ { "depositId" : "c330ffba-a8cb-49f8-a2d7-daa8b9e73d81" , "deposit"…" at bounding box center [903, 459] width 567 height 354
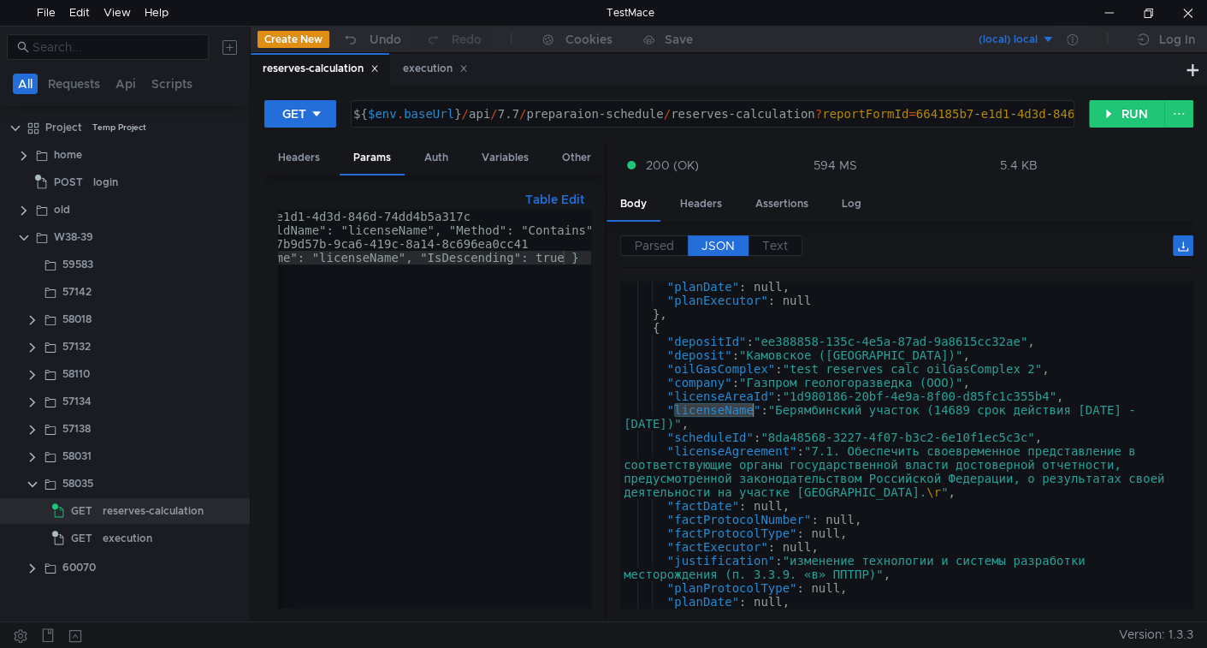
scroll to position [1644, 0]
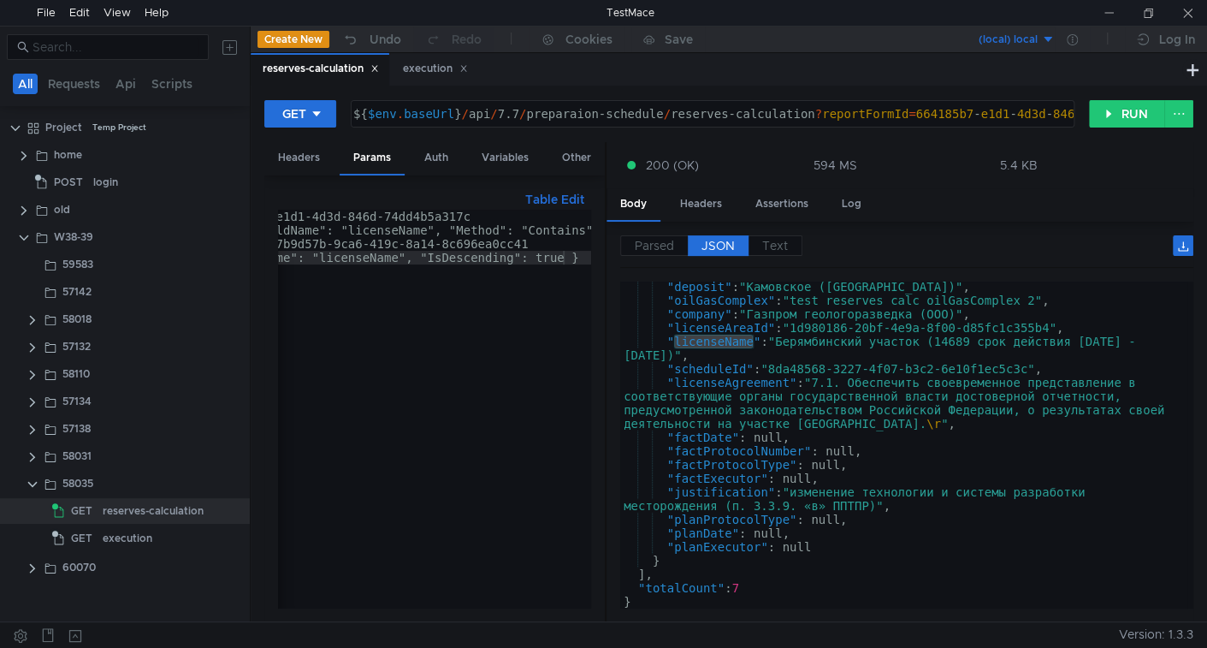
type textarea ""scheduleId": "8da48568-3227-4f07-b3c2-6e10f1ec5c3c","
click at [900, 364] on div ""deposit" : "Камовское (Красноярский край)" , "oilGasComplex" : "test reserves …" at bounding box center [903, 457] width 567 height 354
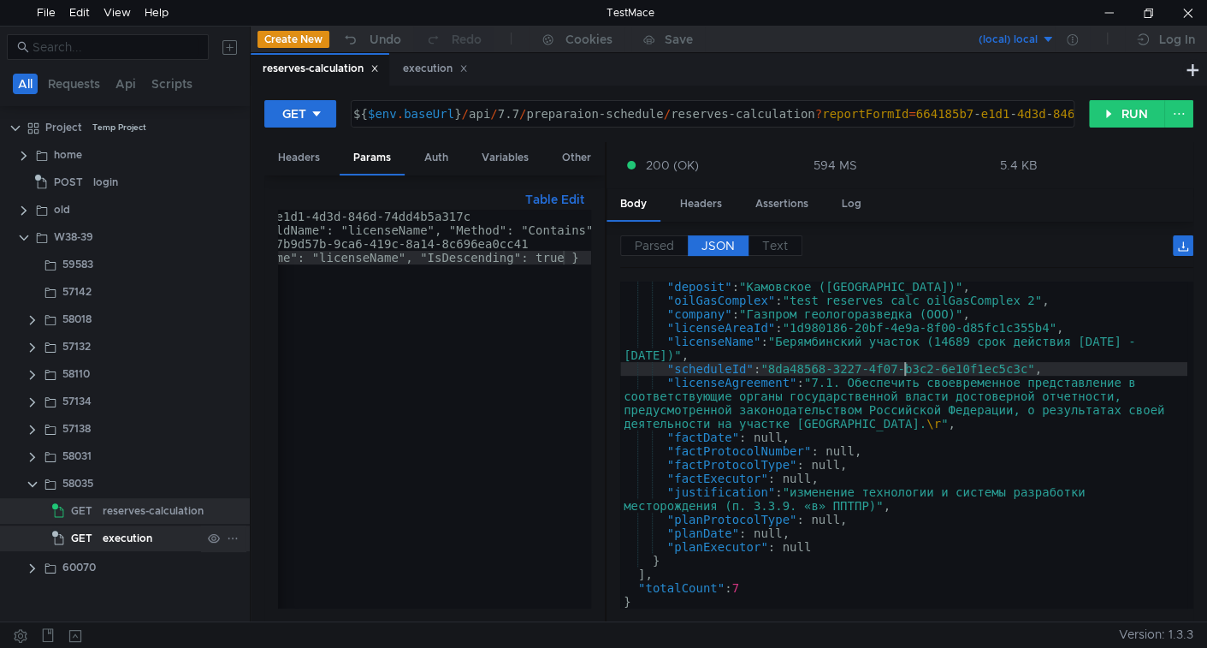
click at [98, 547] on app-tree-icon "GET" at bounding box center [77, 538] width 50 height 26
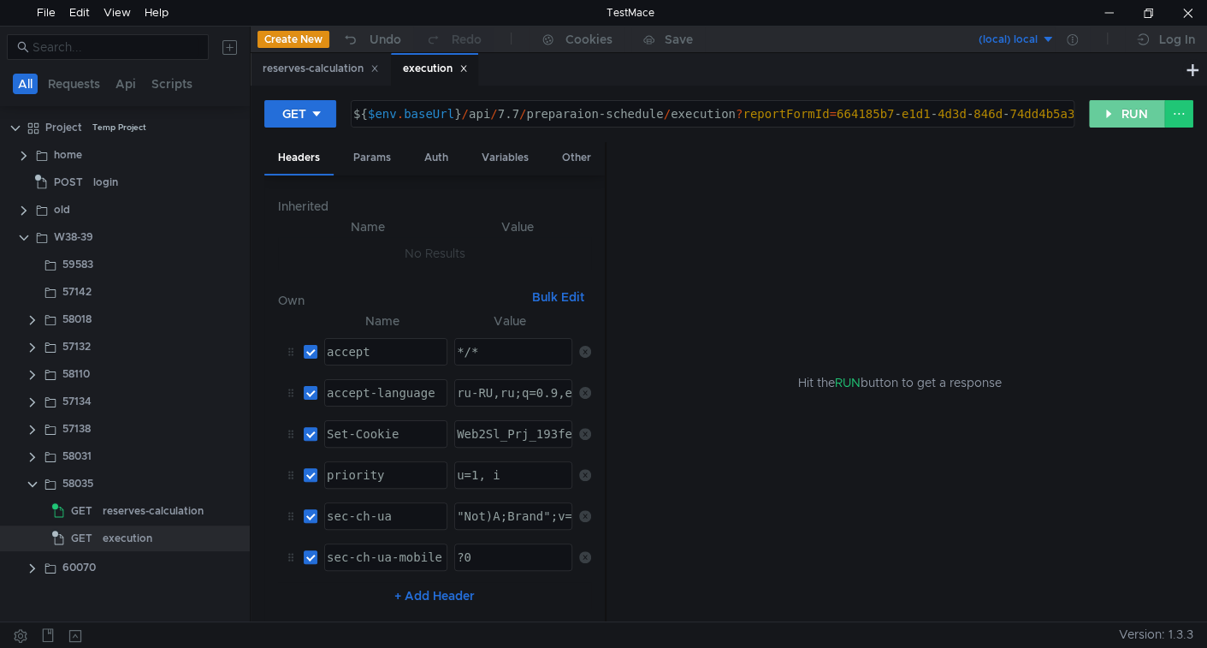
drag, startPoint x: 1147, startPoint y: 109, endPoint x: 1140, endPoint y: 116, distance: 9.7
click at [1147, 109] on button "RUN" at bounding box center [1127, 113] width 76 height 27
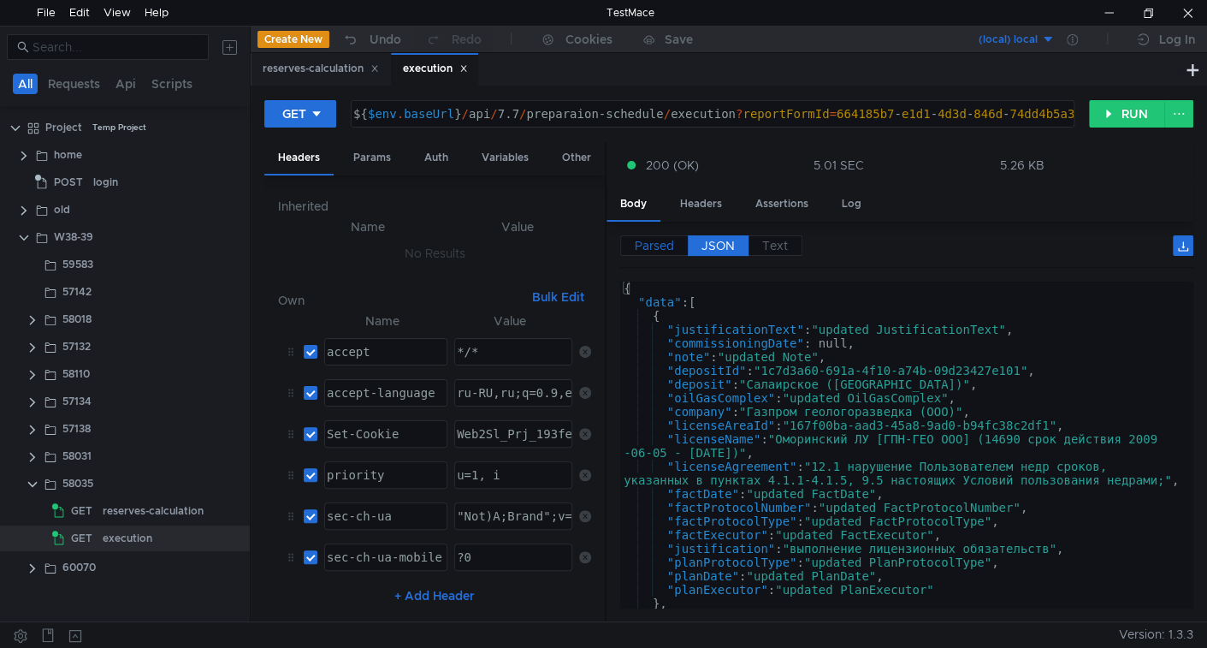
click at [661, 243] on span "Parsed" at bounding box center [654, 245] width 39 height 15
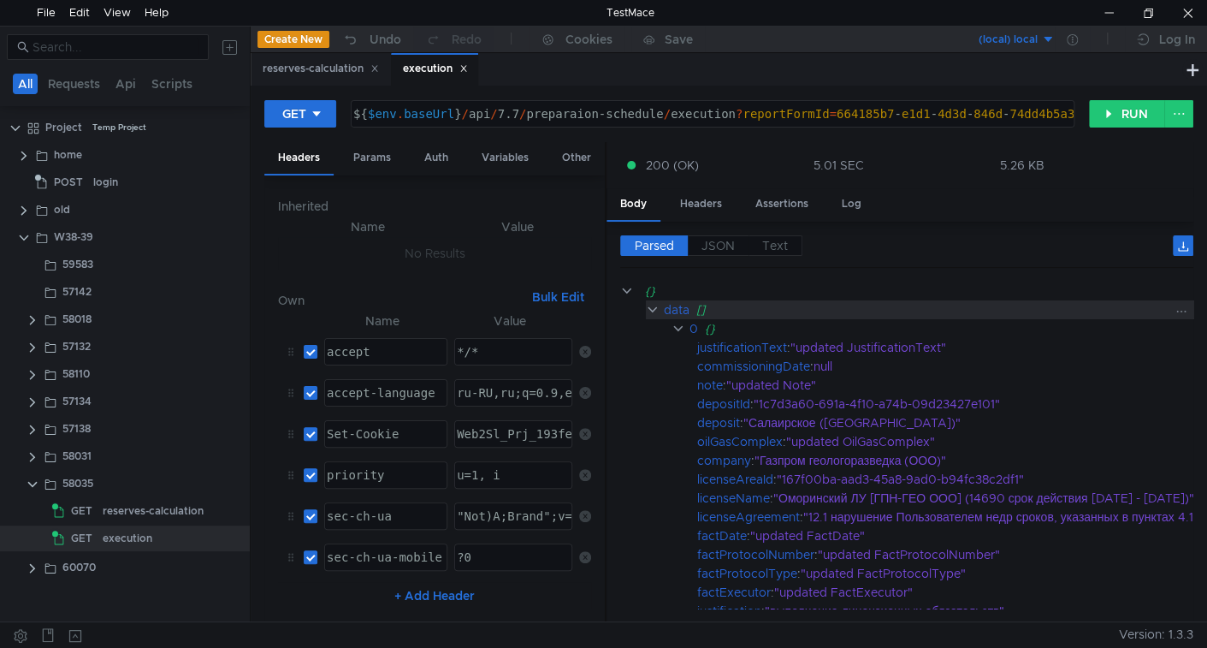
click at [652, 310] on clr-icon at bounding box center [653, 310] width 14 height 14
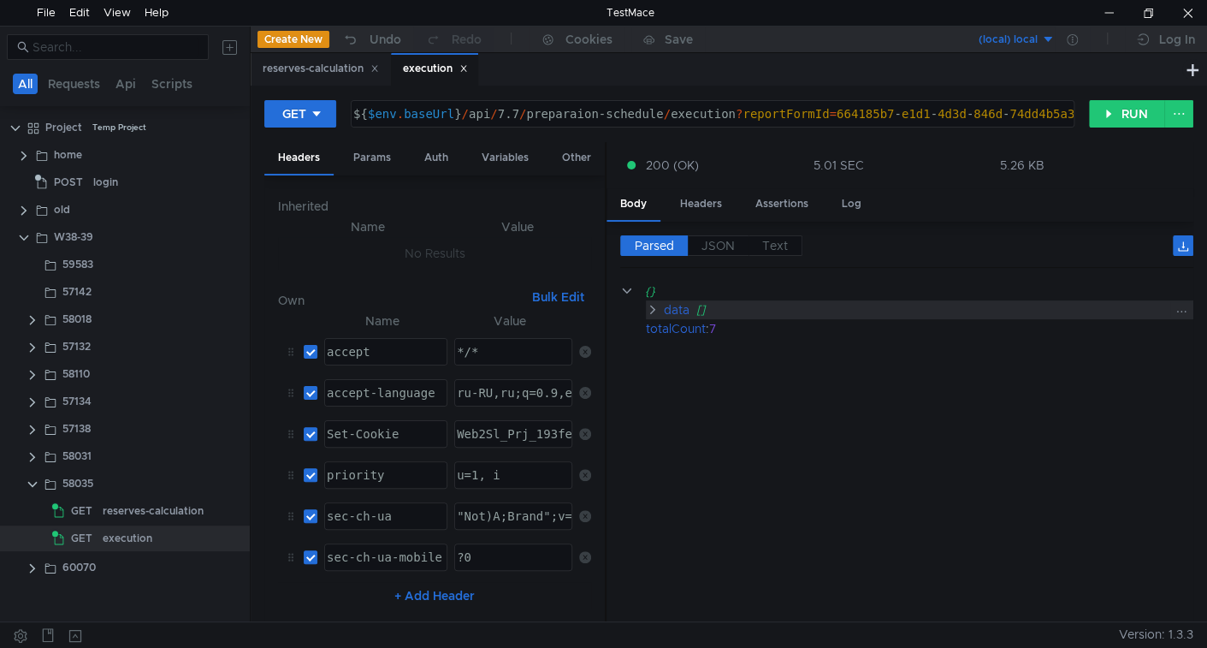
click at [652, 310] on clr-icon at bounding box center [652, 310] width 13 height 14
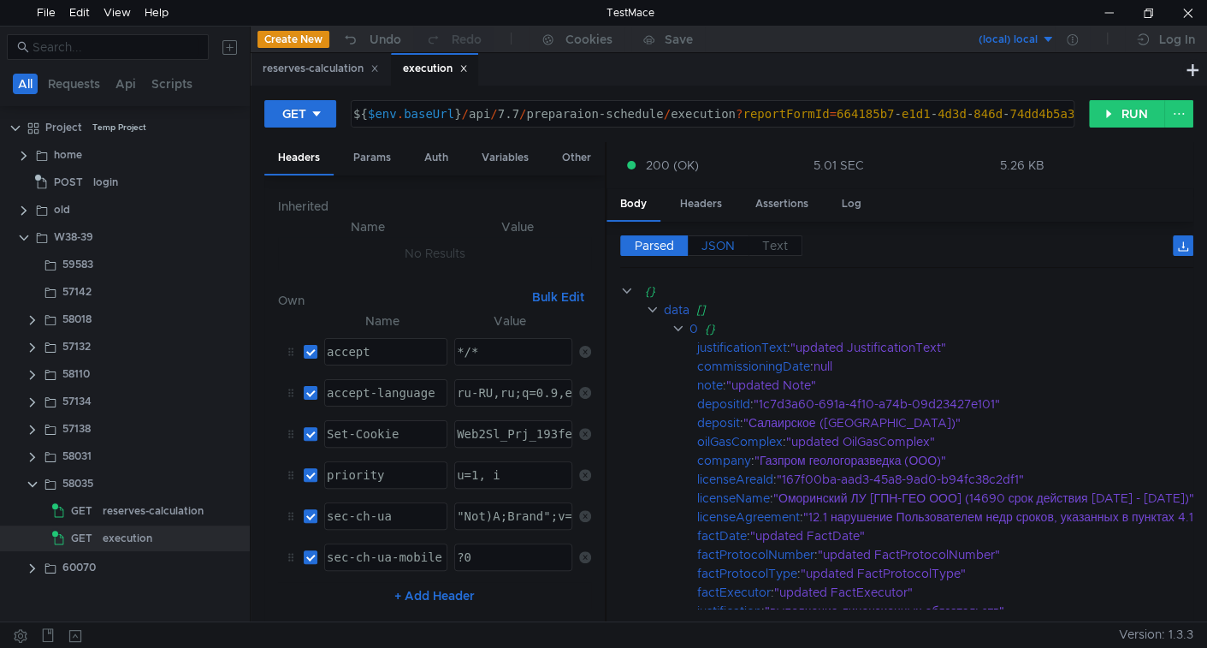
click at [712, 252] on label "JSON" at bounding box center [718, 245] width 61 height 21
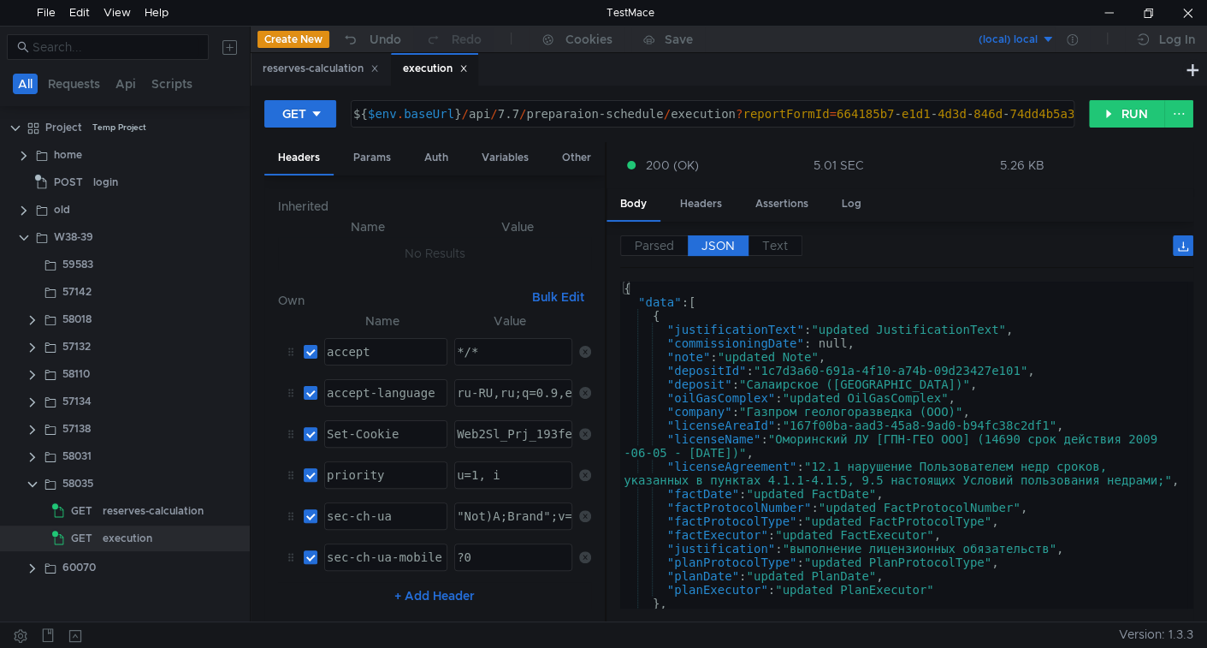
click at [701, 397] on div "{ "data" : [ { "justificationText" : "updated JustificationText" , "commissioni…" at bounding box center [903, 459] width 567 height 354
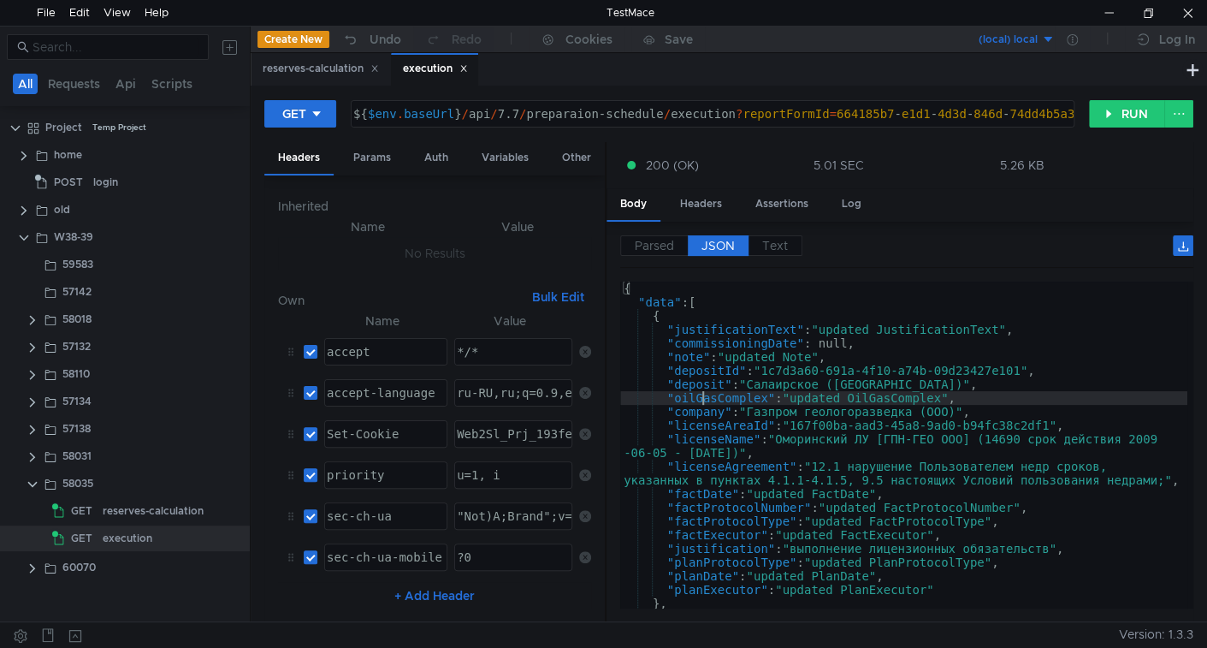
type textarea ""oilGasComplex": "updated OilGasComplex","
click at [701, 397] on div "{ "data" : [ { "justificationText" : "updated JustificationText" , "commissioni…" at bounding box center [903, 459] width 567 height 354
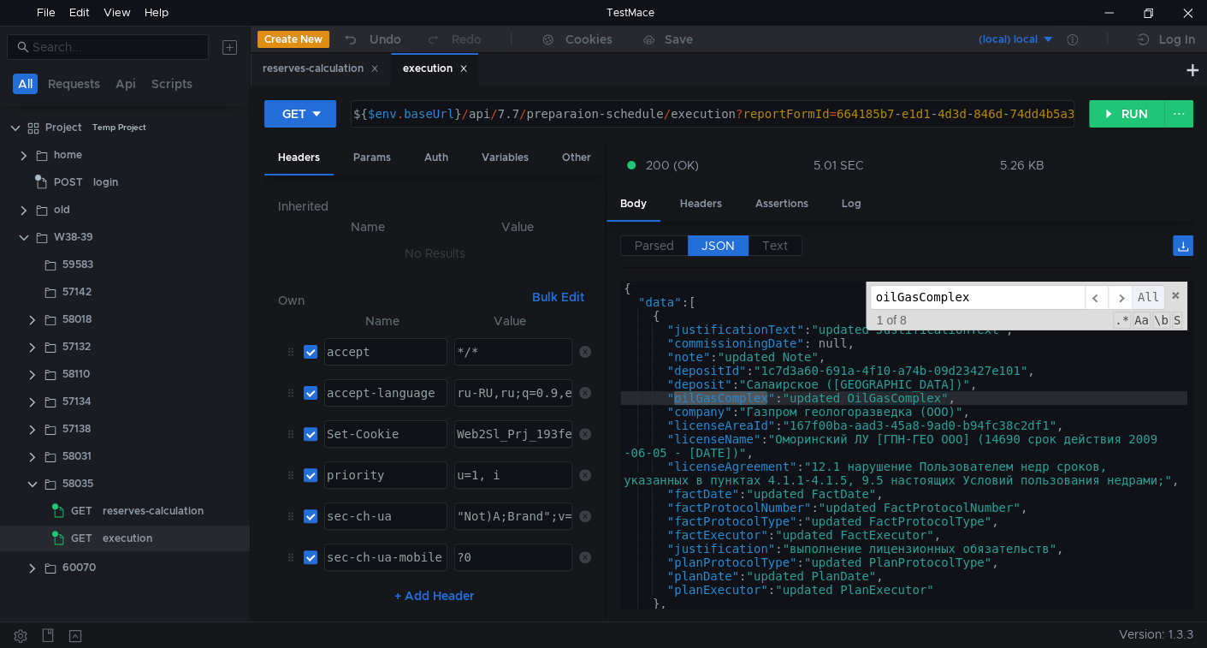
click at [1152, 294] on span "All" at bounding box center [1148, 297] width 33 height 25
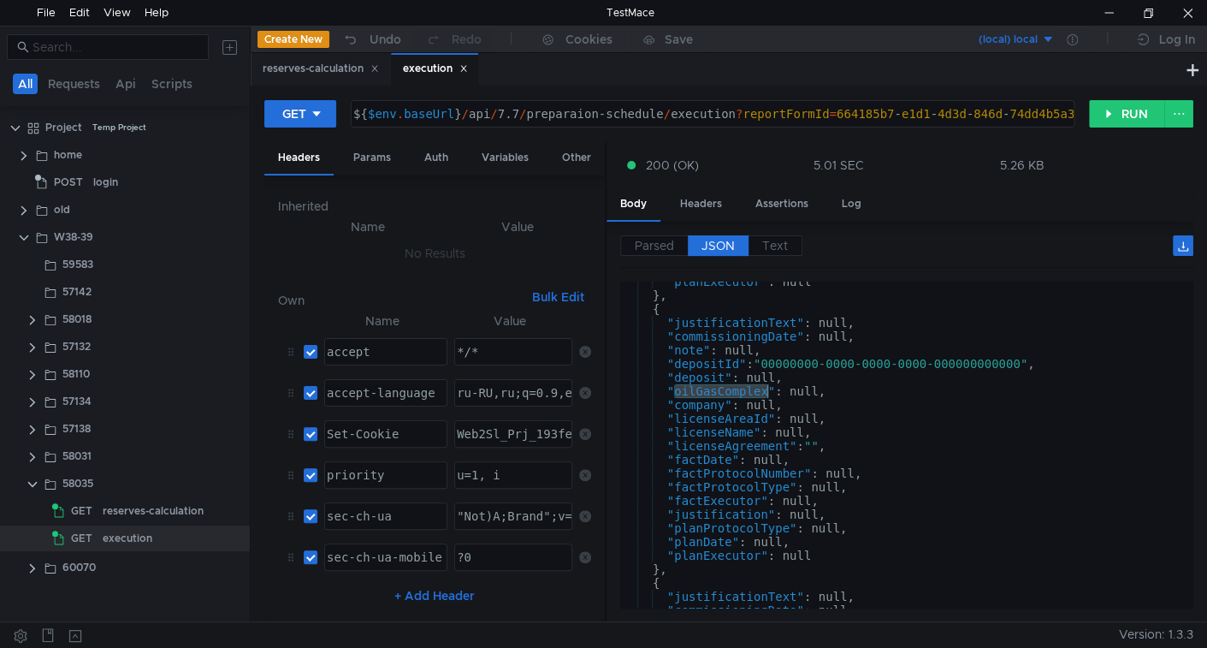
scroll to position [1279, 0]
drag, startPoint x: 1108, startPoint y: 112, endPoint x: 1092, endPoint y: 141, distance: 33.3
click at [1108, 113] on button "RUN" at bounding box center [1127, 113] width 76 height 27
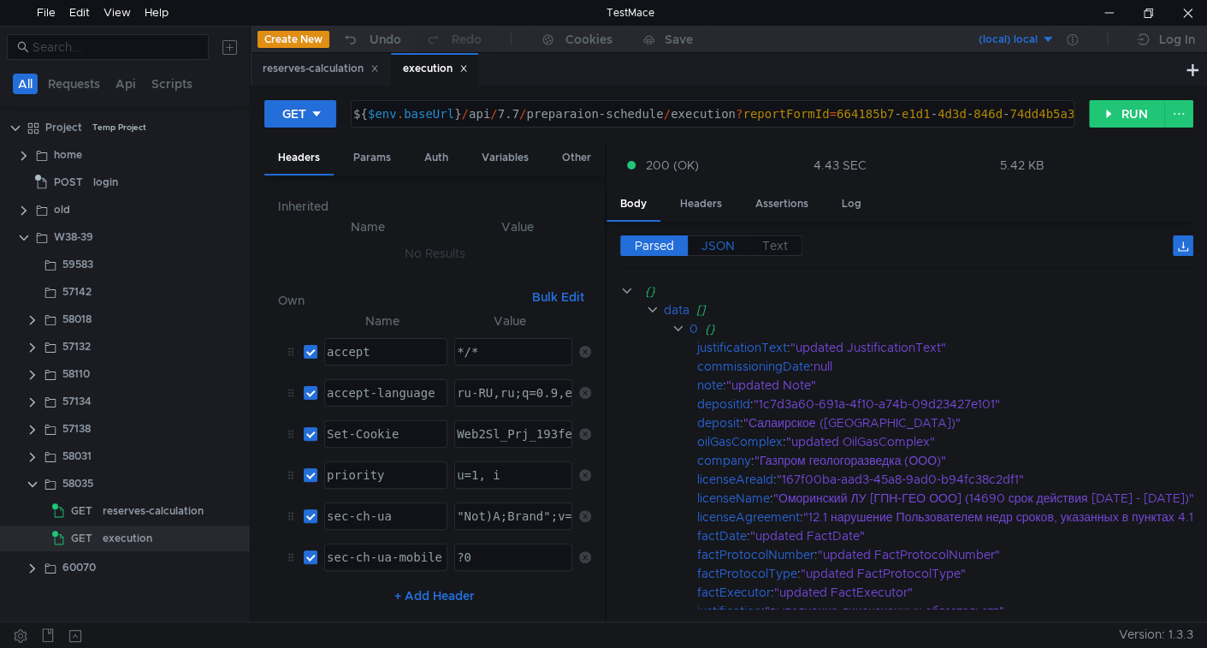
click at [722, 245] on span "JSON" at bounding box center [718, 245] width 33 height 15
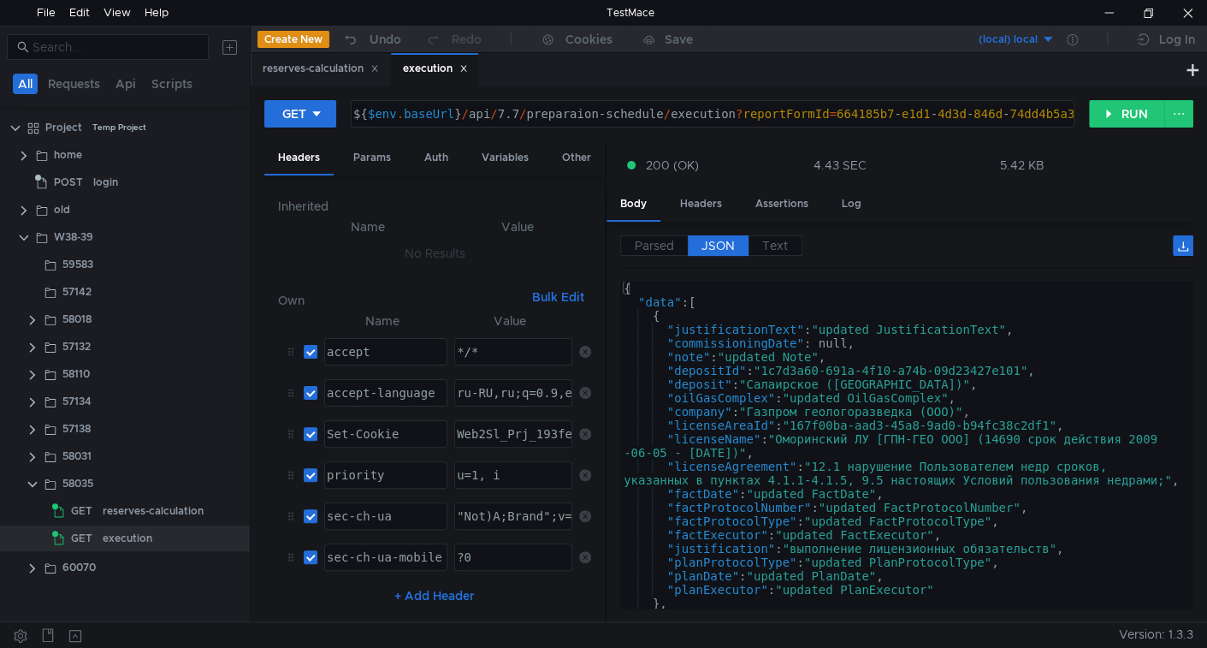
click at [696, 380] on div "{ "data" : [ { "justificationText" : "updated JustificationText" , "commissioni…" at bounding box center [903, 459] width 567 height 354
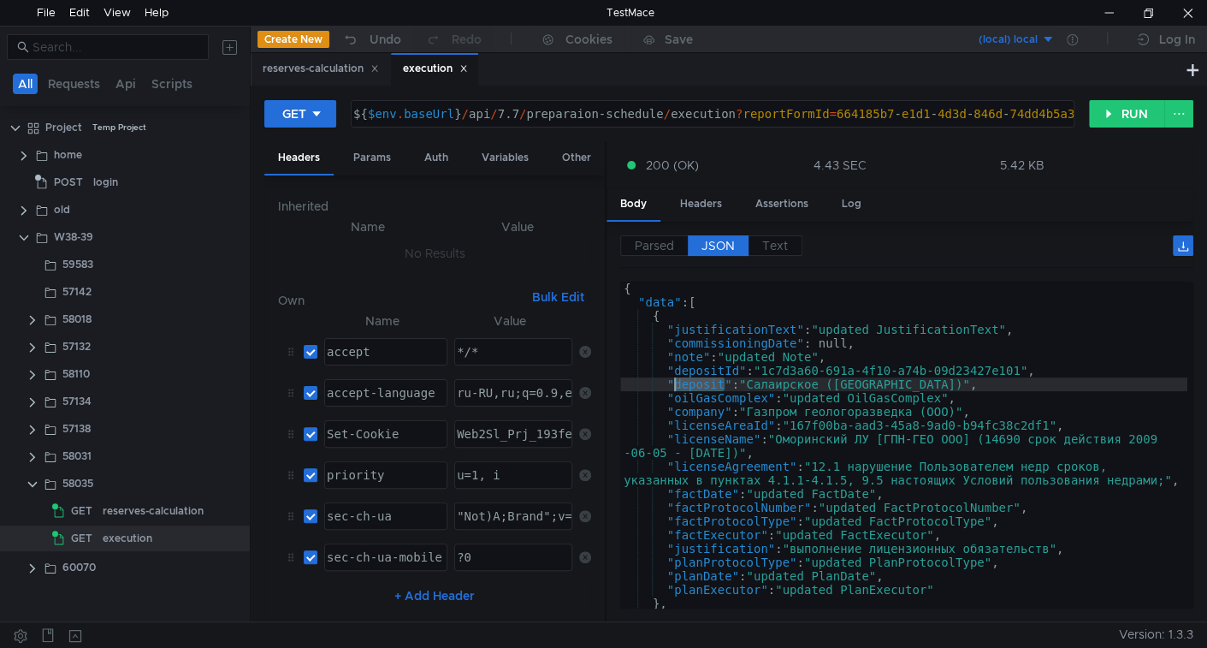
click at [696, 380] on div "{ "data" : [ { "justificationText" : "updated JustificationText" , "commissioni…" at bounding box center [903, 459] width 567 height 354
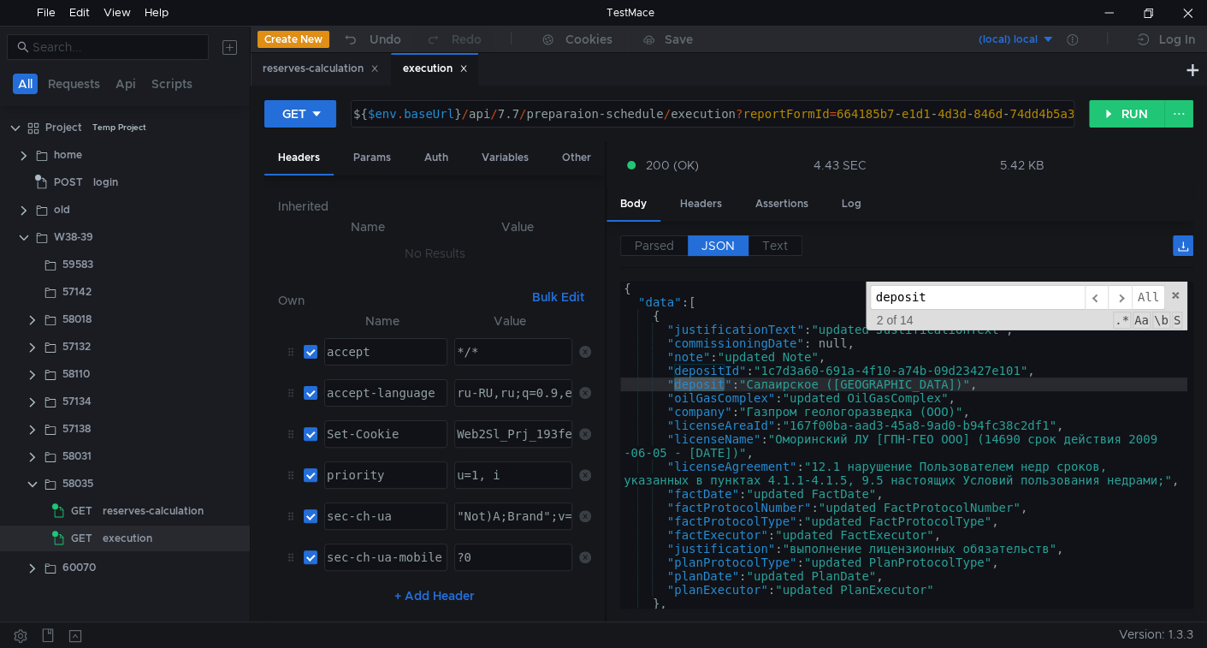
type textarea ""depositId": "1c7d3a60-691a-4f10-a74b-09d23427e101","
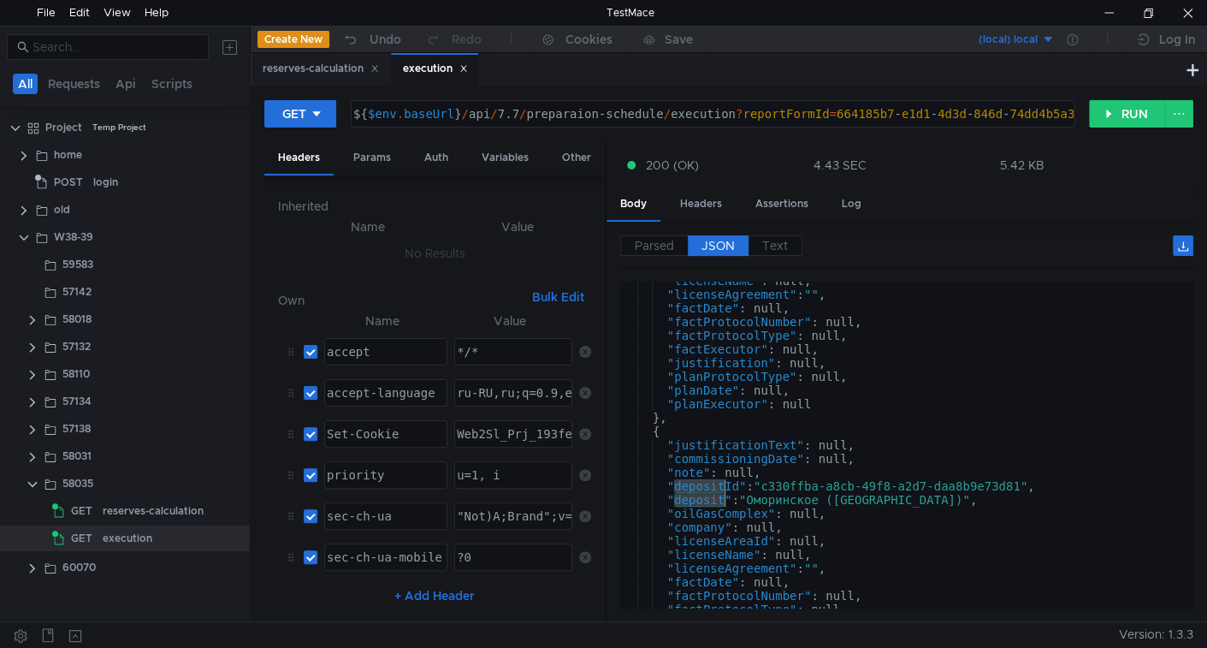
scroll to position [1836, 0]
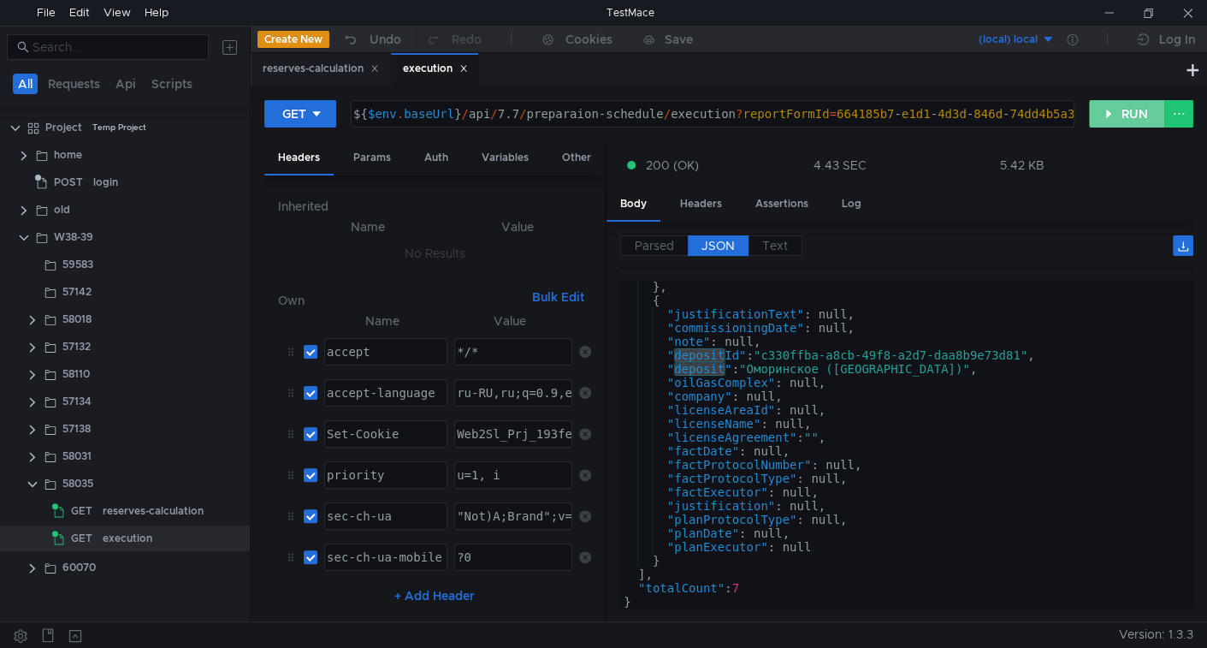
click at [1110, 113] on button "RUN" at bounding box center [1127, 113] width 76 height 27
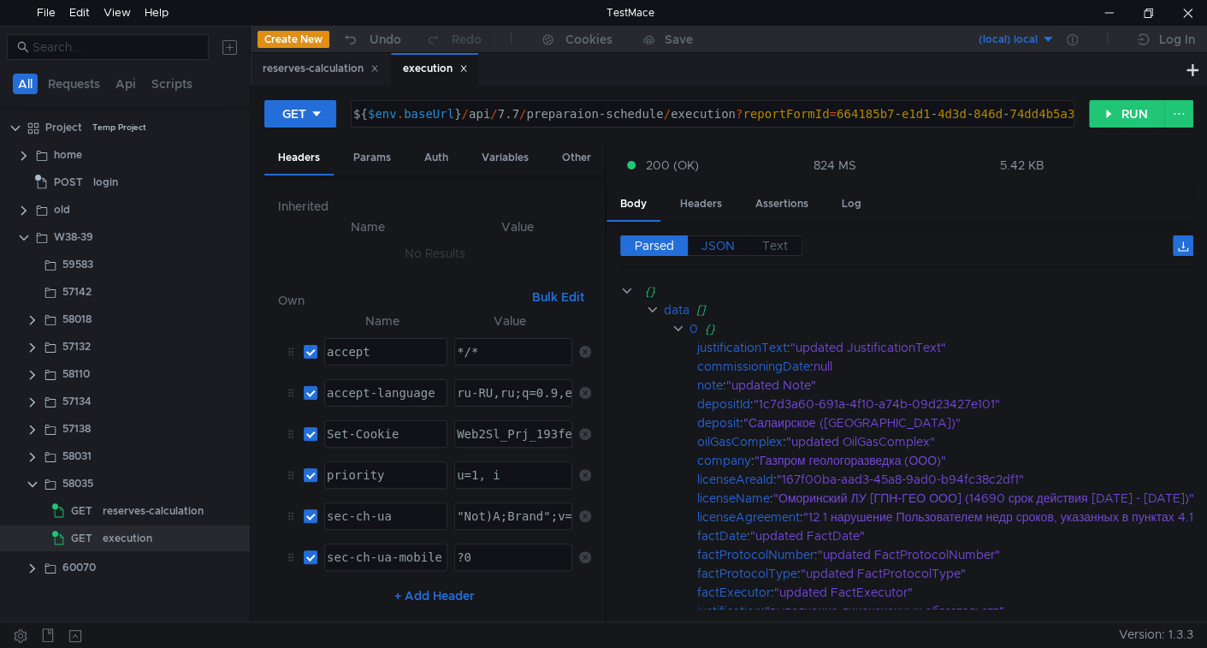
drag, startPoint x: 733, startPoint y: 240, endPoint x: 731, endPoint y: 250, distance: 9.8
click at [733, 244] on span "JSON" at bounding box center [718, 245] width 33 height 15
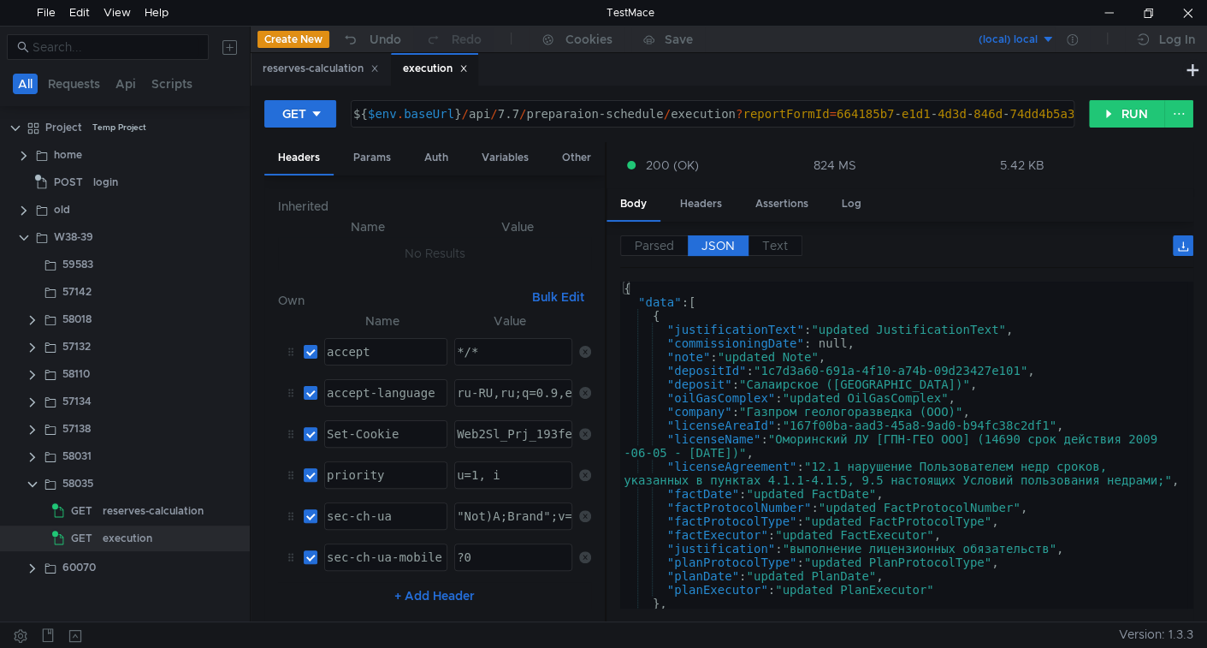
click at [704, 384] on div "{ "data" : [ { "justificationText" : "updated JustificationText" , "commissioni…" at bounding box center [903, 459] width 567 height 354
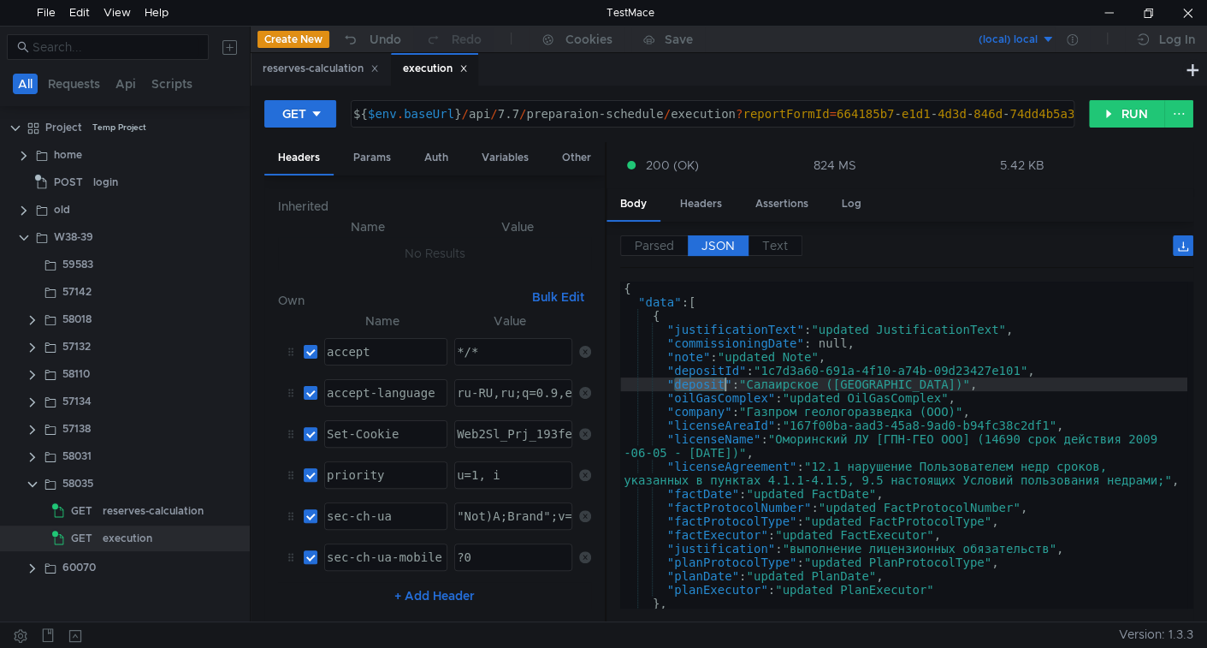
click at [704, 384] on div "{ "data" : [ { "justificationText" : "updated JustificationText" , "commissioni…" at bounding box center [903, 459] width 567 height 354
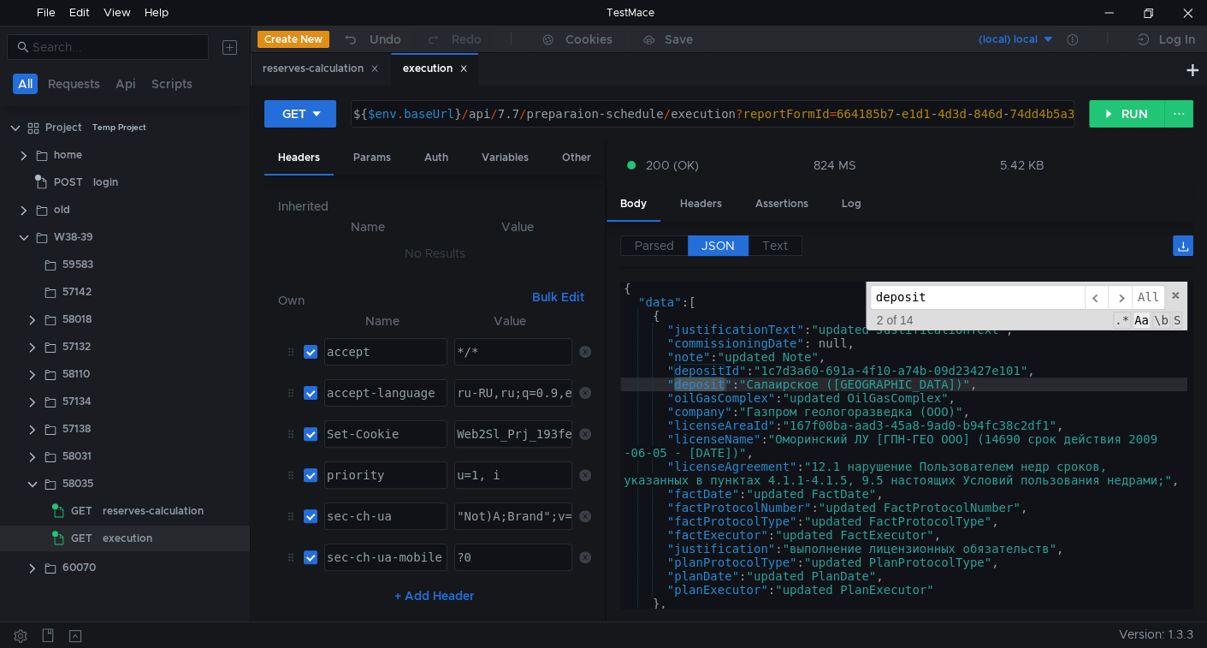
click at [1142, 321] on span "Aa" at bounding box center [1142, 319] width 18 height 17
click at [1143, 298] on span "All" at bounding box center [1148, 297] width 33 height 25
type textarea ""depositId": "1c7d3a60-691a-4f10-a74b-09d23427e101","
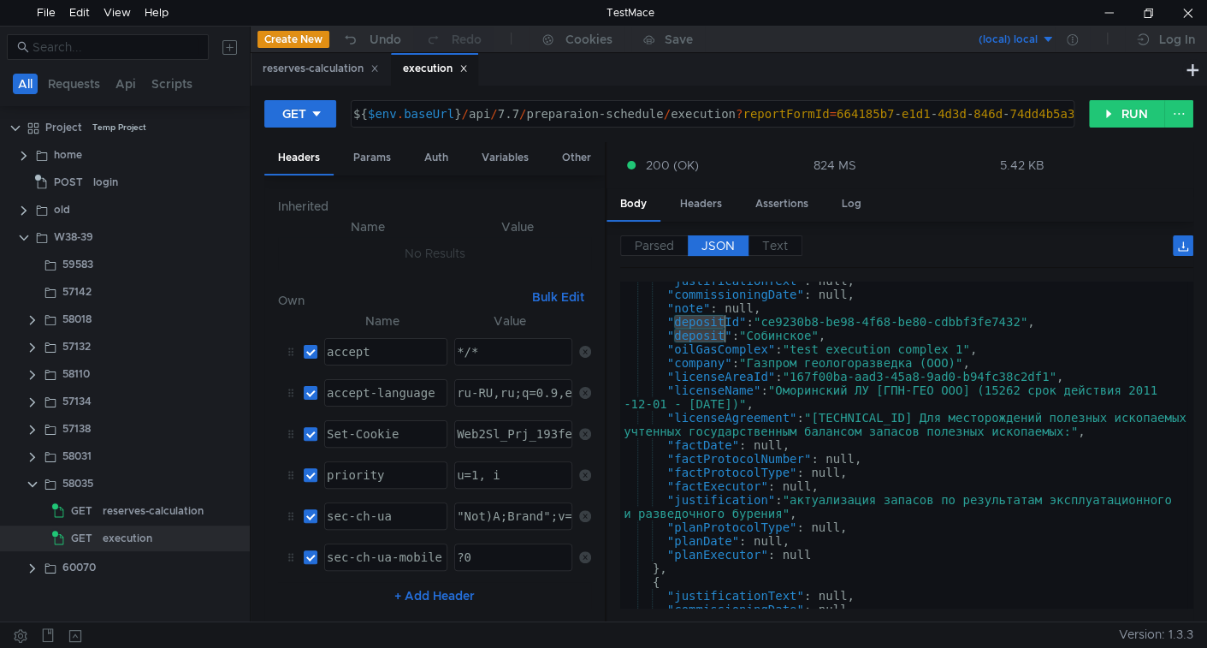
scroll to position [1007, 0]
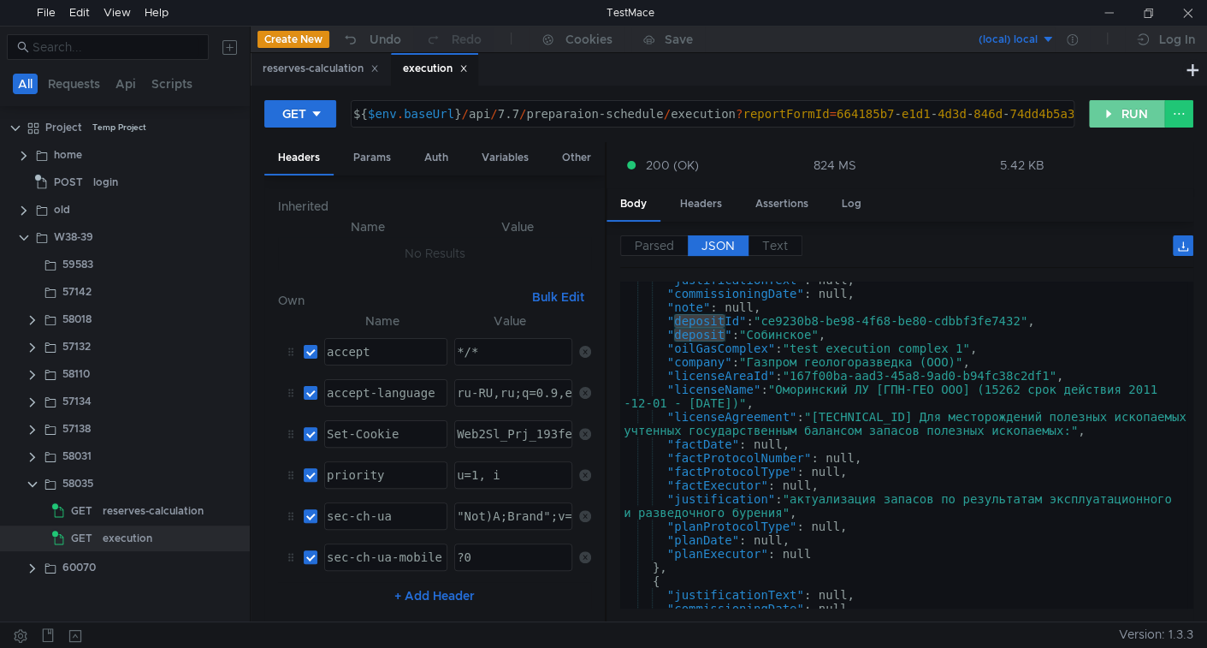
click at [1105, 113] on button "RUN" at bounding box center [1127, 113] width 76 height 27
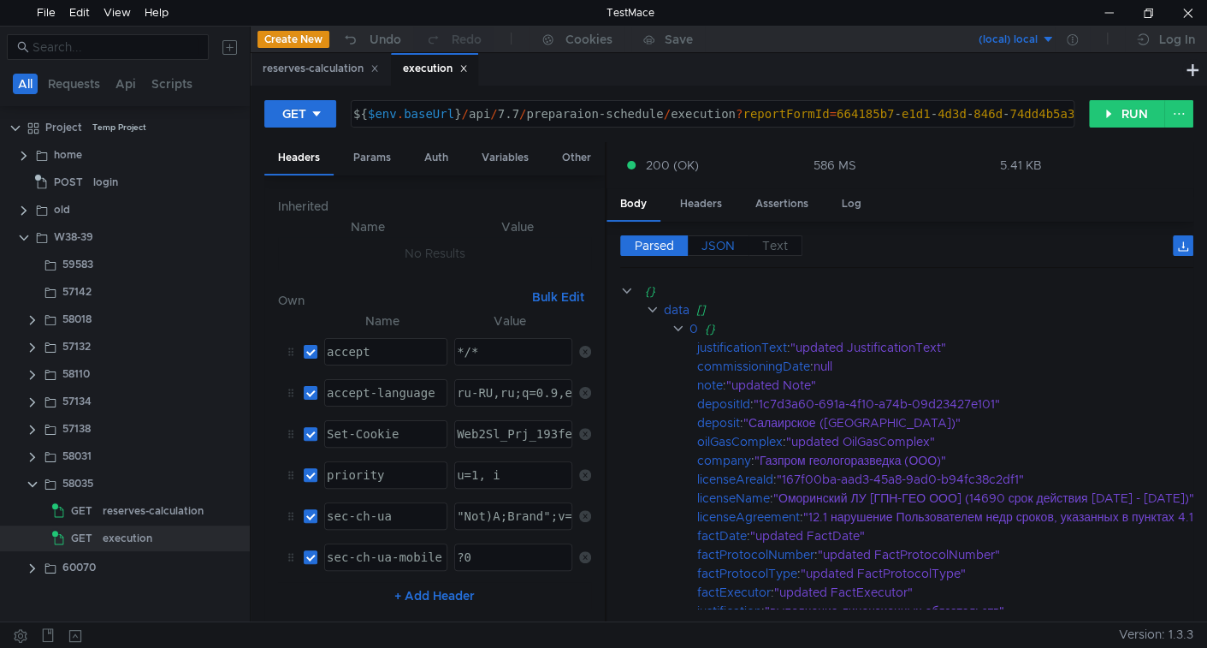
click at [721, 240] on span "JSON" at bounding box center [718, 245] width 33 height 15
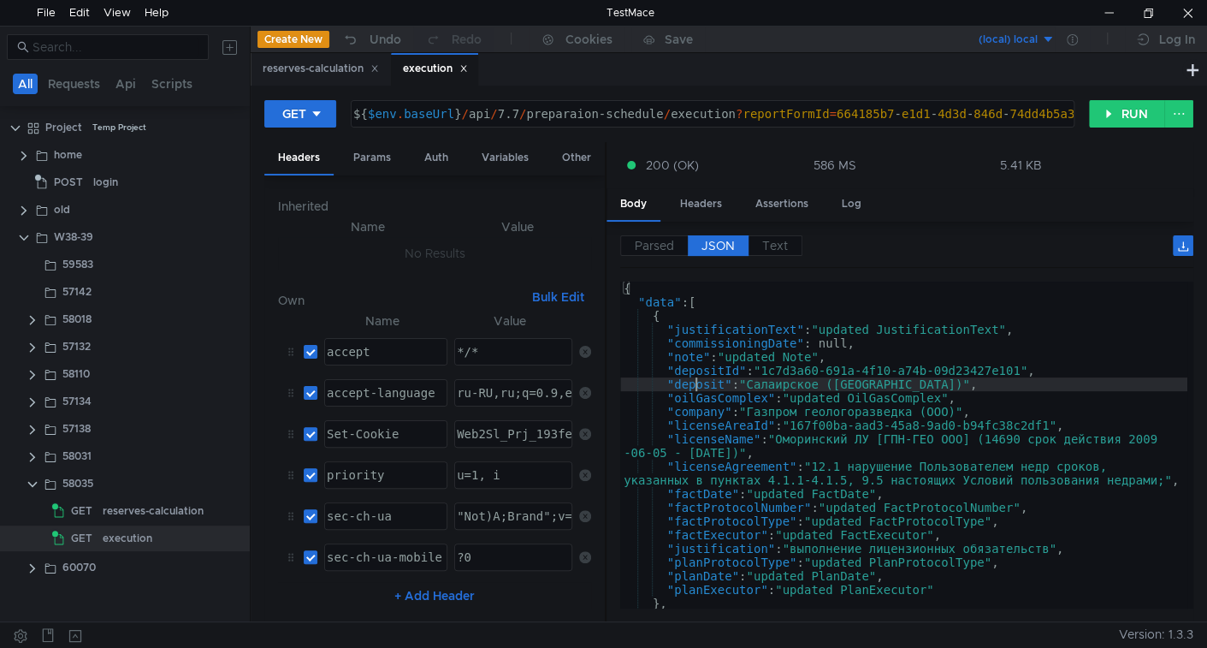
type textarea ""deposit": "Салаирское (Красноярский край)","
click at [693, 381] on div "{ "data" : [ { "justificationText" : "updated JustificationText" , "commissioni…" at bounding box center [903, 459] width 567 height 354
drag, startPoint x: 665, startPoint y: 379, endPoint x: 731, endPoint y: 380, distance: 65.9
click at [731, 380] on div "{ "data" : [ { "justificationText" : "updated JustificationText" , "commissioni…" at bounding box center [903, 459] width 567 height 354
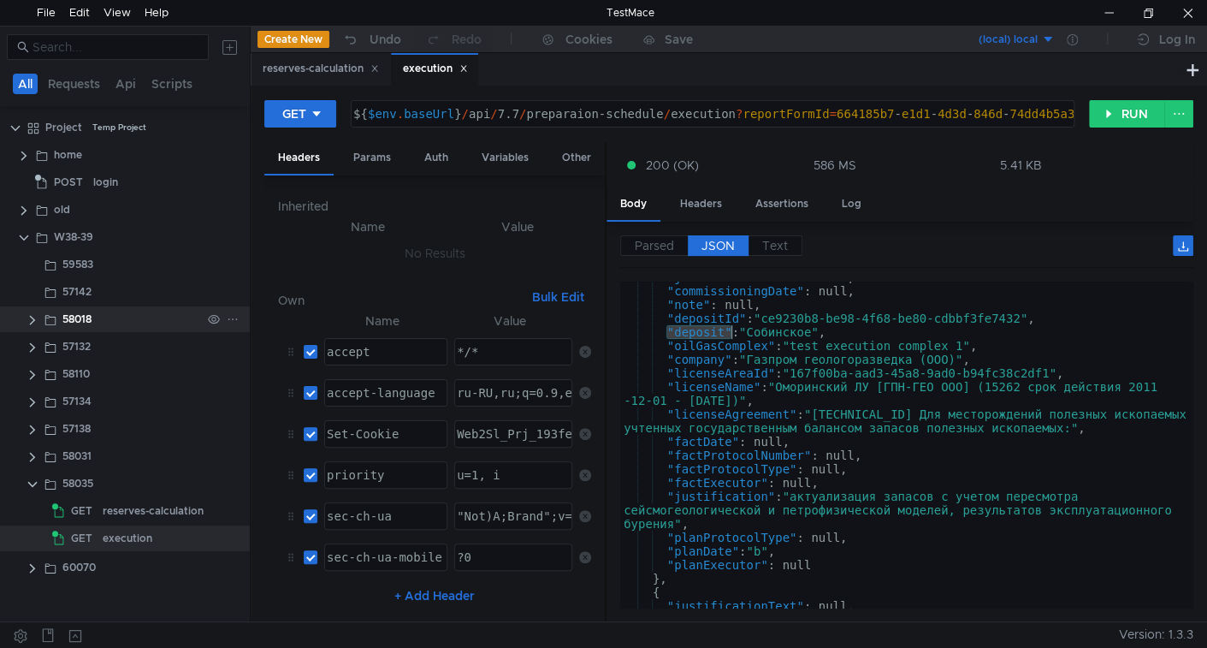
scroll to position [1, 0]
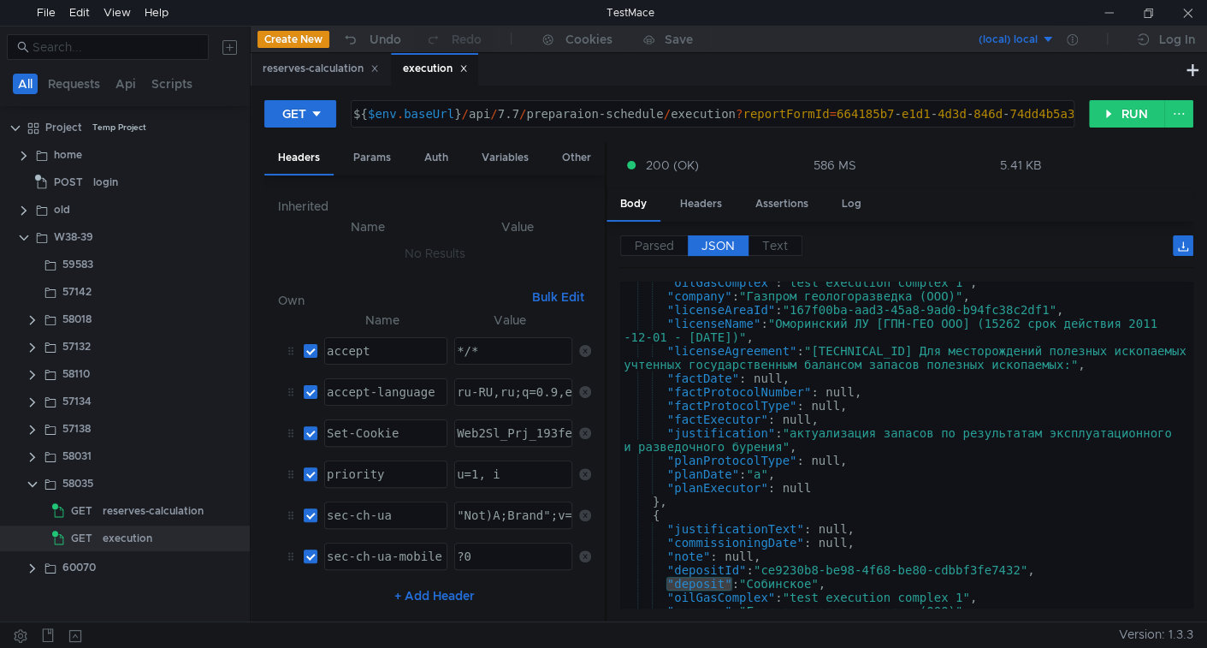
scroll to position [418, 0]
drag, startPoint x: 1124, startPoint y: 101, endPoint x: 983, endPoint y: 190, distance: 166.9
click at [1124, 102] on button "RUN" at bounding box center [1127, 113] width 76 height 27
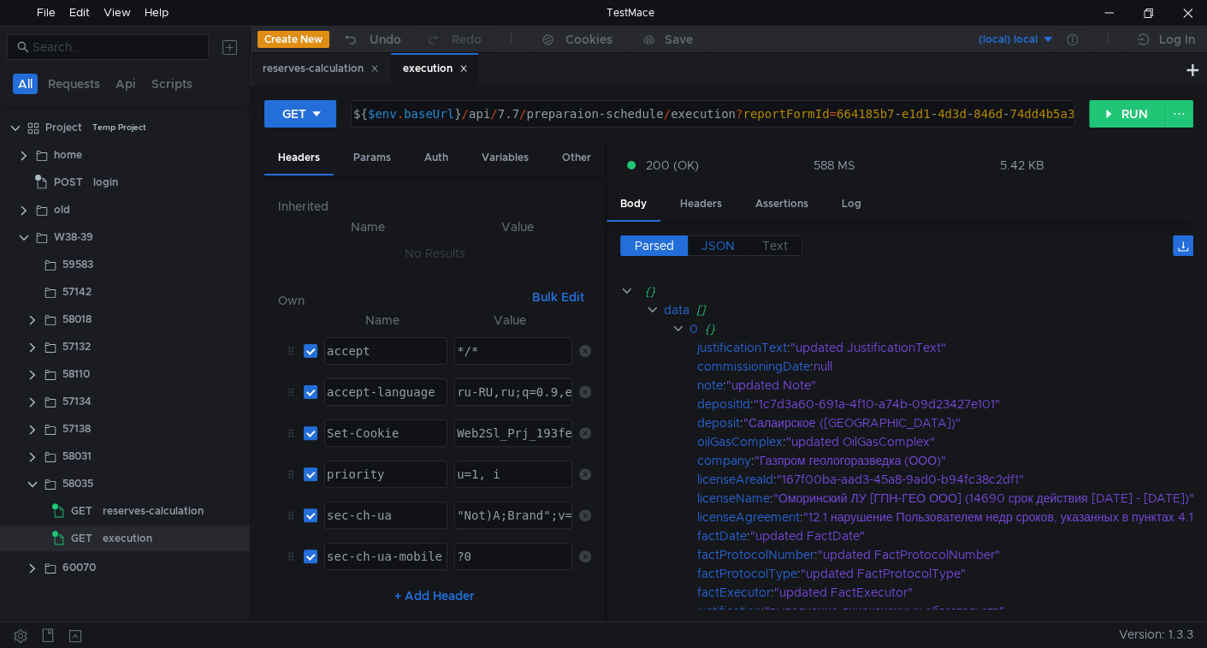
click at [736, 246] on label "JSON" at bounding box center [718, 245] width 61 height 21
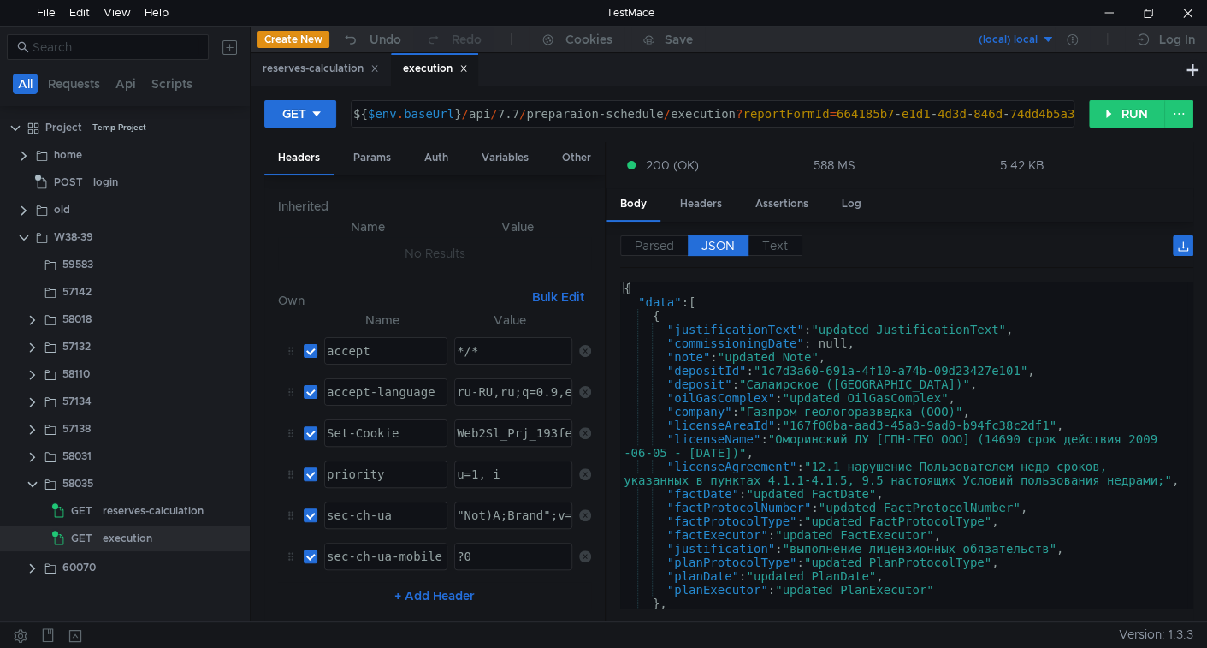
click at [703, 382] on div "{ "data" : [ { "justificationText" : "updated JustificationText" , "commissioni…" at bounding box center [903, 459] width 567 height 354
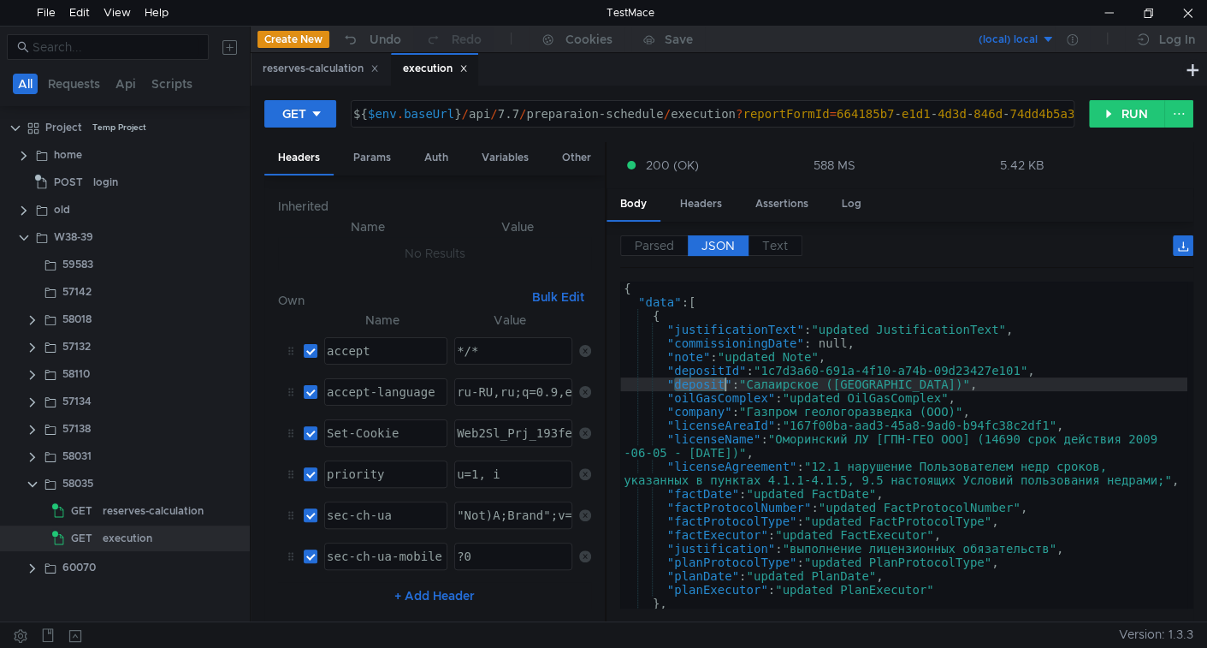
click at [703, 382] on div "{ "data" : [ { "justificationText" : "updated JustificationText" , "commissioni…" at bounding box center [903, 459] width 567 height 354
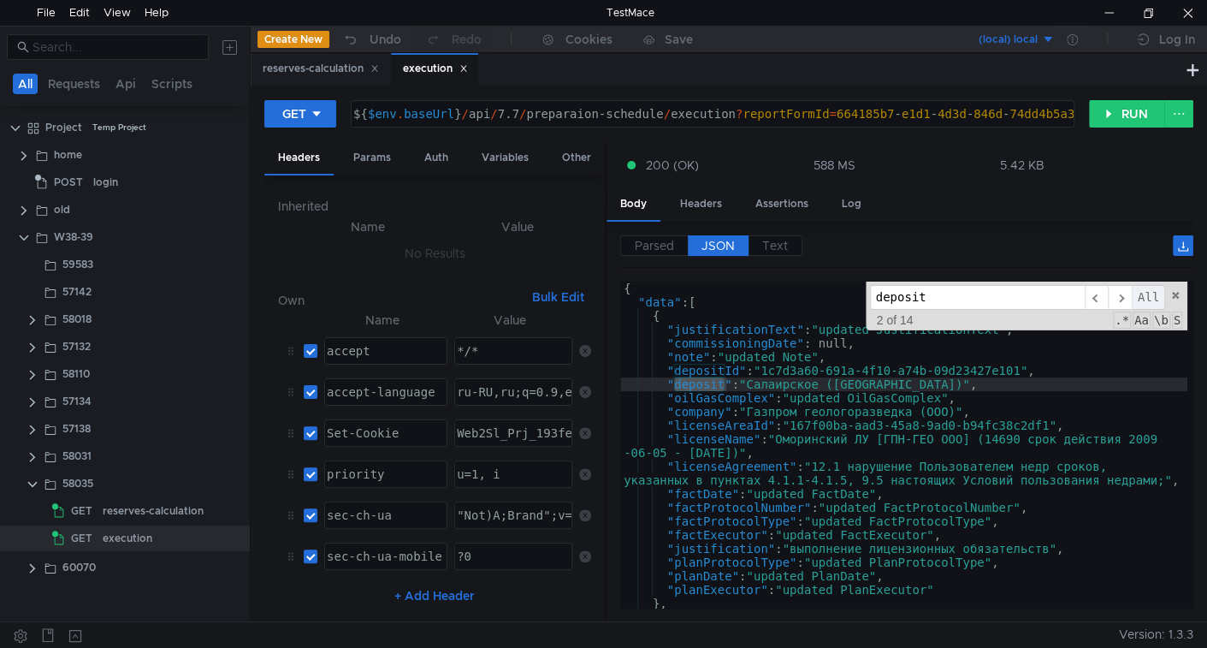
click at [1142, 297] on span "All" at bounding box center [1148, 297] width 33 height 25
type textarea ""depositId": "1c7d3a60-691a-4f10-a74b-09d23427e101","
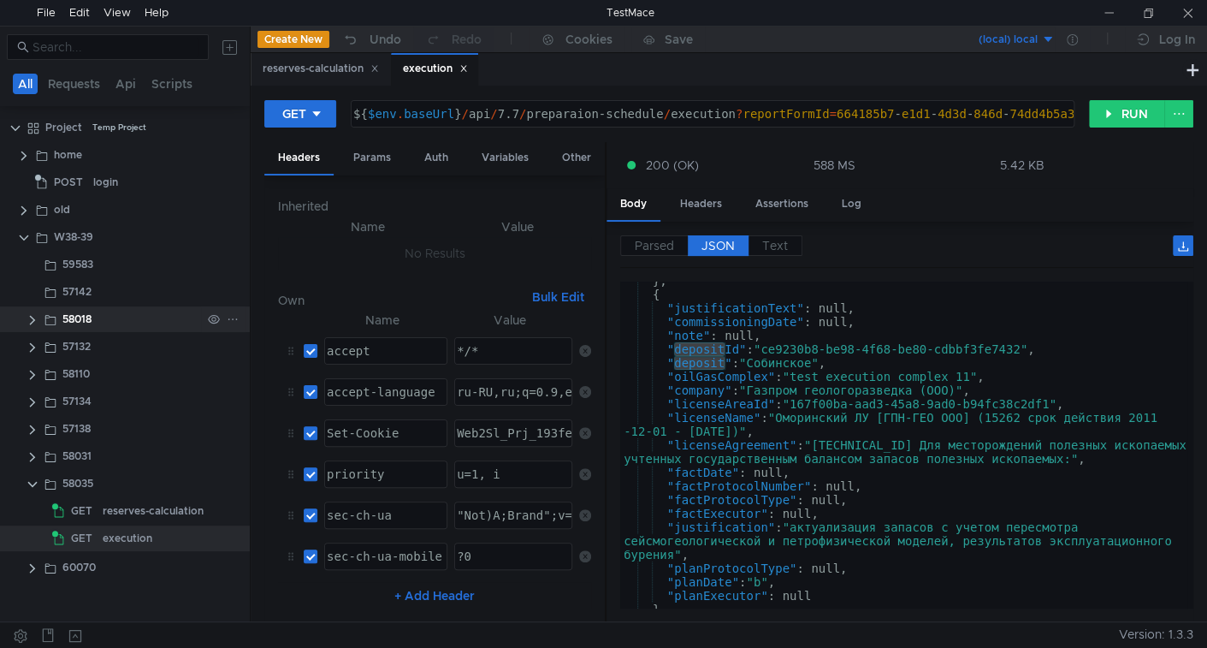
scroll to position [637, 0]
drag, startPoint x: 1106, startPoint y: 109, endPoint x: 1084, endPoint y: 165, distance: 60.7
click at [1106, 109] on button "RUN" at bounding box center [1127, 113] width 76 height 27
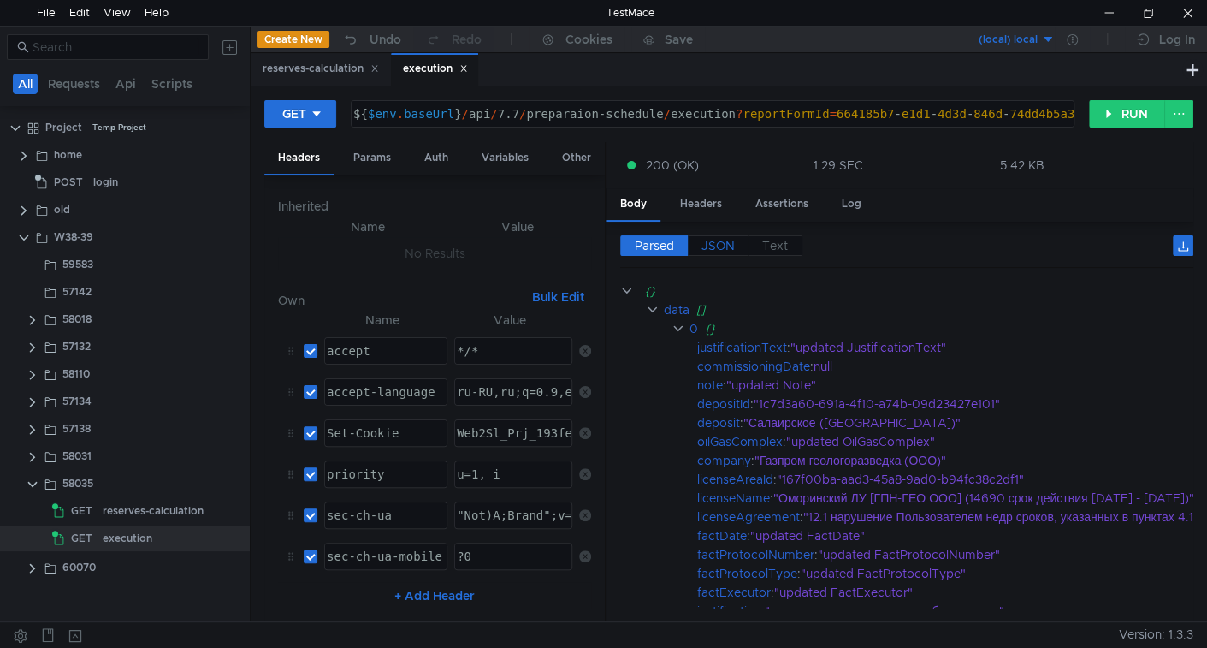
click at [702, 241] on span "JSON" at bounding box center [718, 245] width 33 height 15
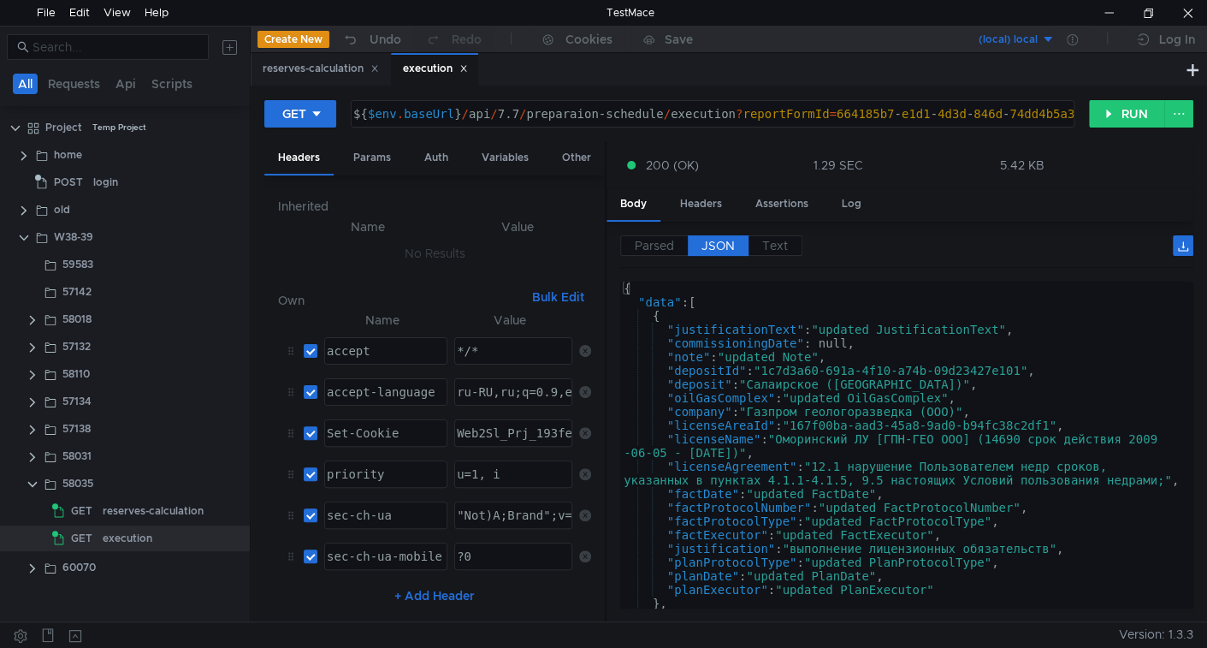
click at [703, 384] on div "{ "data" : [ { "justificationText" : "updated JustificationText" , "commissioni…" at bounding box center [903, 459] width 567 height 354
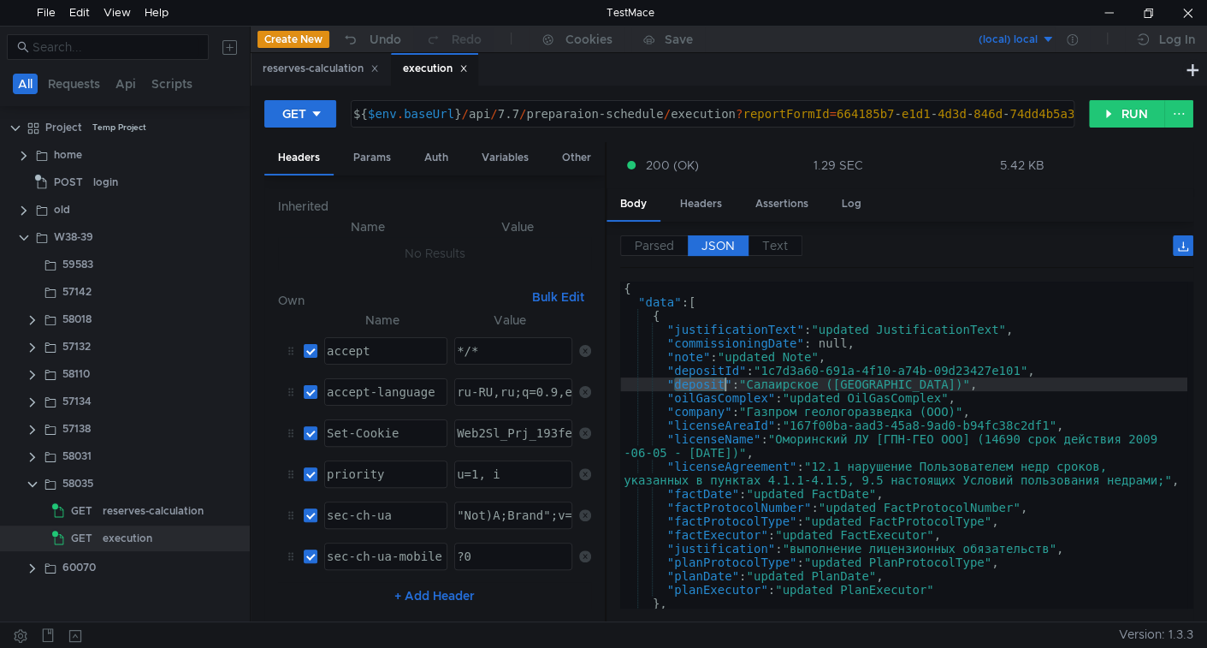
click at [703, 384] on div "{ "data" : [ { "justificationText" : "updated JustificationText" , "commissioni…" at bounding box center [903, 459] width 567 height 354
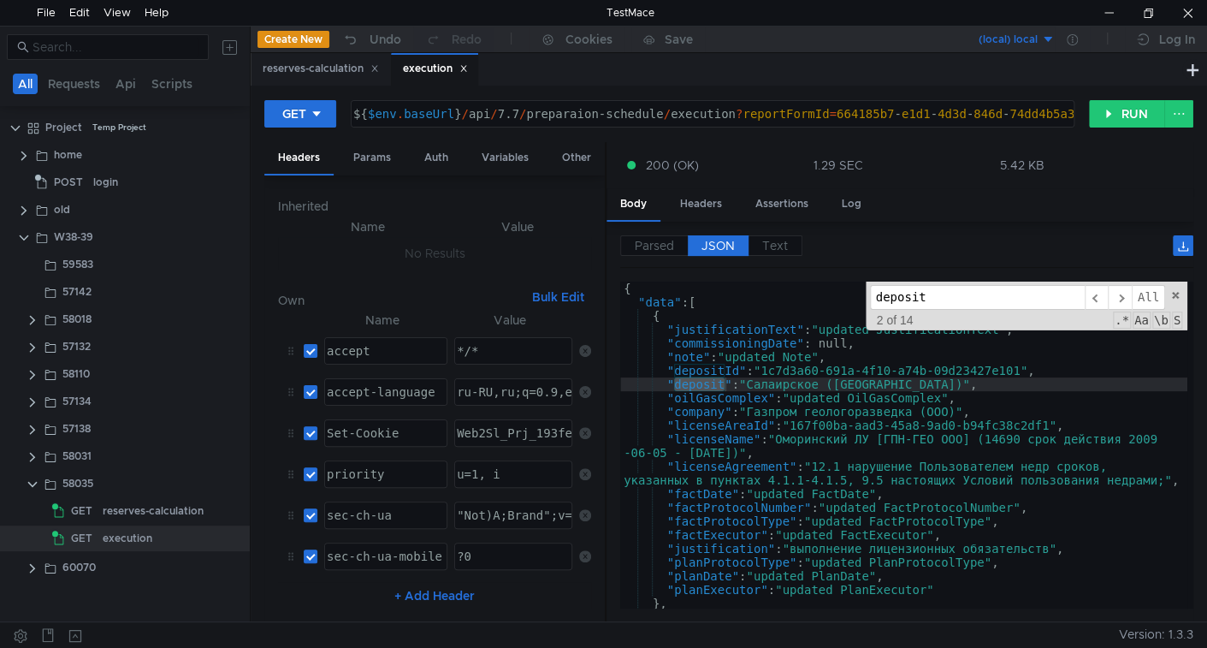
type textarea ""depositId": "1c7d3a60-691a-4f10-a74b-09d23427e101","
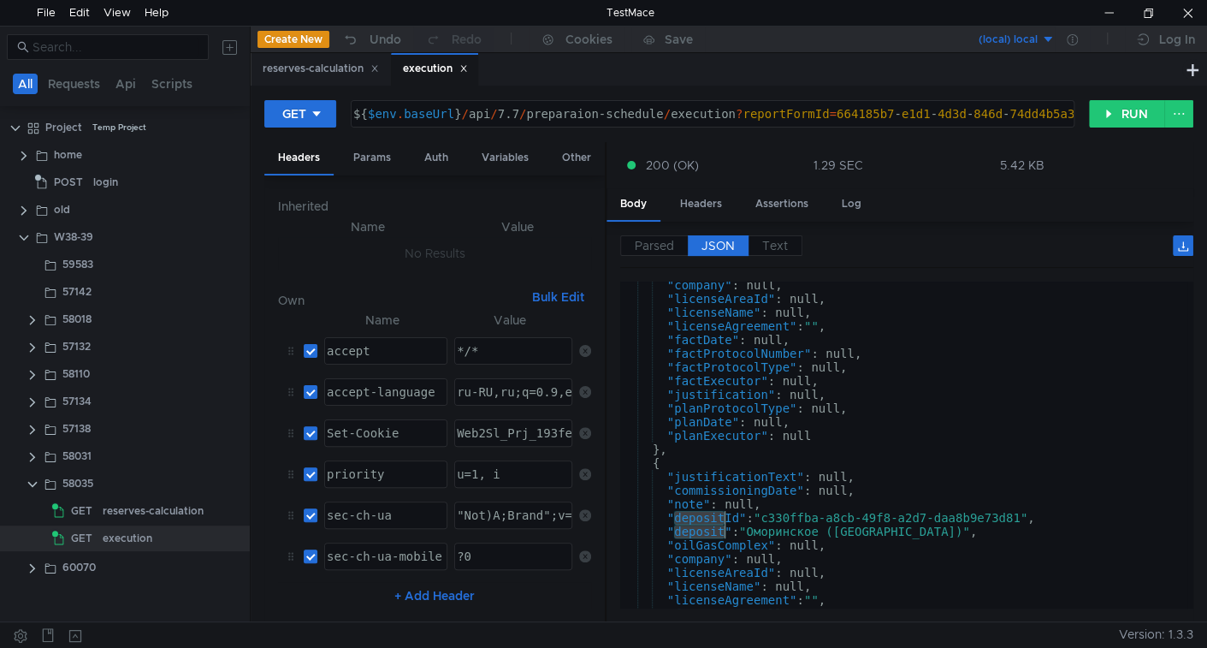
scroll to position [1836, 0]
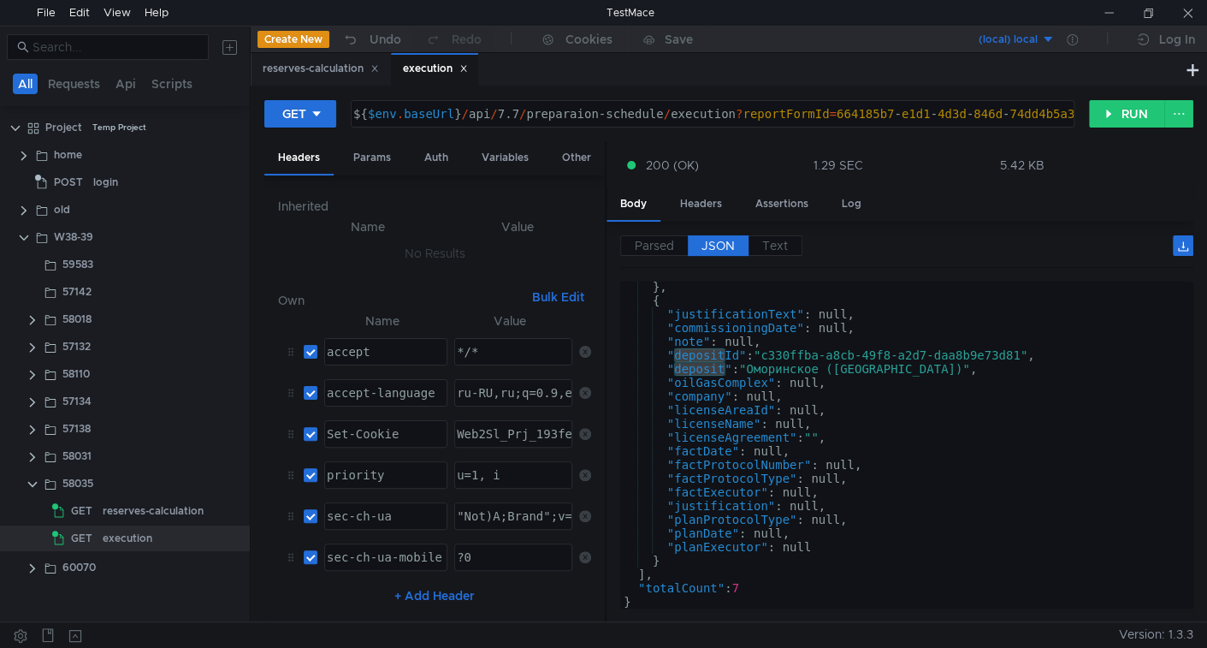
scroll to position [1836, 0]
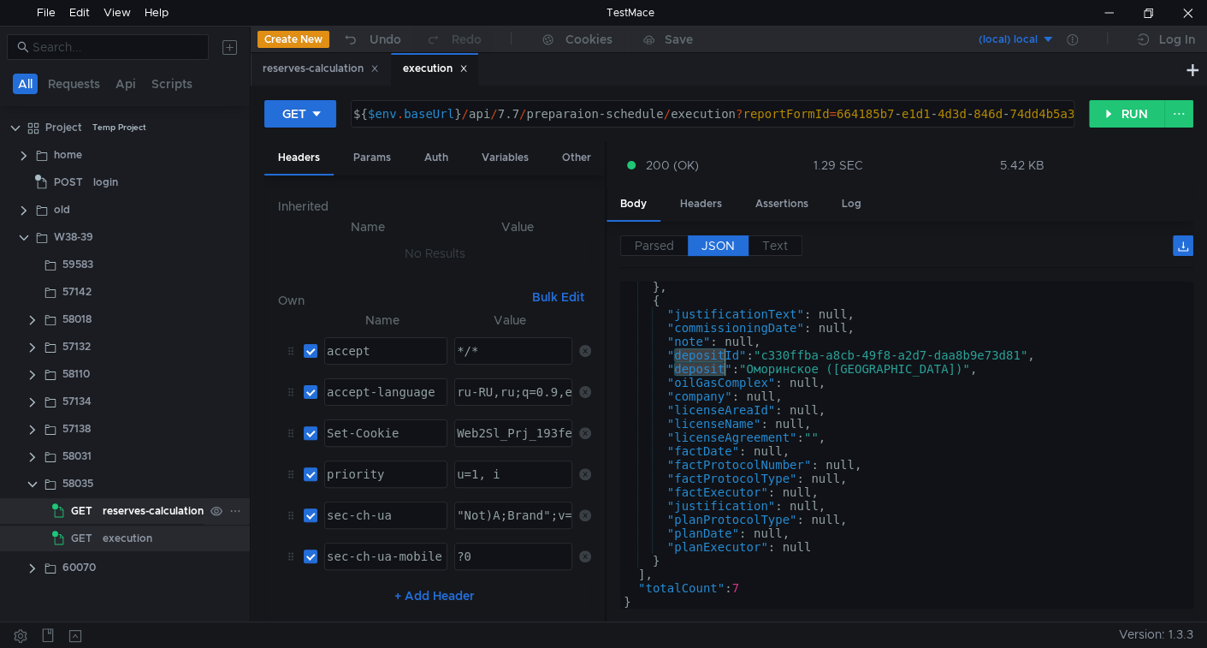
click at [99, 517] on app-tree-icon "GET" at bounding box center [77, 511] width 50 height 26
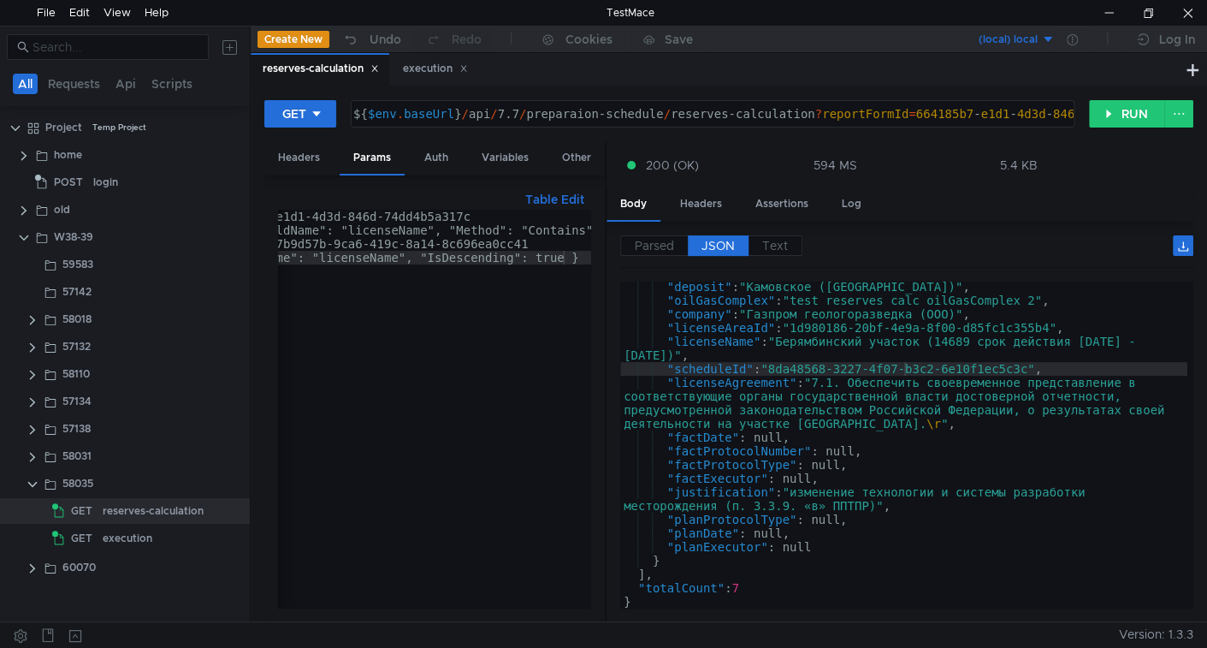
scroll to position [1296, 0]
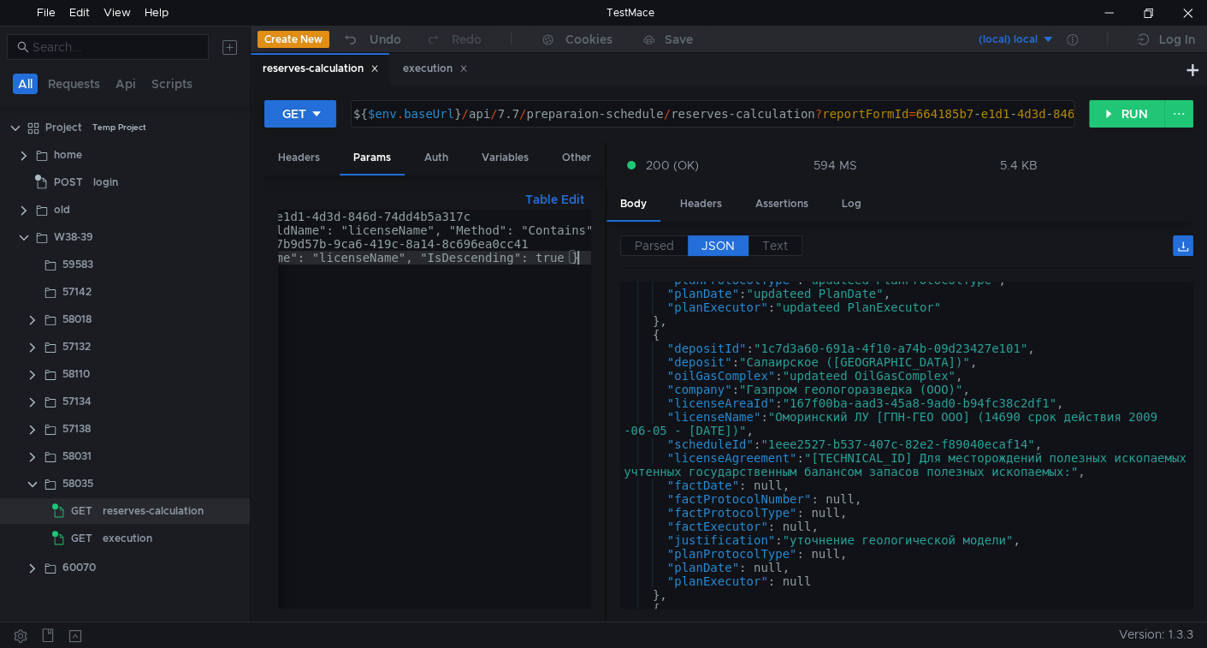
click at [584, 253] on div "reportFormId:664185b7-e1d1-4d3d-846d-74dd4b5a317c //ColumnFilters:{ "FieldName"…" at bounding box center [451, 419] width 675 height 419
type textarea "//ColumnSorts:{ "FieldName": "licenseName", "IsDescending": true }"
click at [1128, 108] on button "RUN" at bounding box center [1127, 113] width 76 height 27
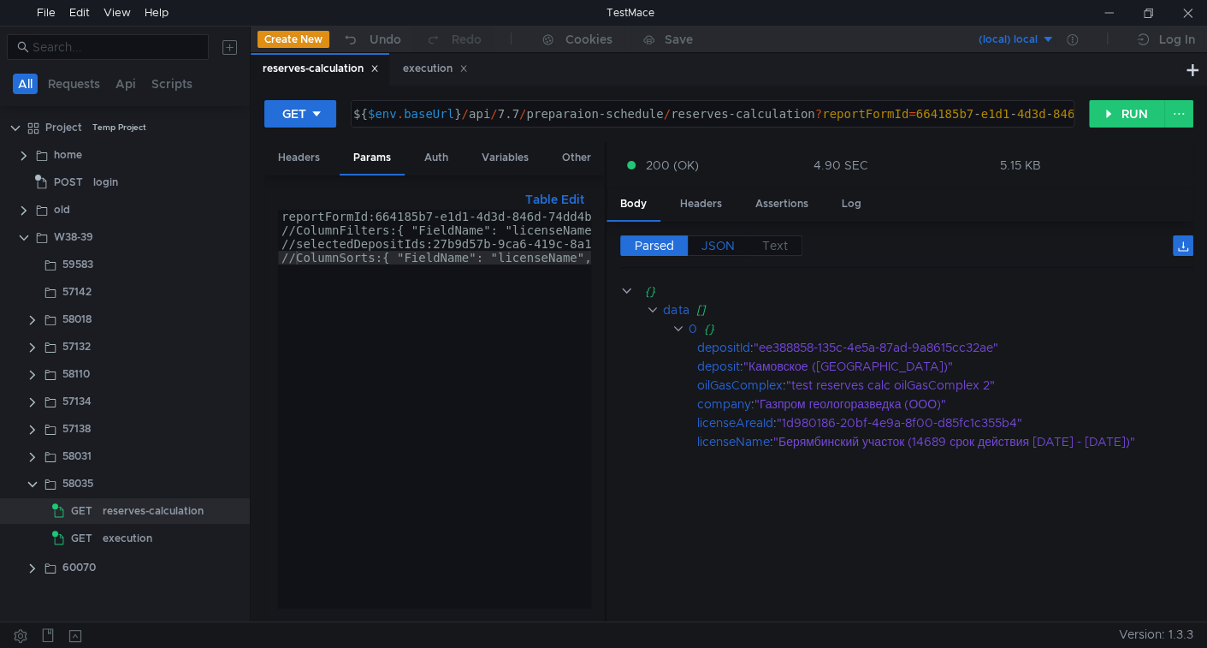
click at [721, 244] on span "JSON" at bounding box center [718, 245] width 33 height 15
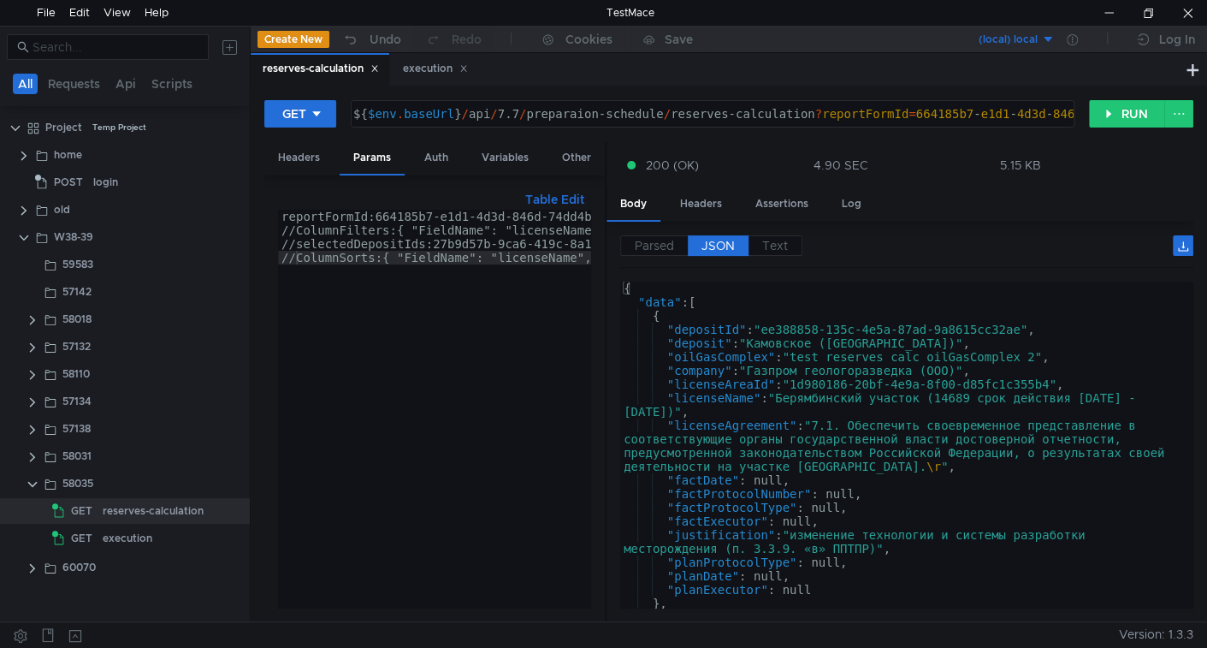
type textarea ""licenseName": "Берямбинский участок (14689 срок действия [DATE] - [DATE])","
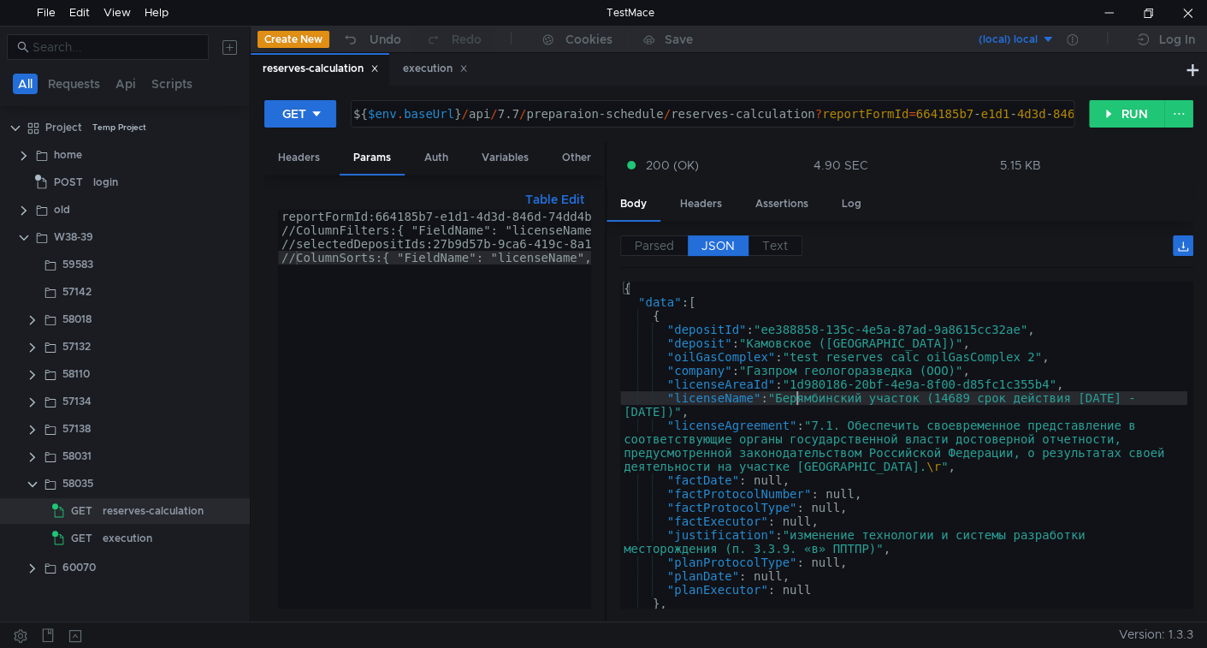
click at [792, 397] on div "{ "data" : [ { "depositId" : "ee388858-135c-4e5a-87ad-9a8615cc32ae" , "deposit"…" at bounding box center [903, 459] width 567 height 354
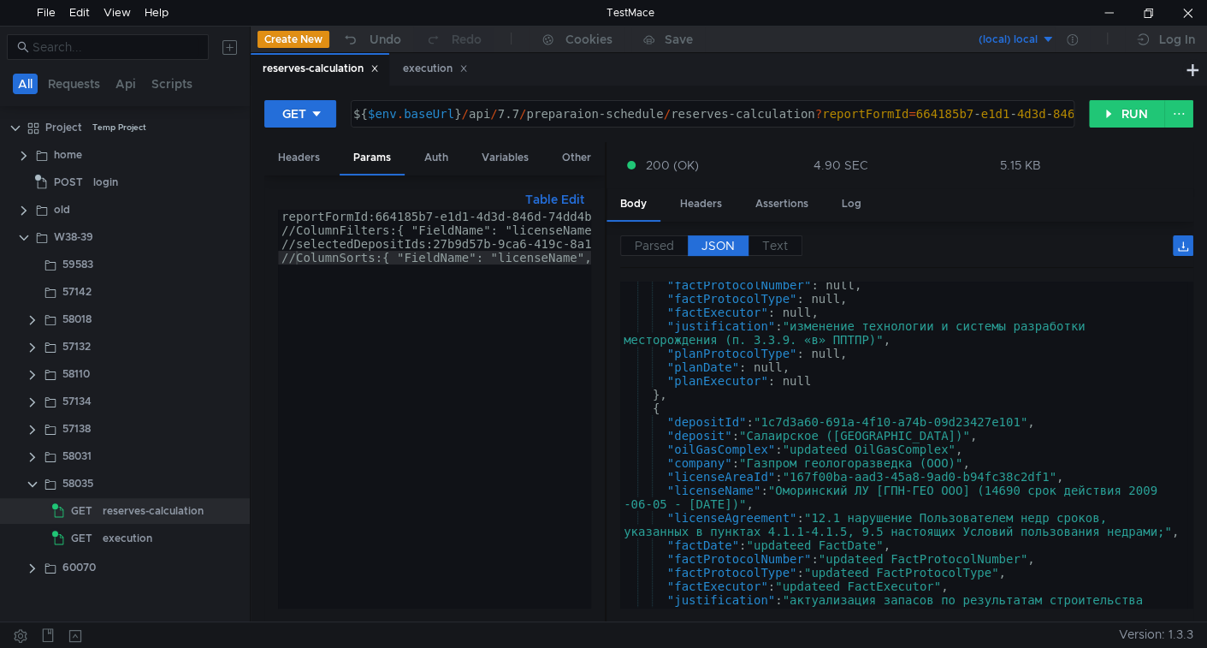
scroll to position [209, 0]
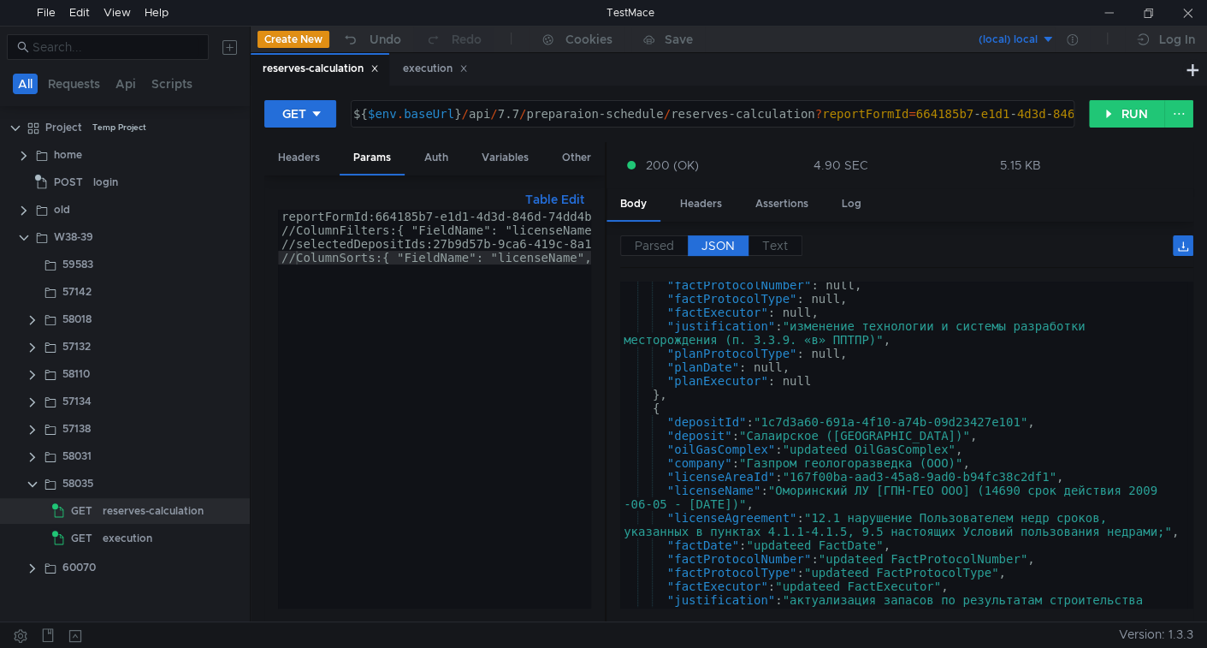
scroll to position [209, 0]
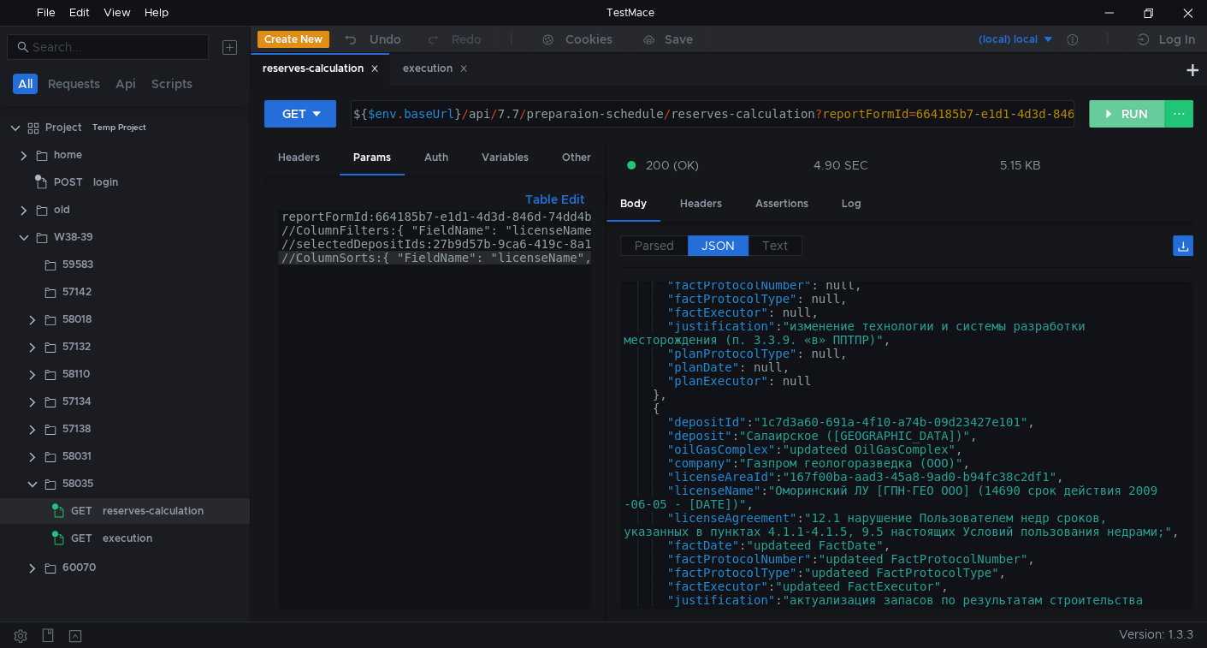
drag, startPoint x: 1105, startPoint y: 120, endPoint x: 1056, endPoint y: 181, distance: 78.6
click at [1105, 120] on button "RUN" at bounding box center [1127, 113] width 76 height 27
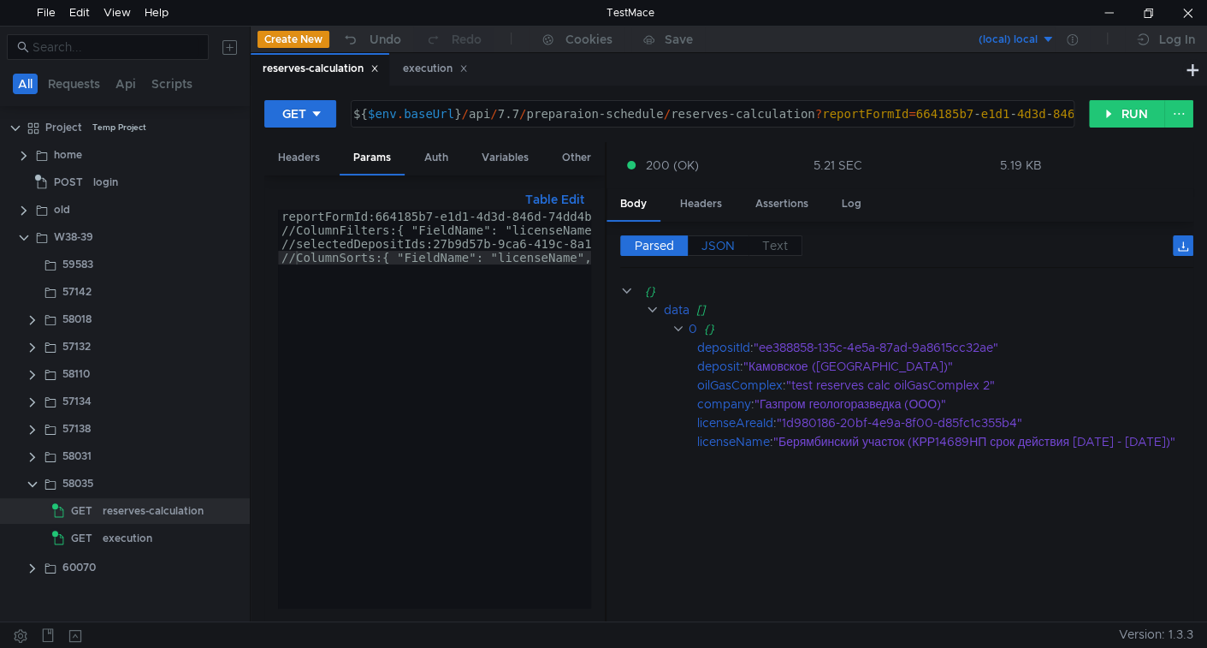
click at [715, 242] on span "JSON" at bounding box center [718, 245] width 33 height 15
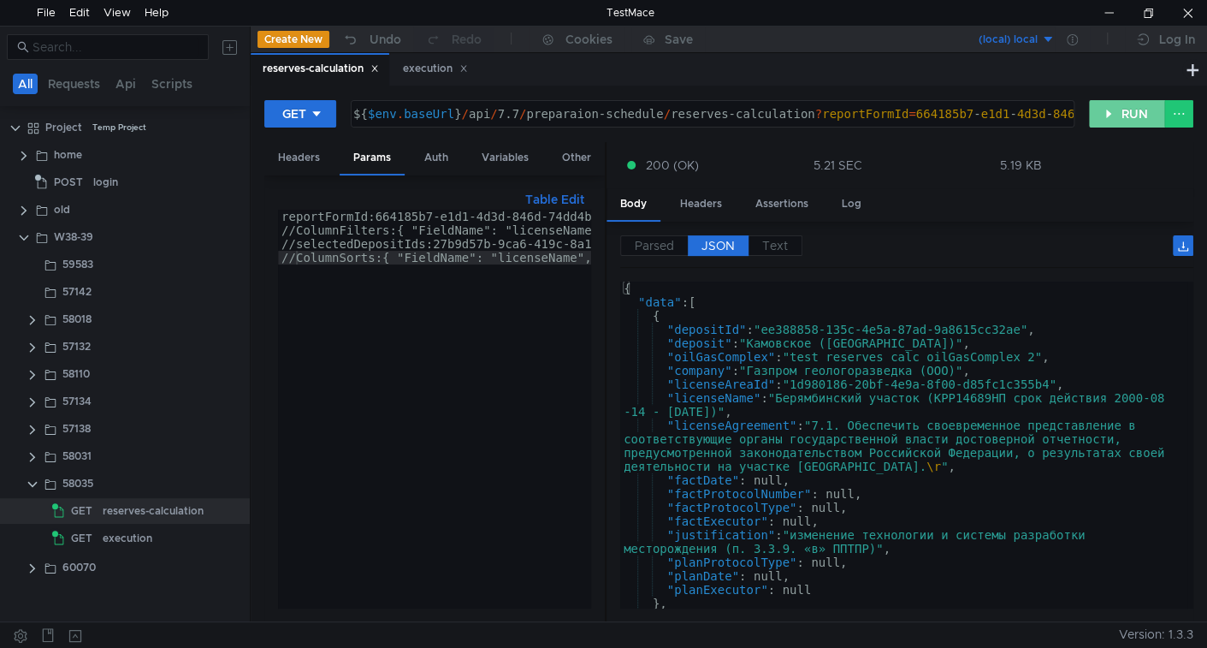
click at [1134, 120] on button "RUN" at bounding box center [1127, 113] width 76 height 27
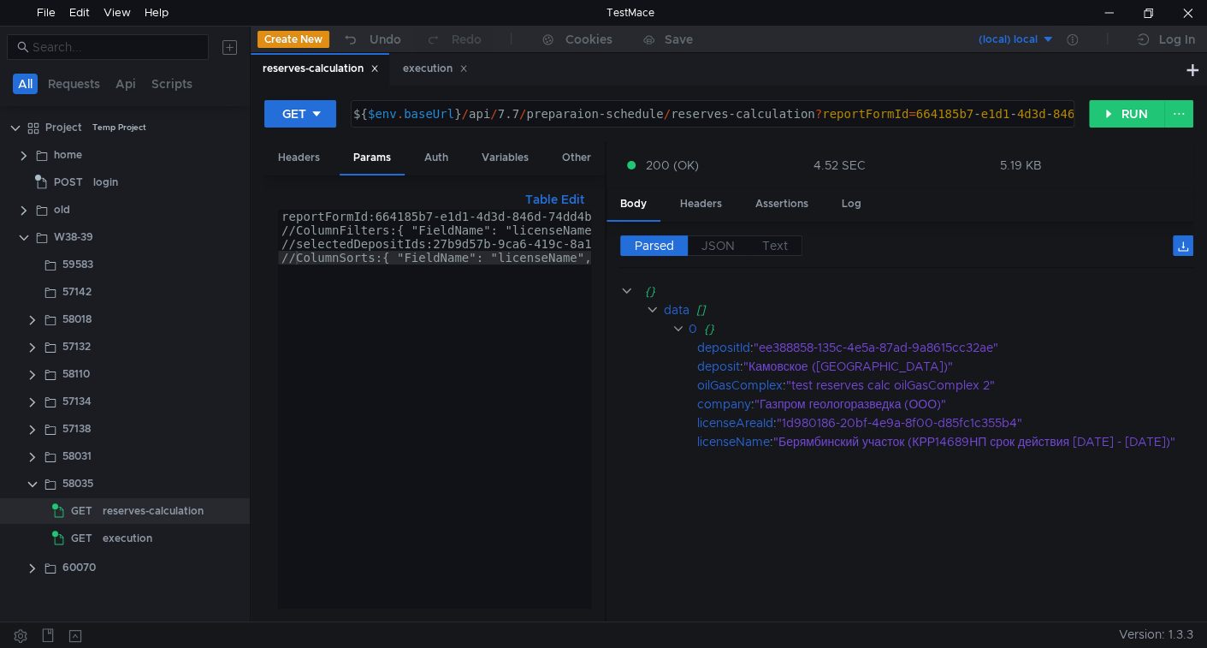
drag, startPoint x: 727, startPoint y: 247, endPoint x: 724, endPoint y: 266, distance: 19.0
click at [727, 246] on span "JSON" at bounding box center [718, 245] width 33 height 15
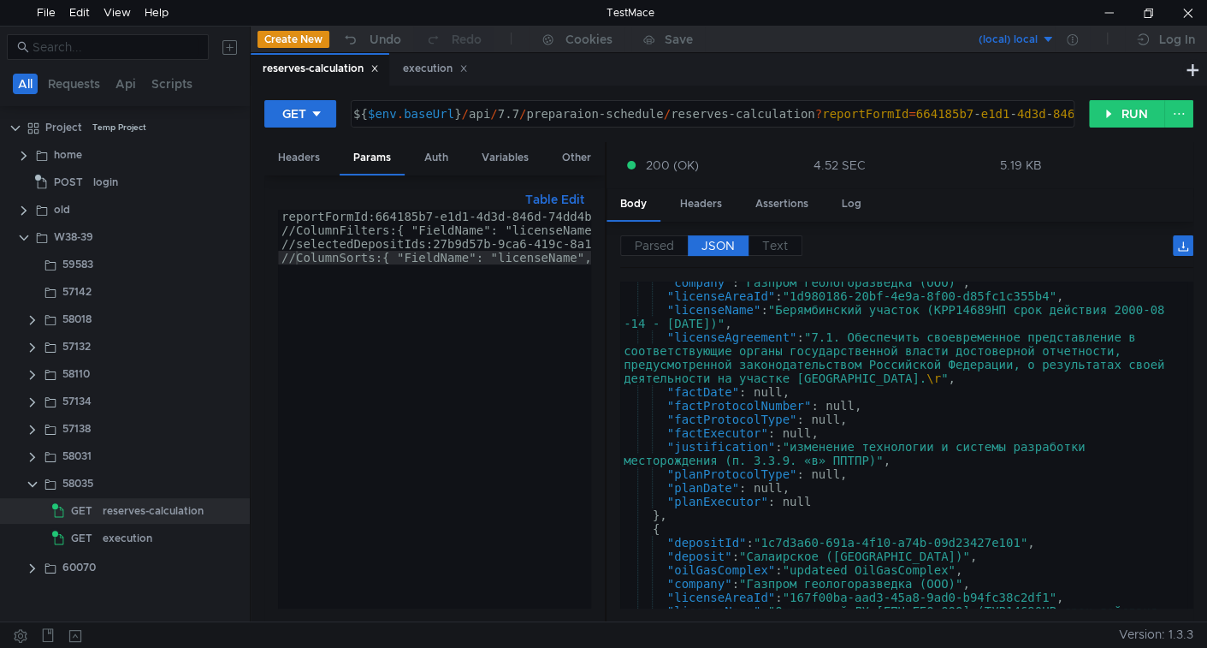
scroll to position [0, 0]
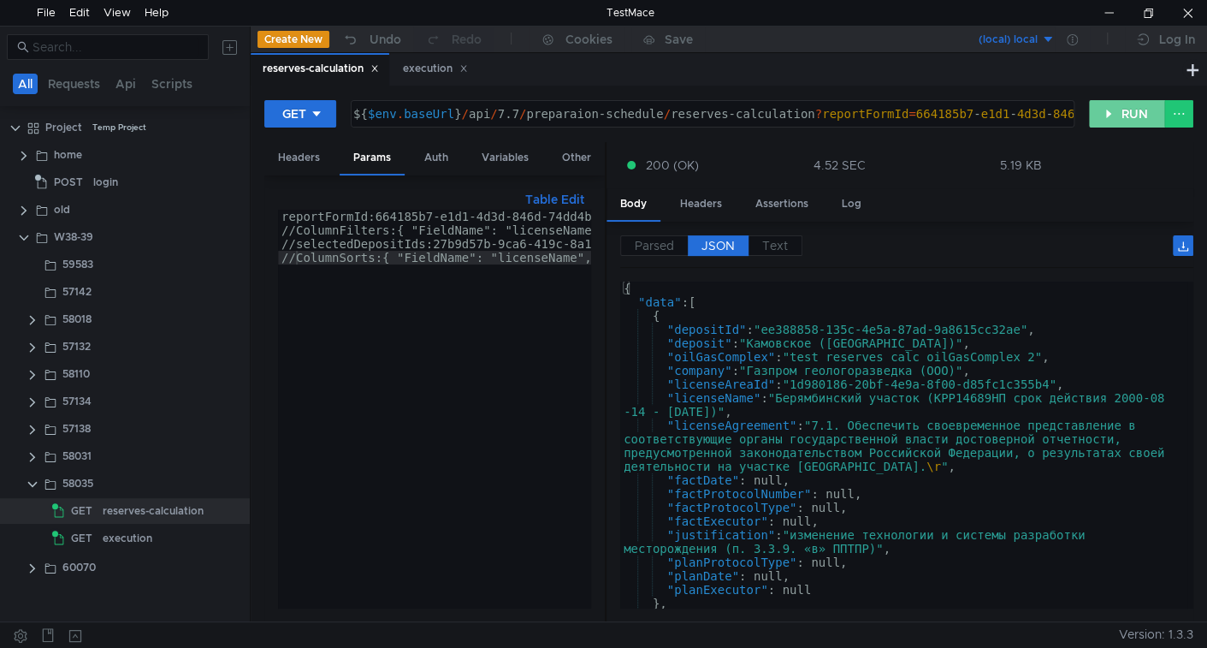
click at [1122, 102] on button "RUN" at bounding box center [1127, 113] width 76 height 27
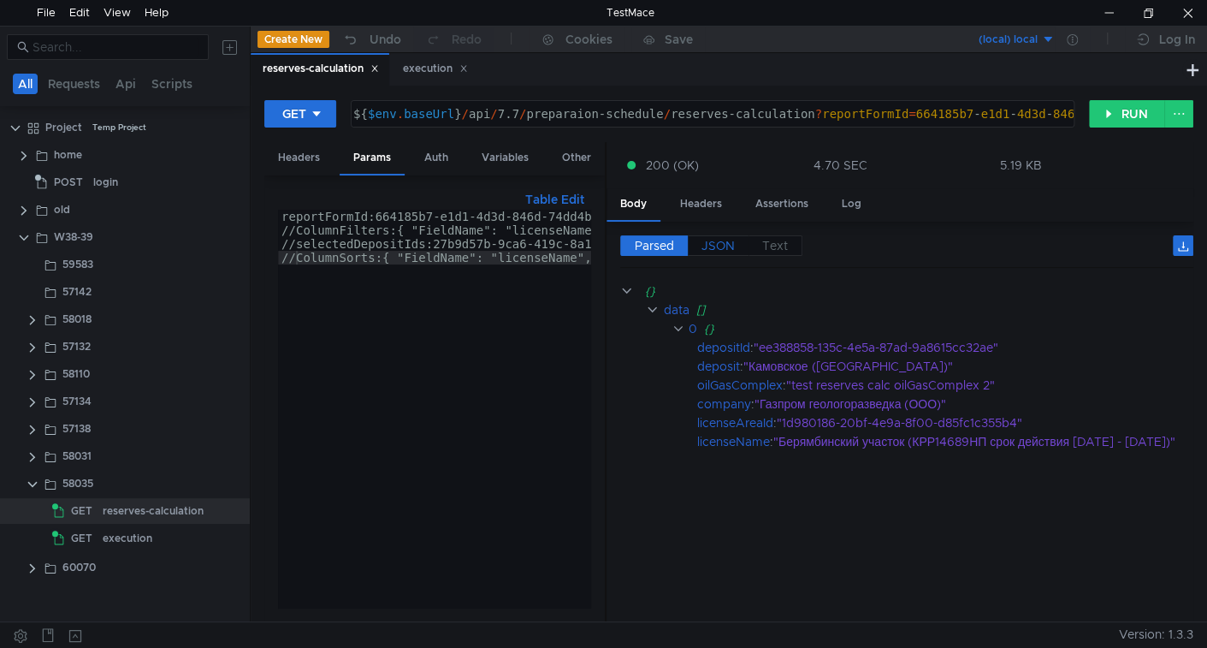
click at [722, 247] on span "JSON" at bounding box center [718, 245] width 33 height 15
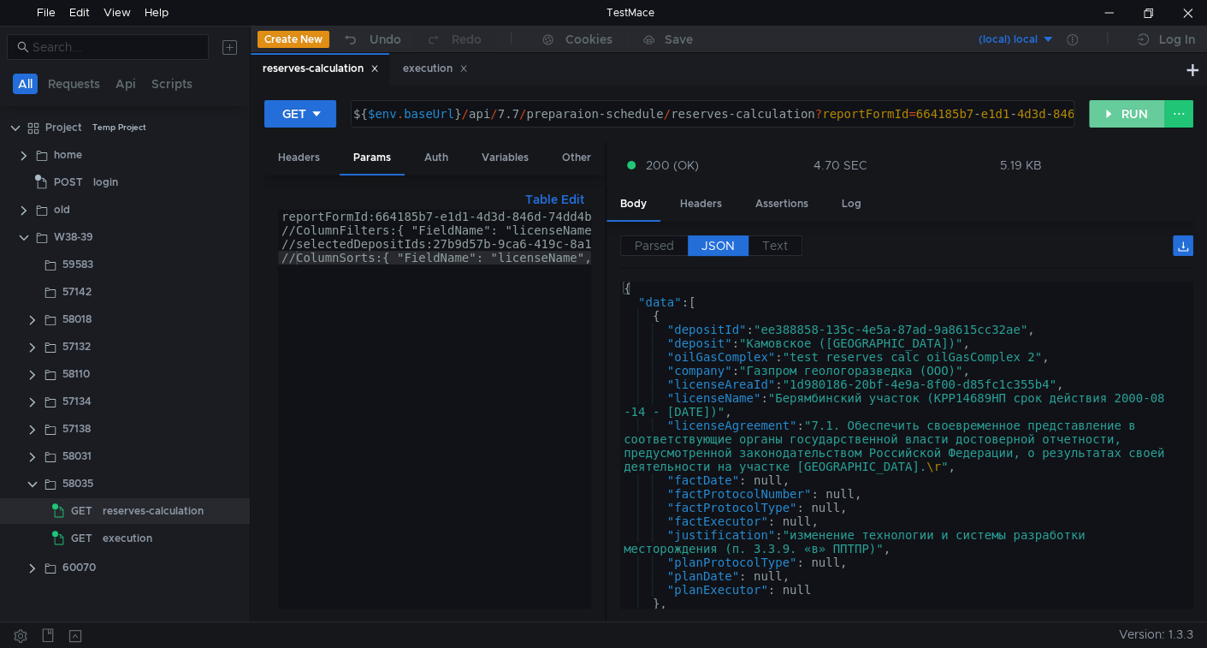
click at [1100, 117] on button "RUN" at bounding box center [1127, 113] width 76 height 27
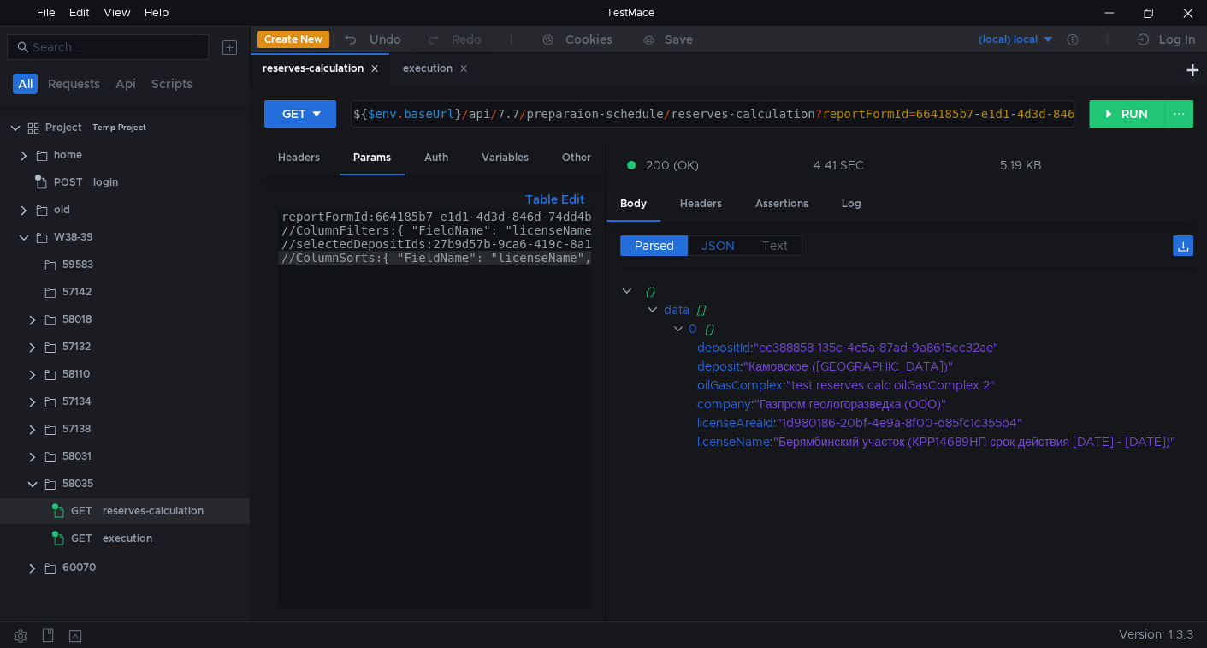
click at [715, 245] on span "JSON" at bounding box center [718, 245] width 33 height 15
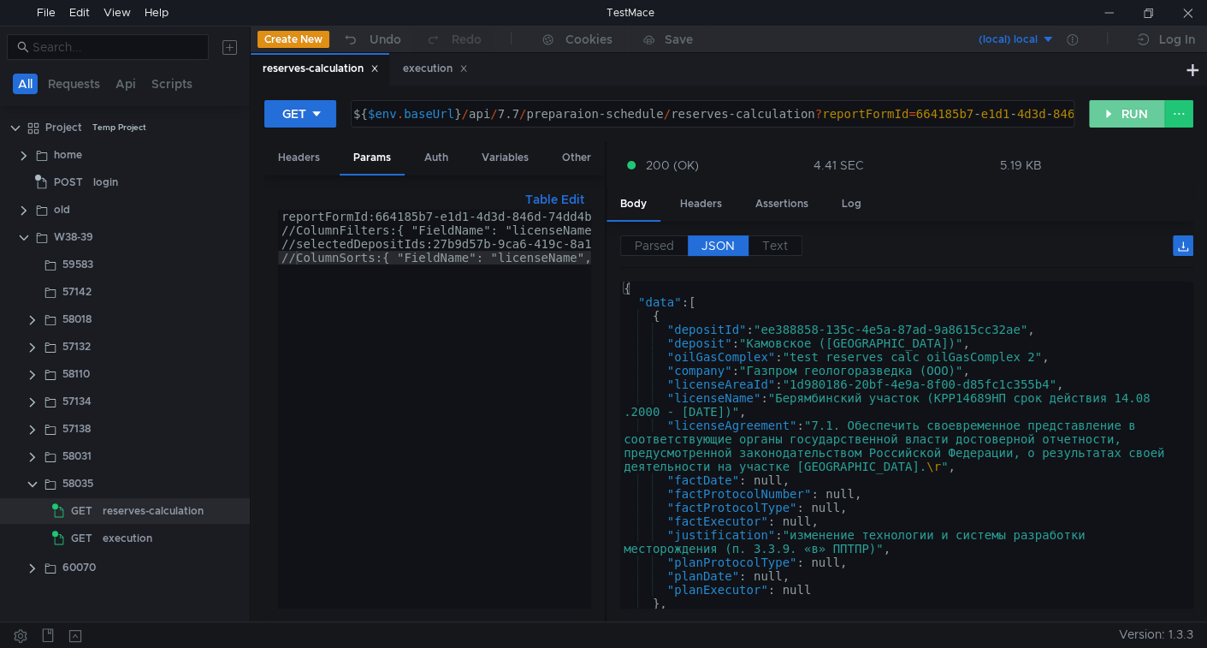
click at [1107, 113] on button "RUN" at bounding box center [1127, 113] width 76 height 27
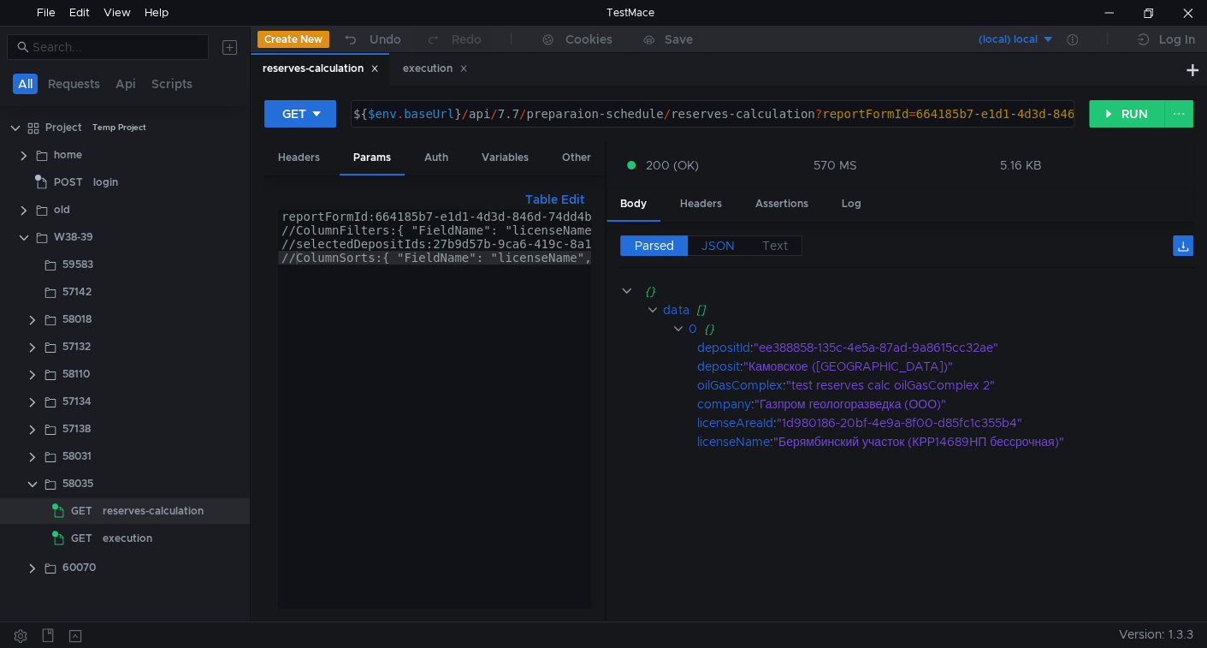
click at [728, 242] on span "JSON" at bounding box center [718, 245] width 33 height 15
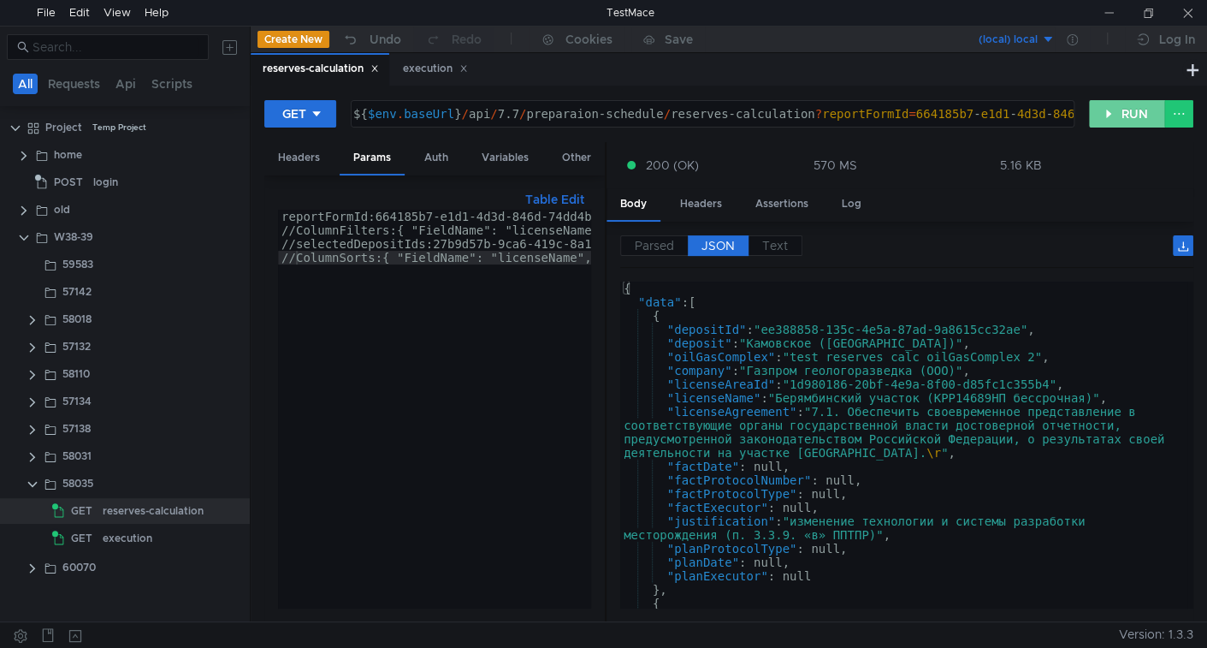
drag, startPoint x: 1114, startPoint y: 91, endPoint x: 1118, endPoint y: 110, distance: 19.3
click at [1114, 91] on div "GET ${ $env . baseUrl } / api / 7.7 / preparaion-schedule / reserves-calculatio…" at bounding box center [729, 354] width 957 height 536
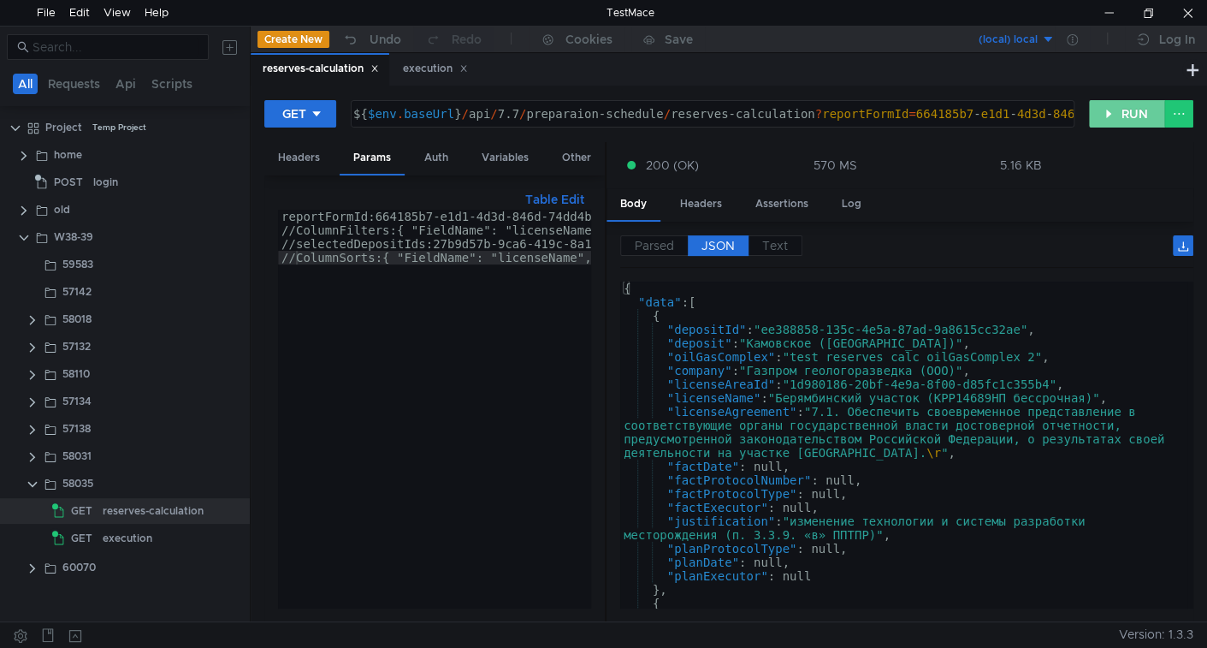
click at [1118, 110] on button "RUN" at bounding box center [1127, 113] width 76 height 27
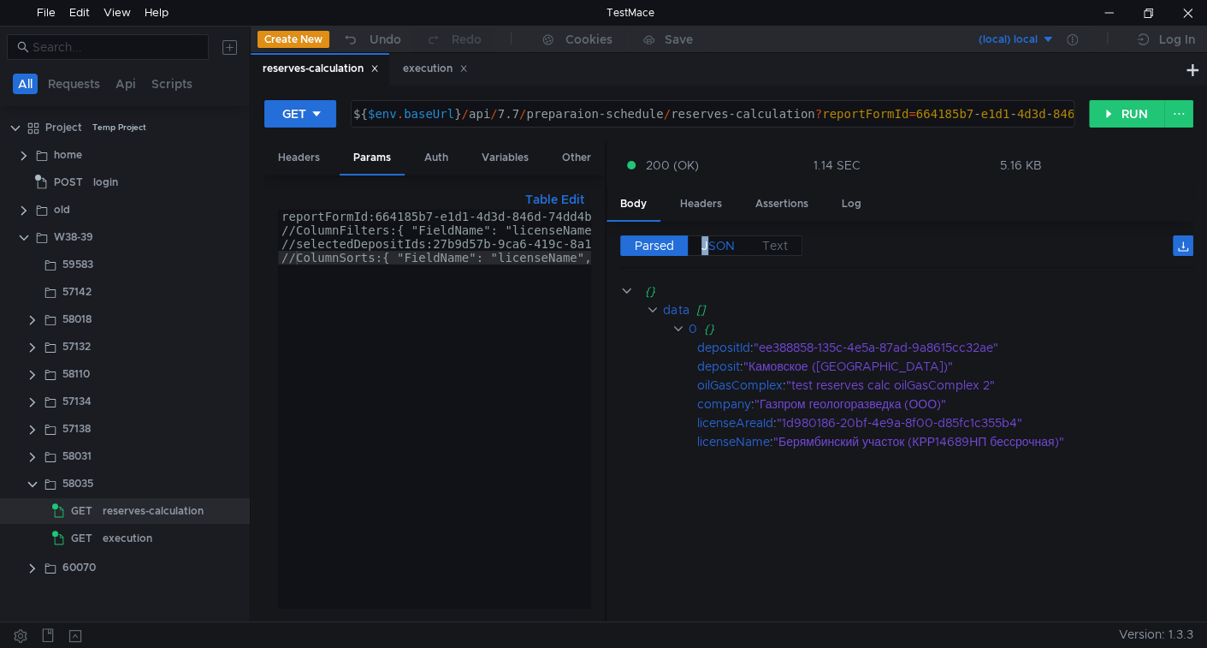
click at [706, 243] on span "JSON" at bounding box center [718, 245] width 33 height 15
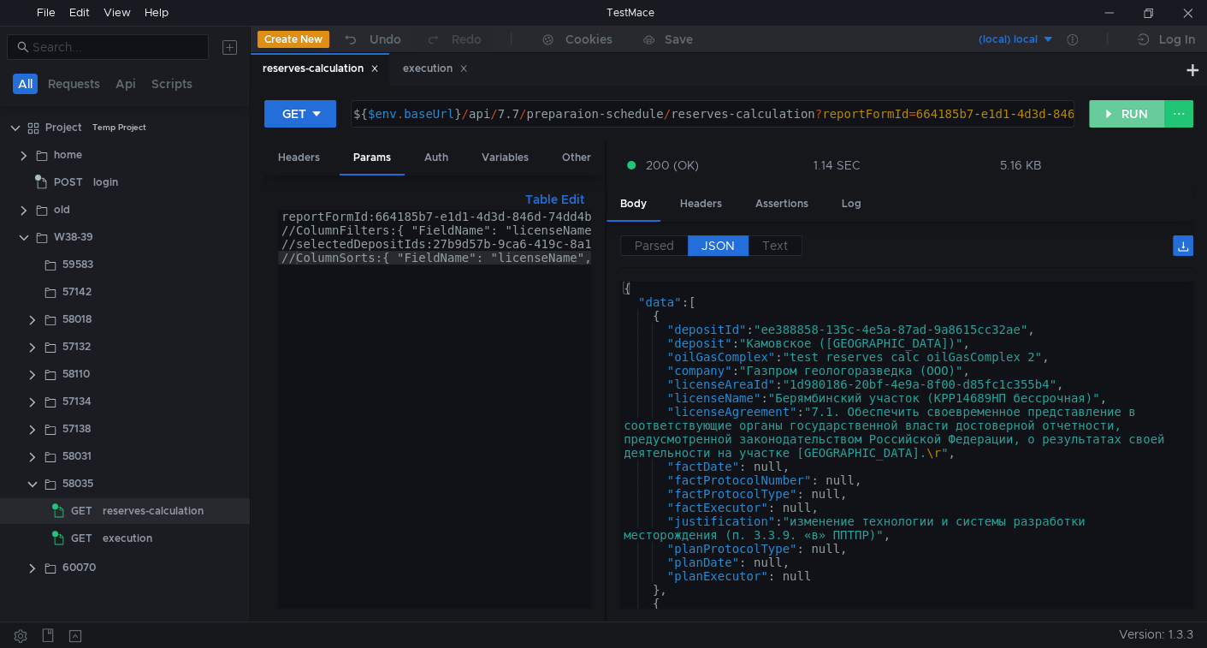
click at [1105, 104] on button "RUN" at bounding box center [1127, 113] width 76 height 27
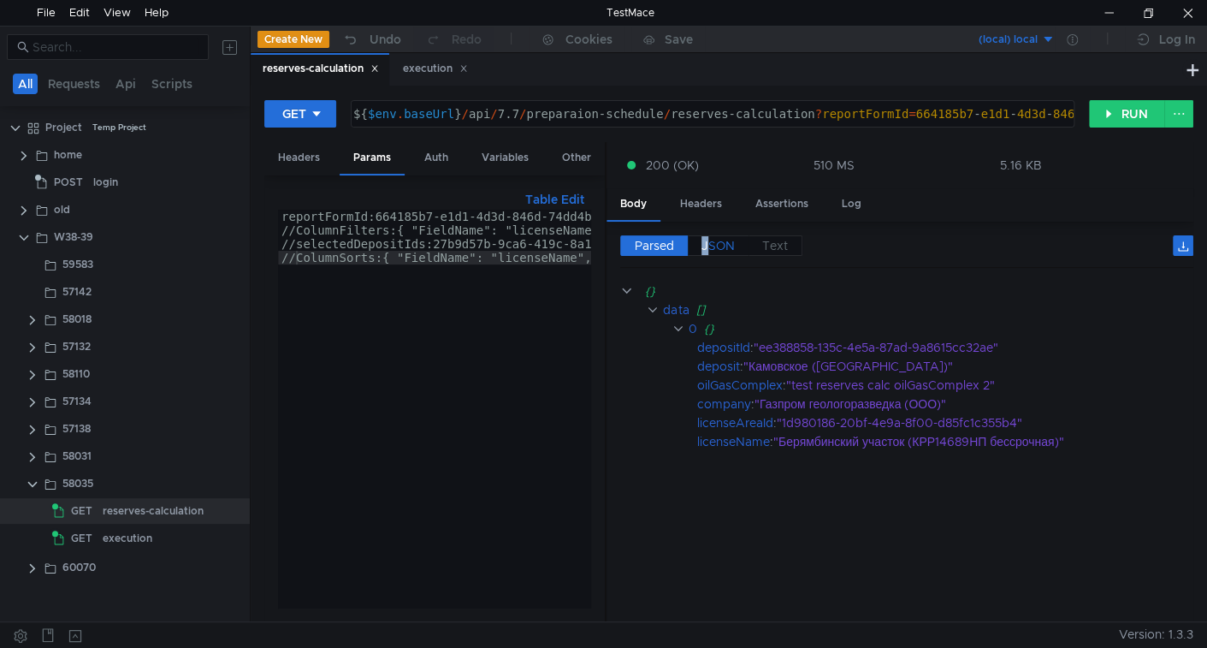
click at [732, 249] on span "JSON" at bounding box center [718, 245] width 33 height 15
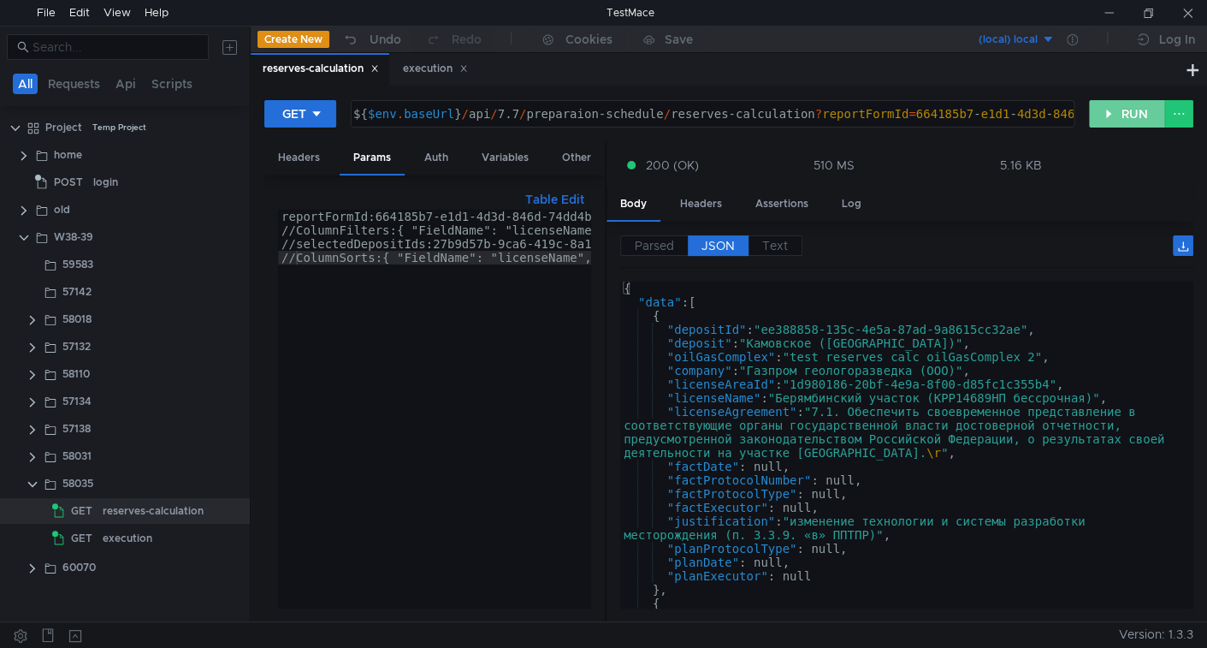
click at [1128, 120] on button "RUN" at bounding box center [1127, 113] width 76 height 27
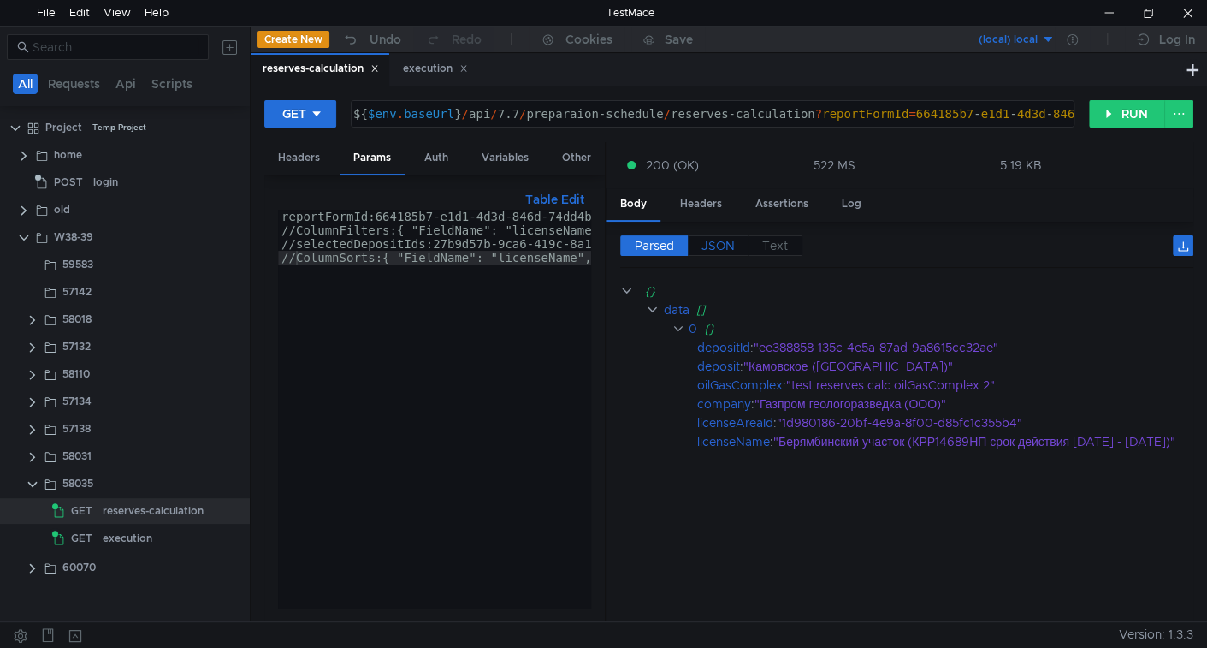
drag, startPoint x: 713, startPoint y: 244, endPoint x: 720, endPoint y: 252, distance: 11.0
click at [713, 244] on span "JSON" at bounding box center [718, 245] width 33 height 15
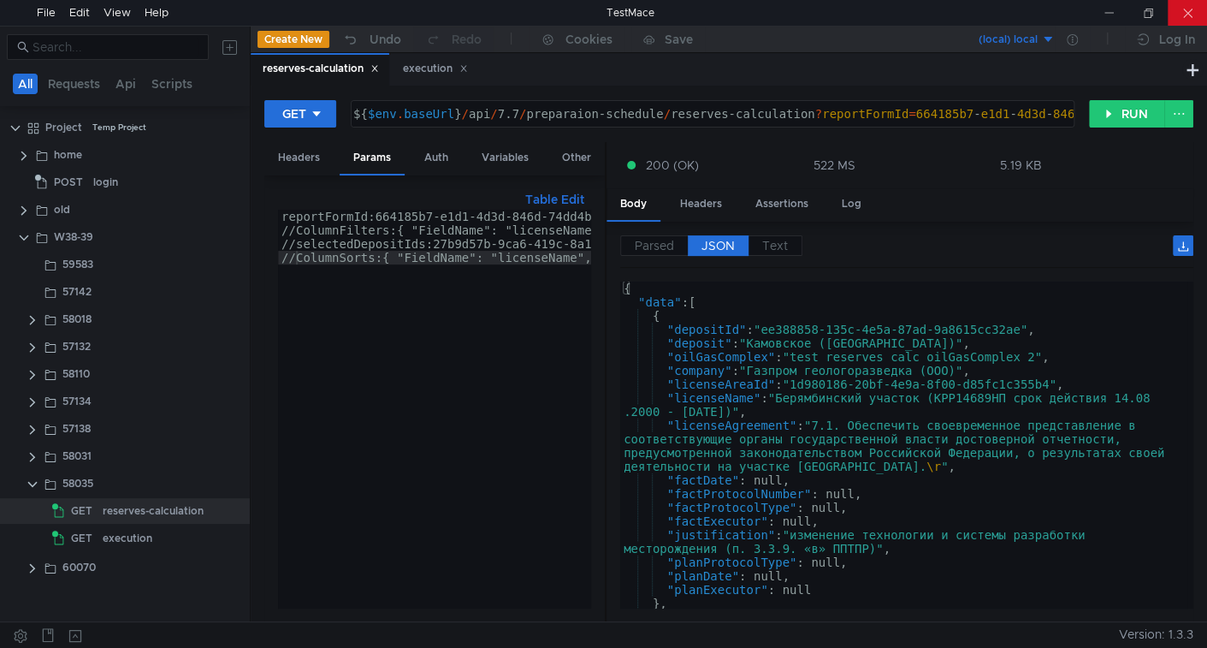
click at [1194, 11] on div at bounding box center [1187, 13] width 39 height 26
